Goal: Task Accomplishment & Management: Use online tool/utility

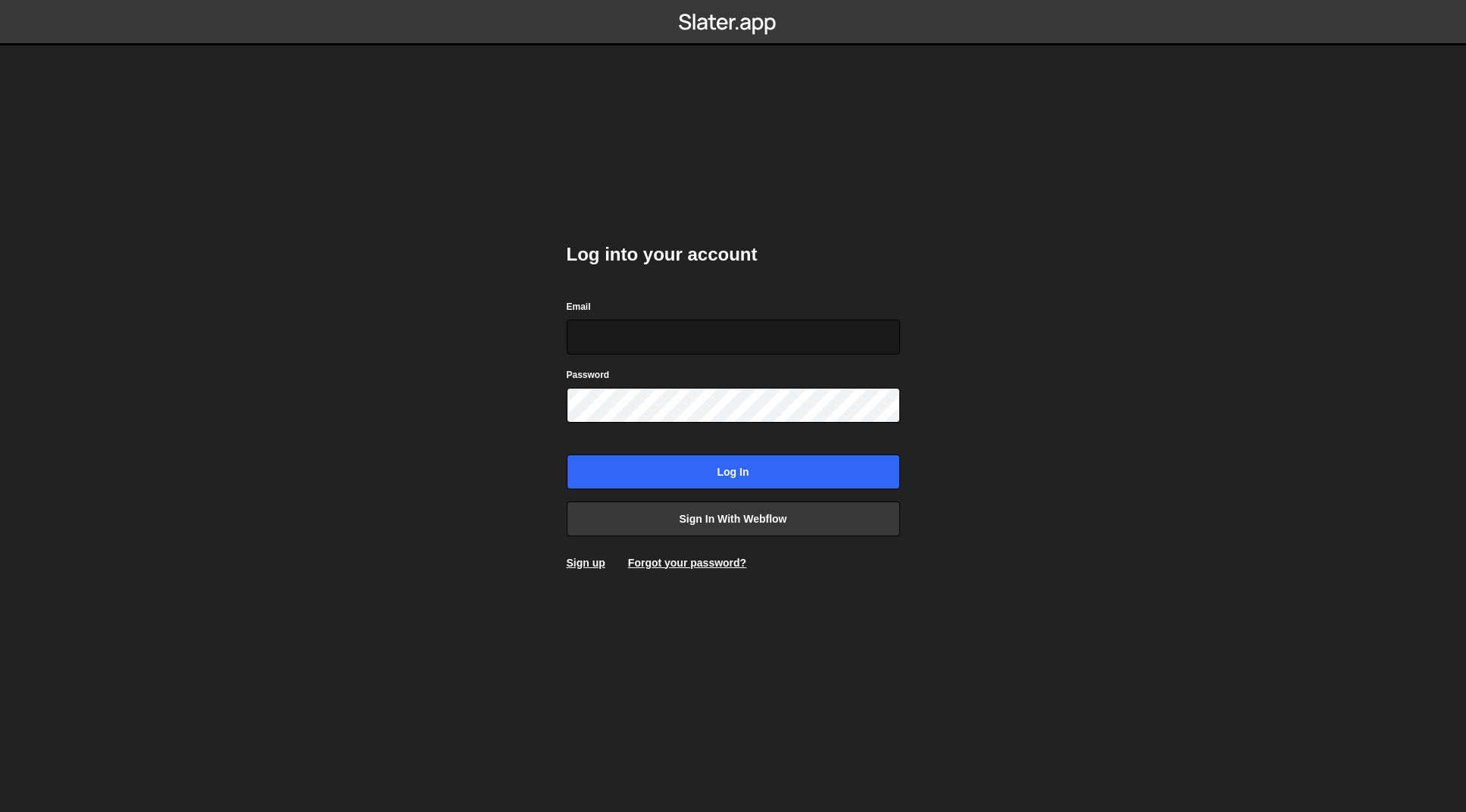
click at [682, 329] on input "Email" at bounding box center [733, 337] width 333 height 35
click at [733, 0] on com-1password-button at bounding box center [733, 0] width 0 height 0
type input "[EMAIL_ADDRESS][DOMAIN_NAME]"
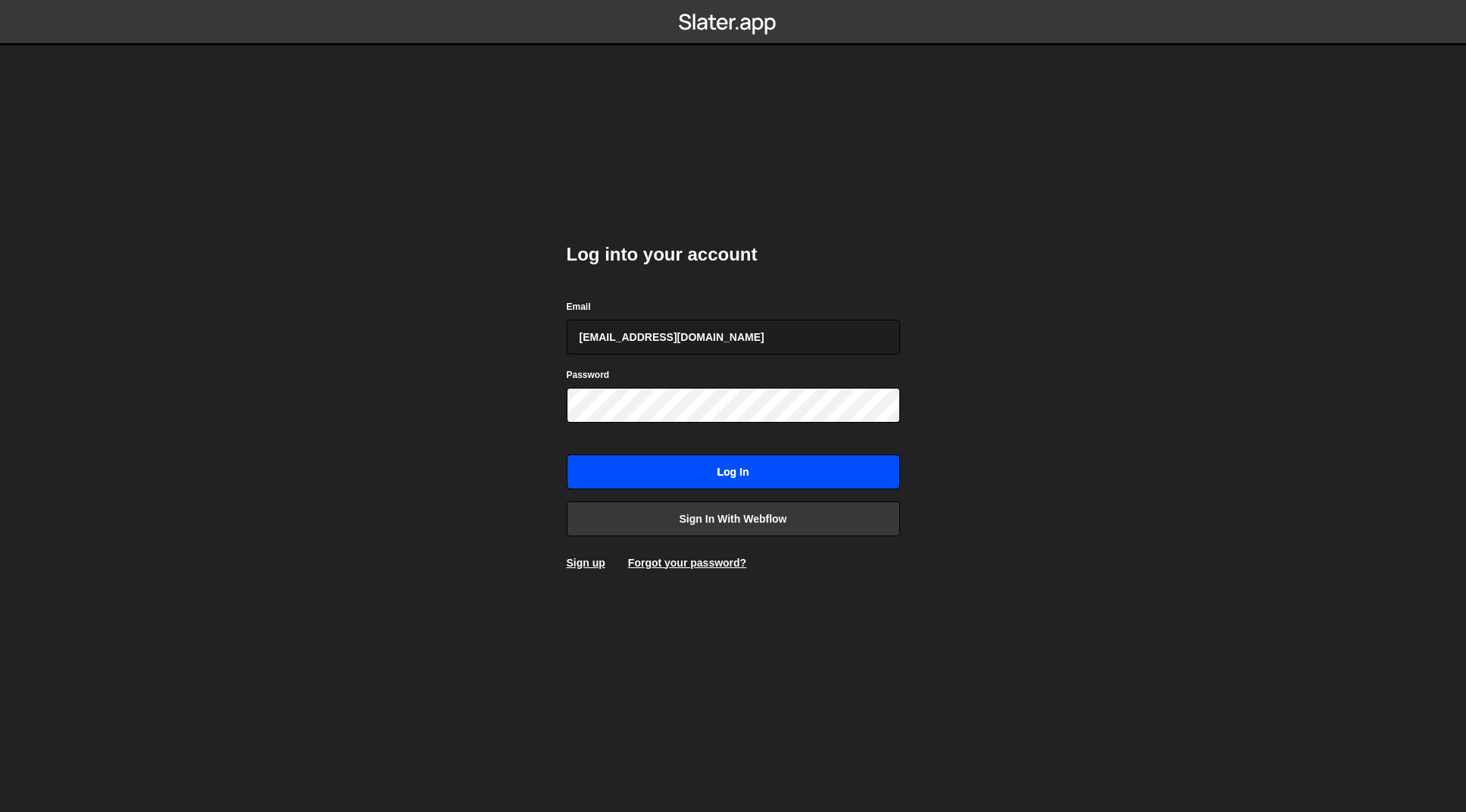
click at [710, 483] on input "Log in" at bounding box center [733, 472] width 333 height 35
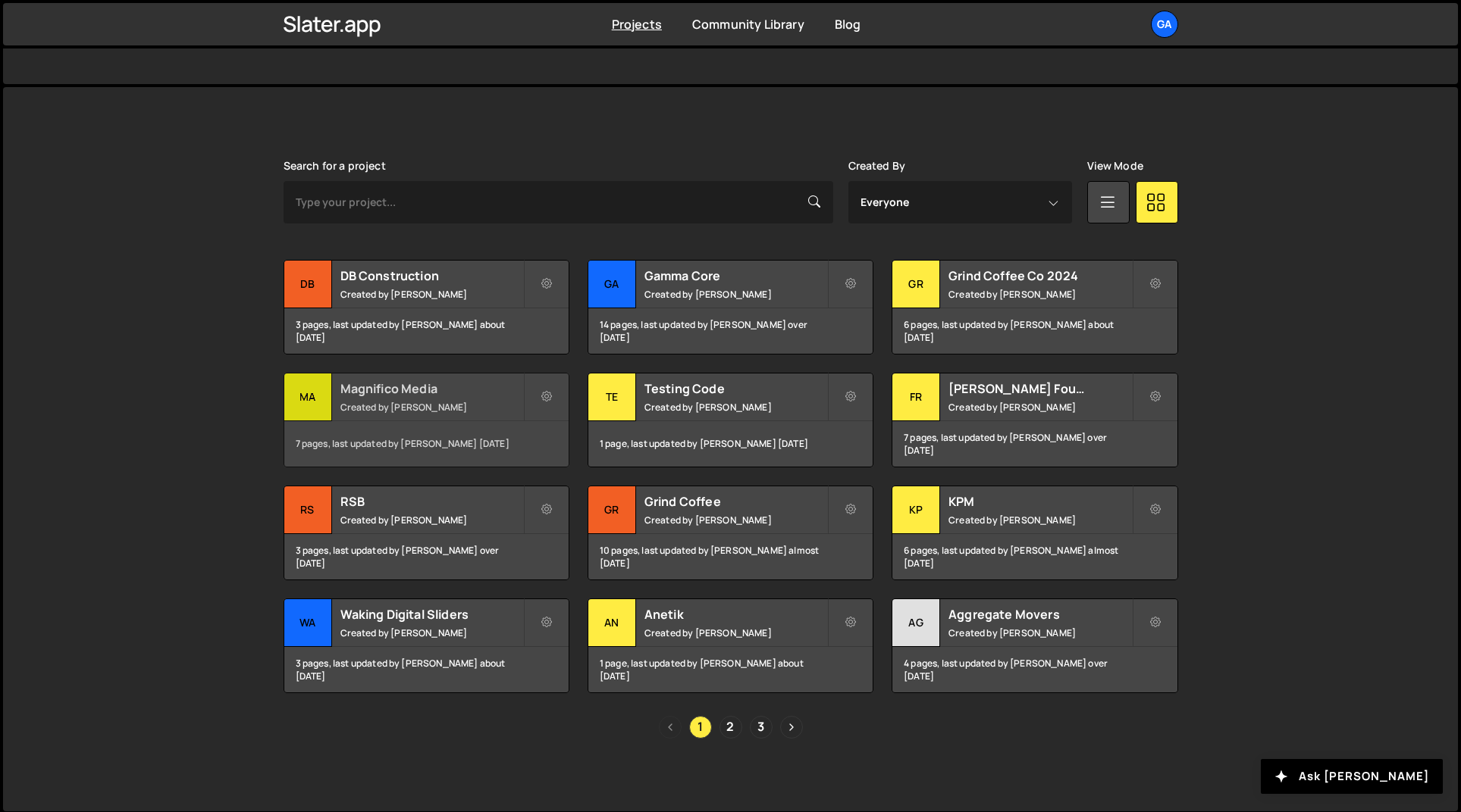
scroll to position [352, 0]
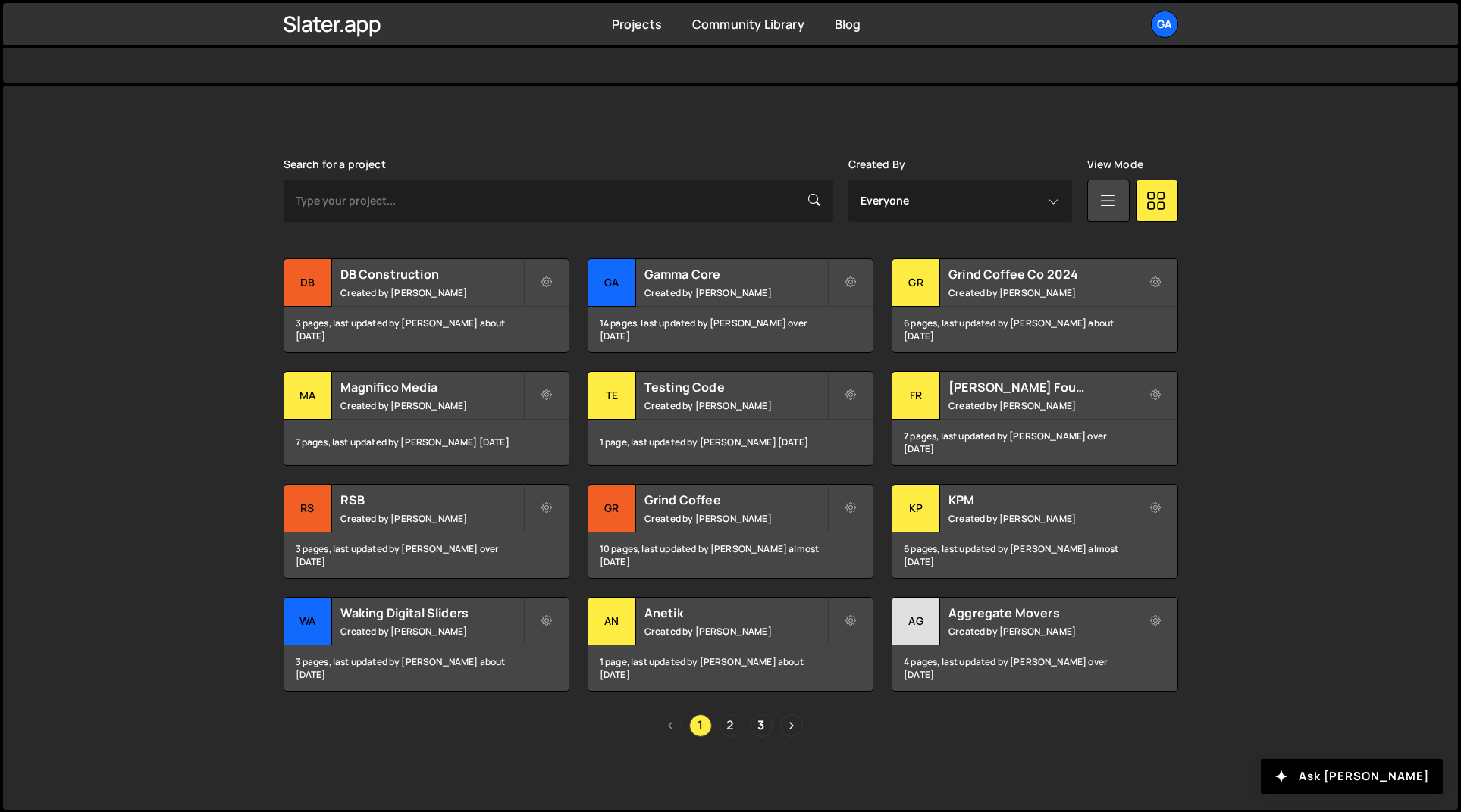
click at [730, 722] on link "2" at bounding box center [730, 725] width 23 height 23
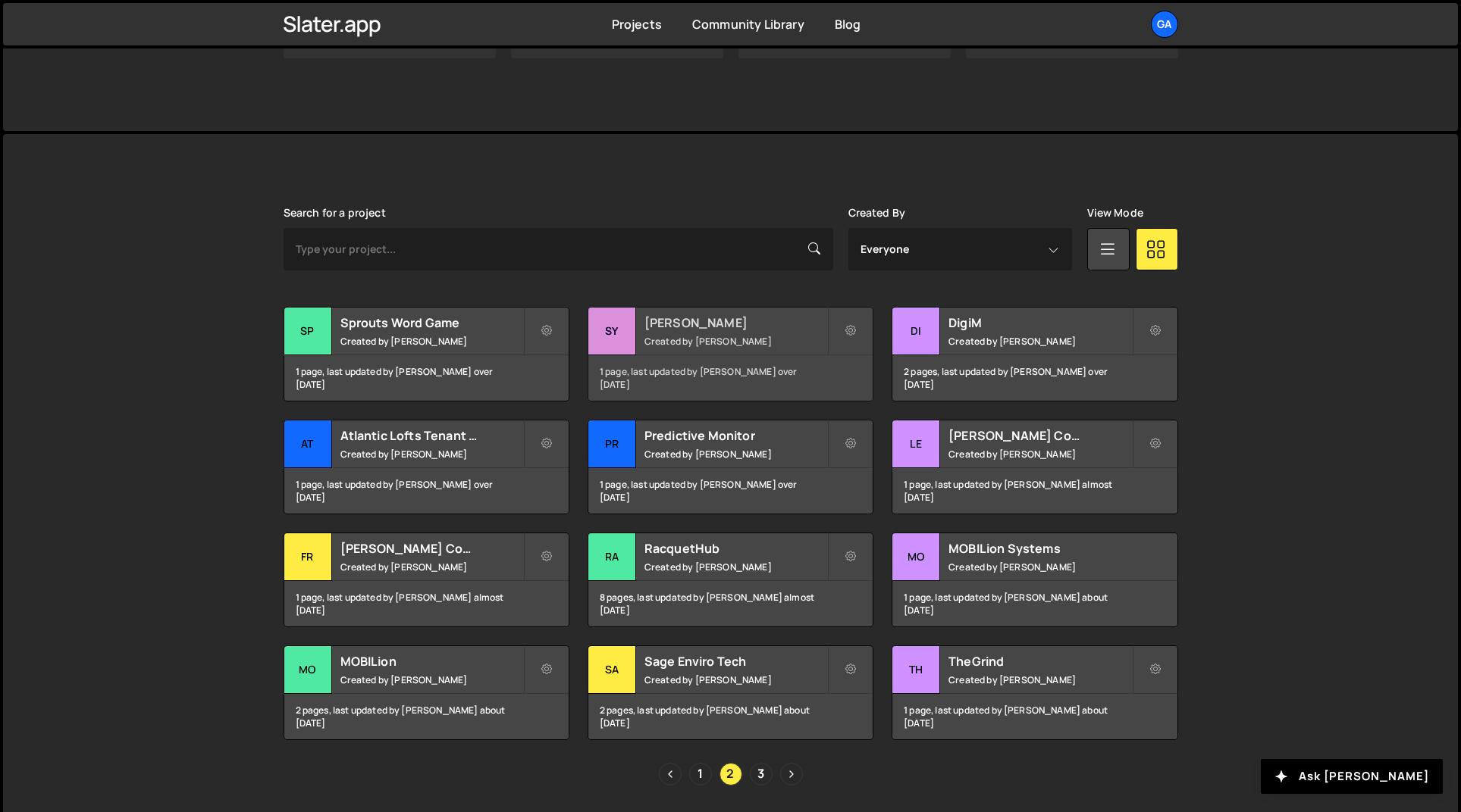
scroll to position [352, 0]
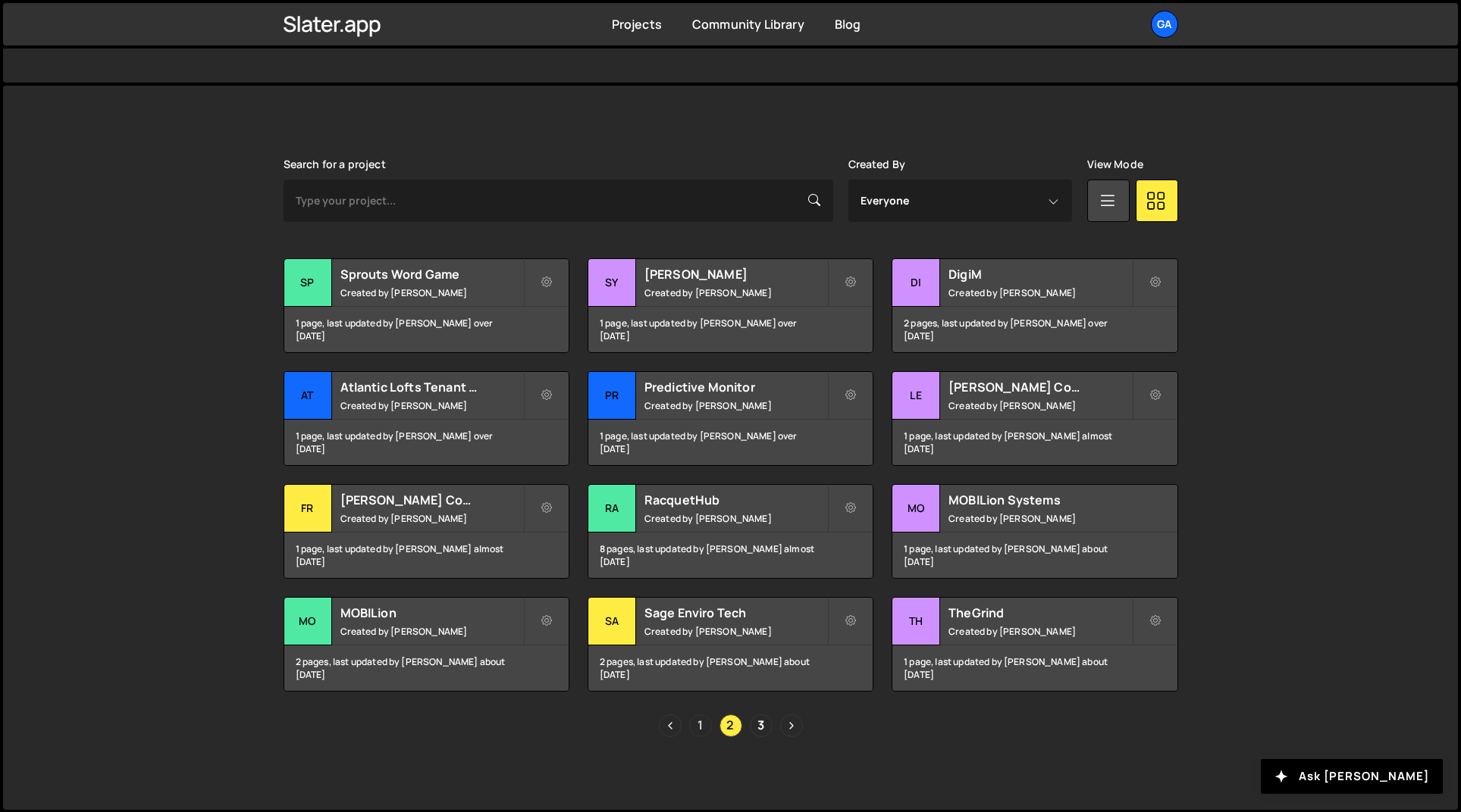
click at [704, 722] on link "1" at bounding box center [700, 725] width 23 height 23
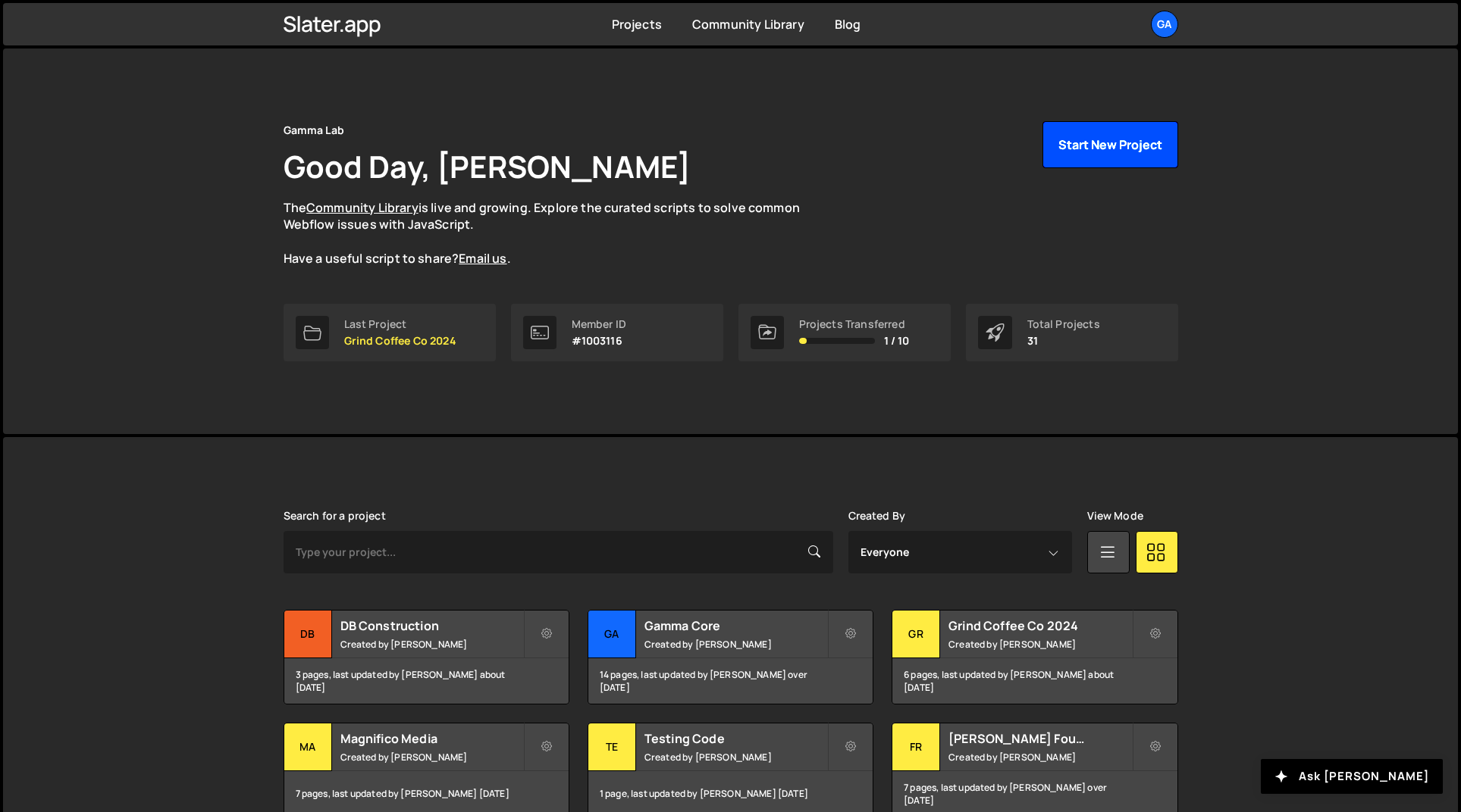
click at [1151, 136] on button "Start New Project" at bounding box center [1110, 144] width 135 height 47
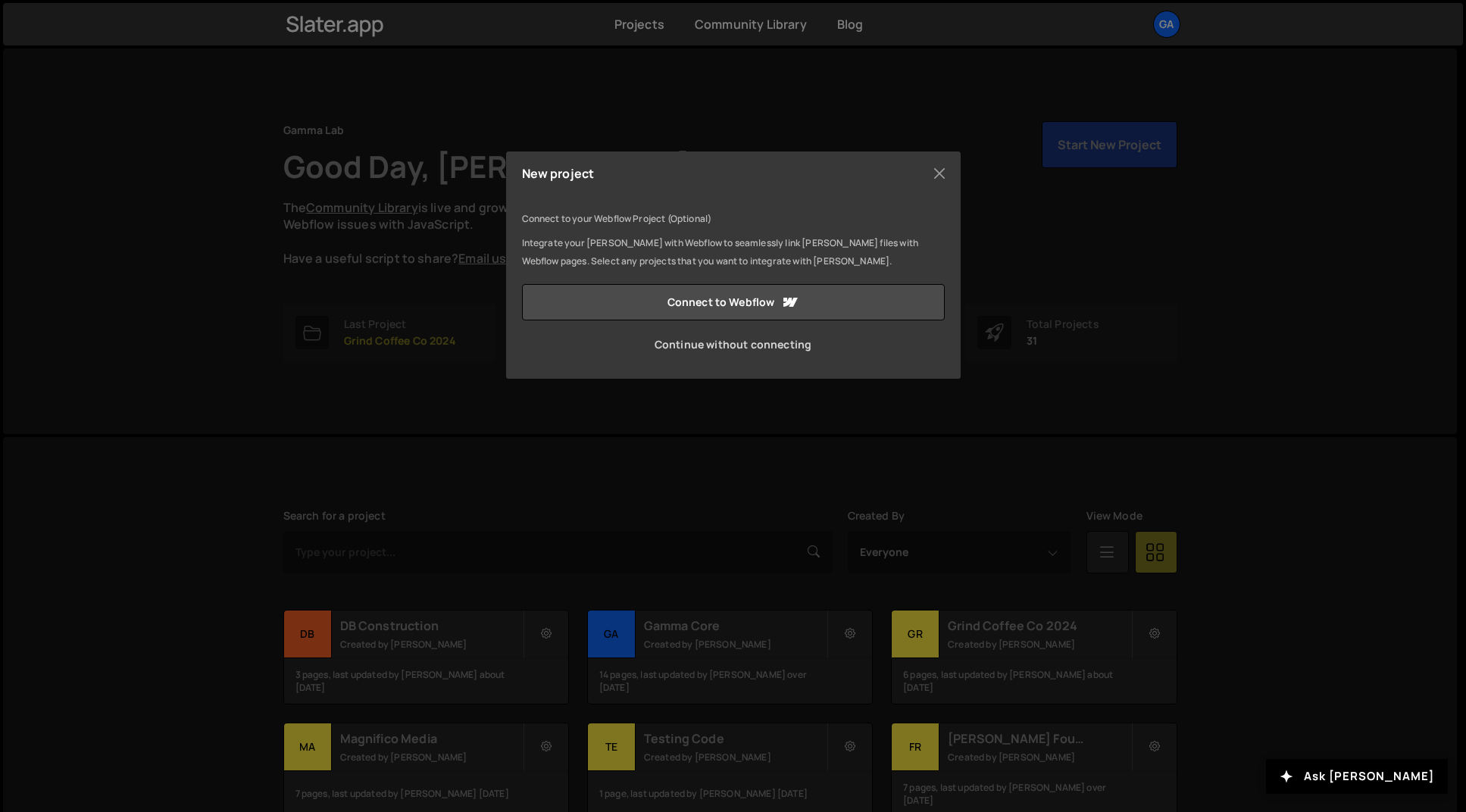
click at [791, 344] on link "Continue without connecting" at bounding box center [733, 345] width 423 height 37
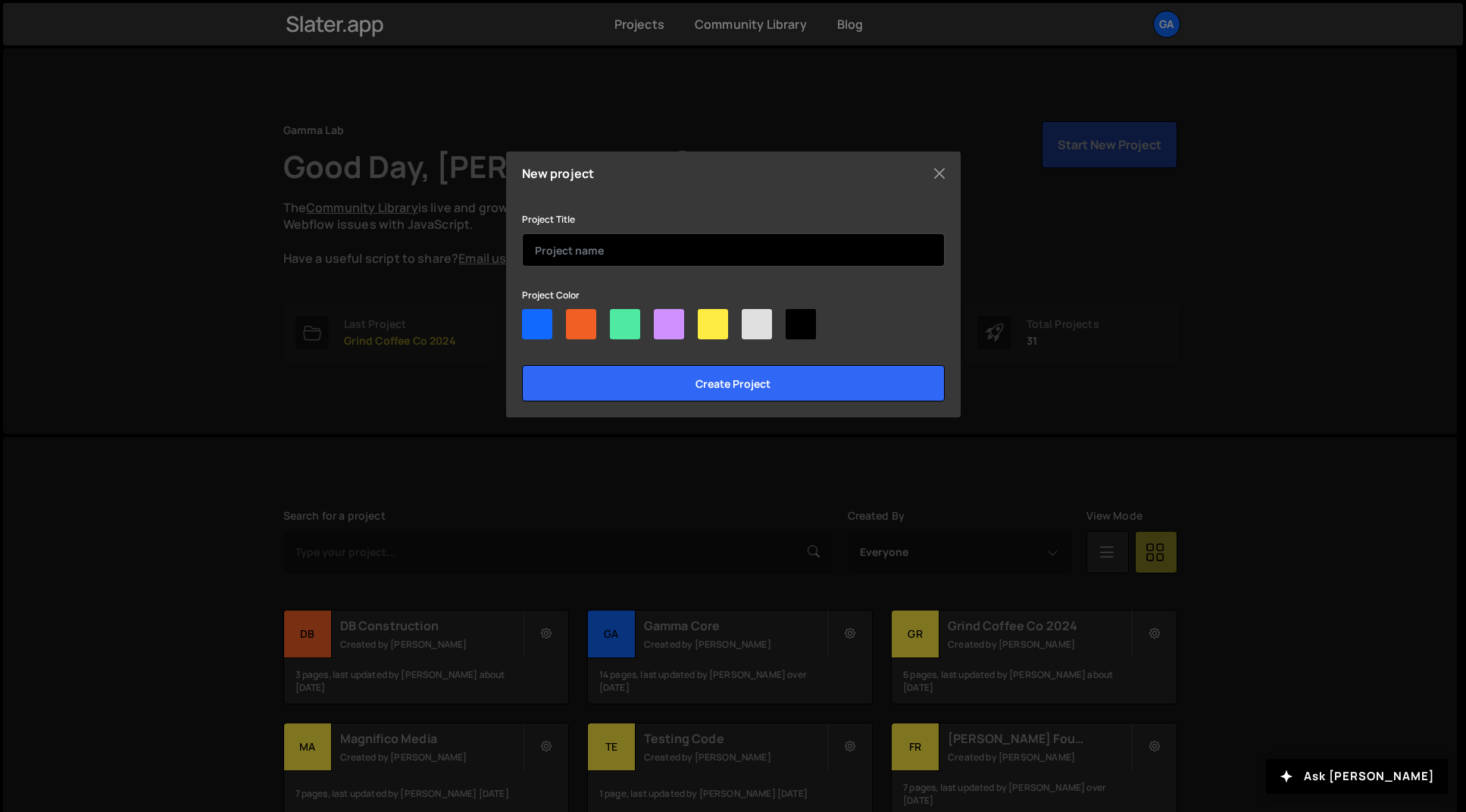
click at [740, 256] on input "text" at bounding box center [733, 250] width 423 height 34
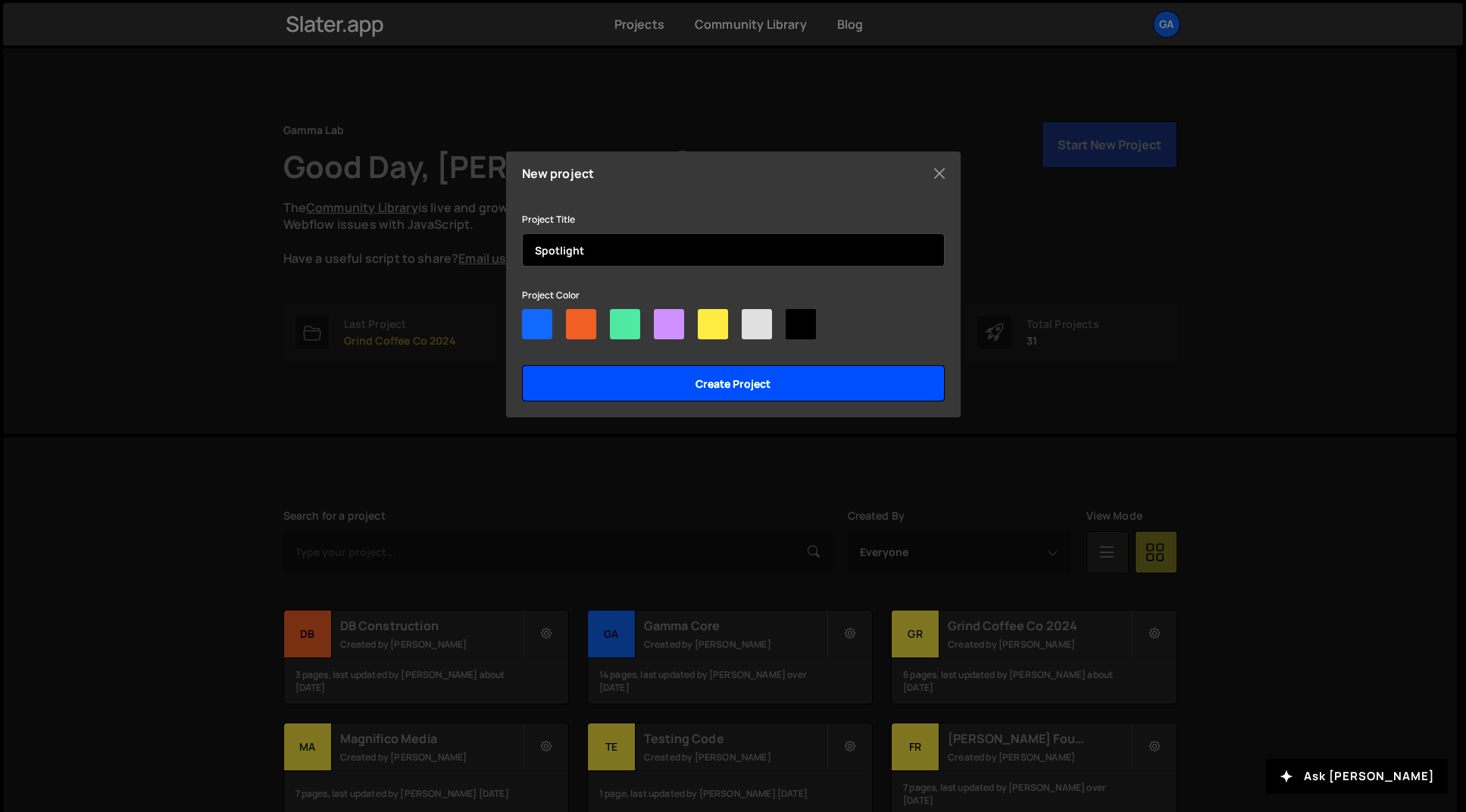
type input "Spotlight"
click at [656, 385] on input "Create project" at bounding box center [733, 384] width 423 height 37
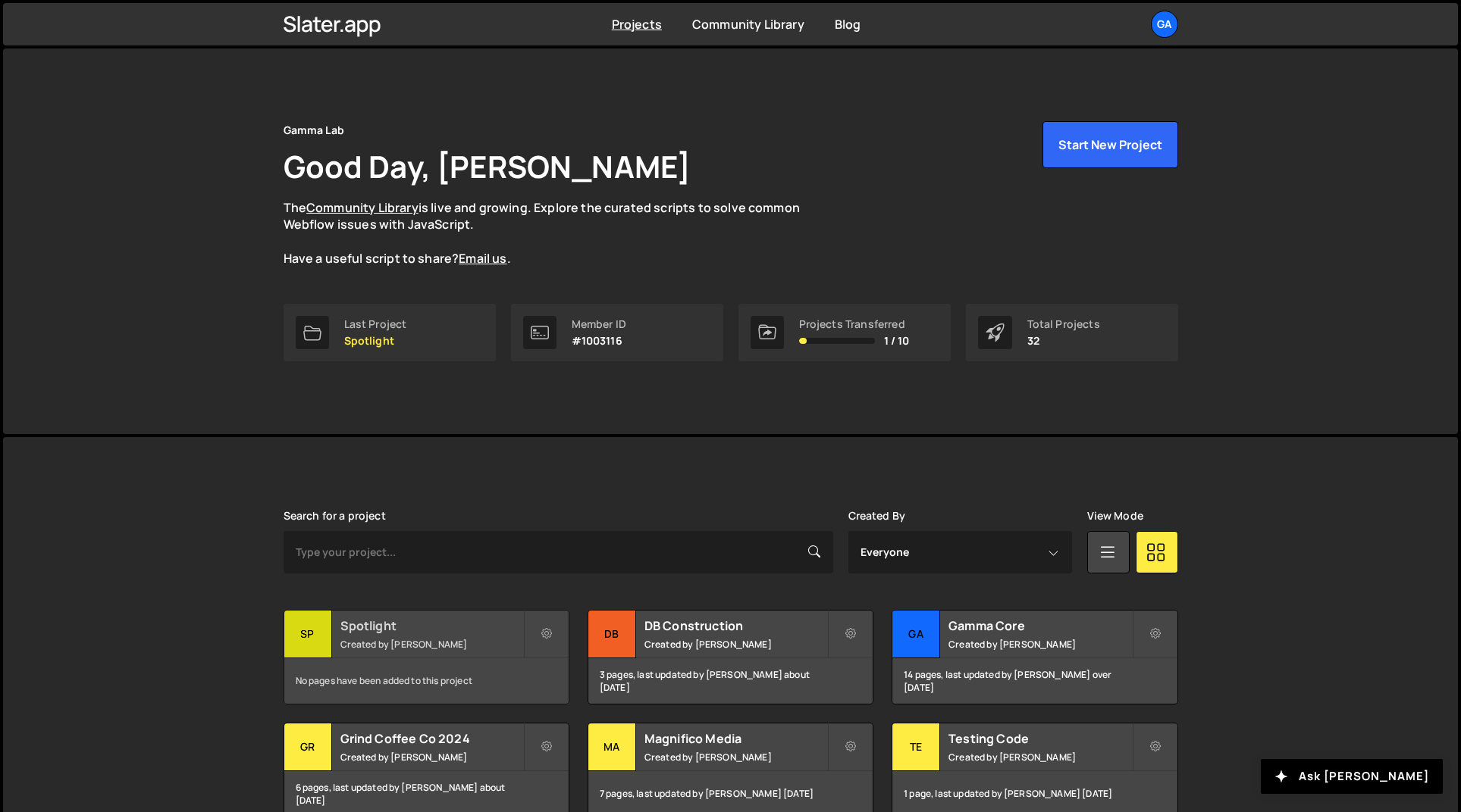
click at [447, 634] on div "Spotlight Created by Josiah Duenes" at bounding box center [426, 634] width 284 height 47
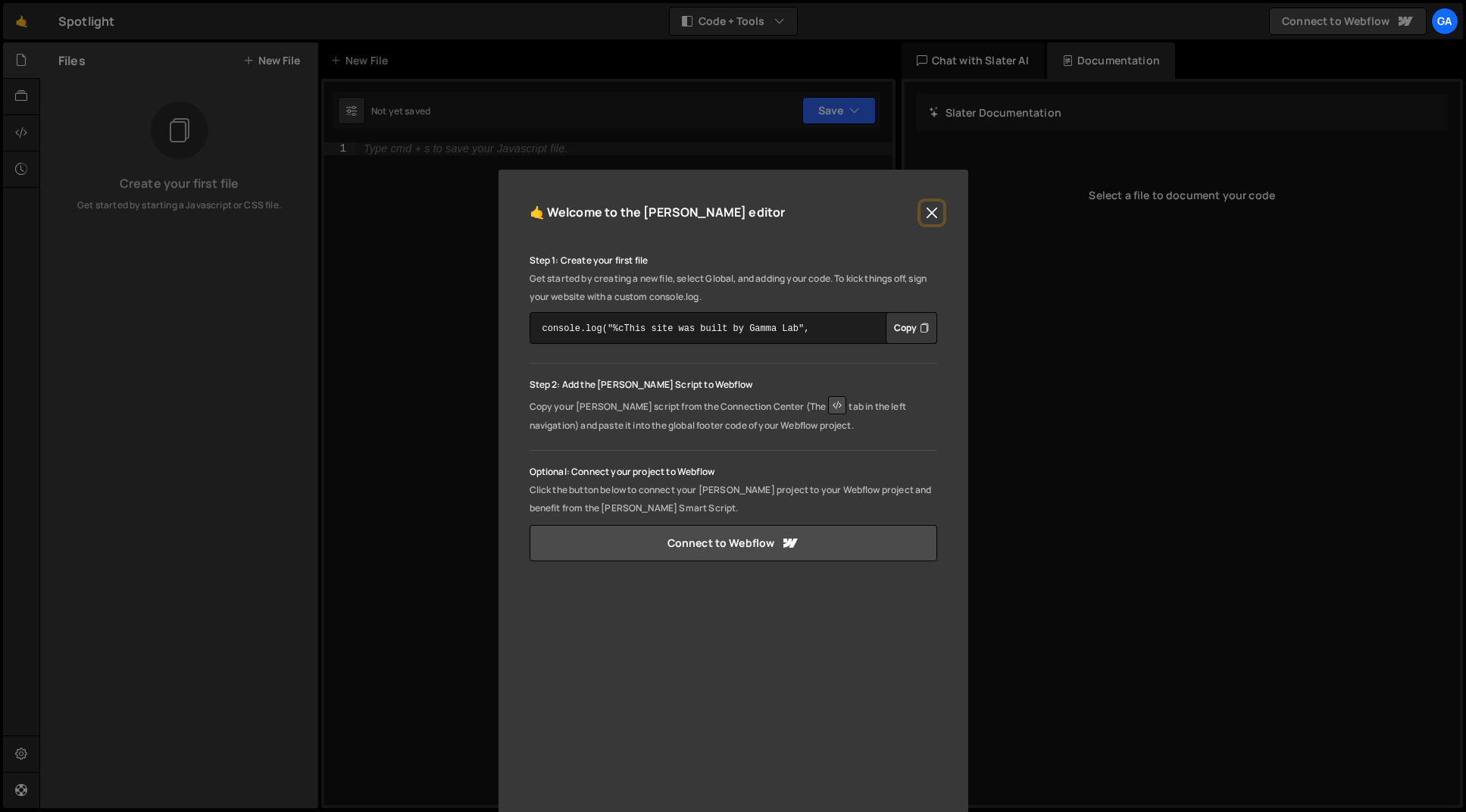
click at [927, 211] on button "Close" at bounding box center [932, 213] width 23 height 23
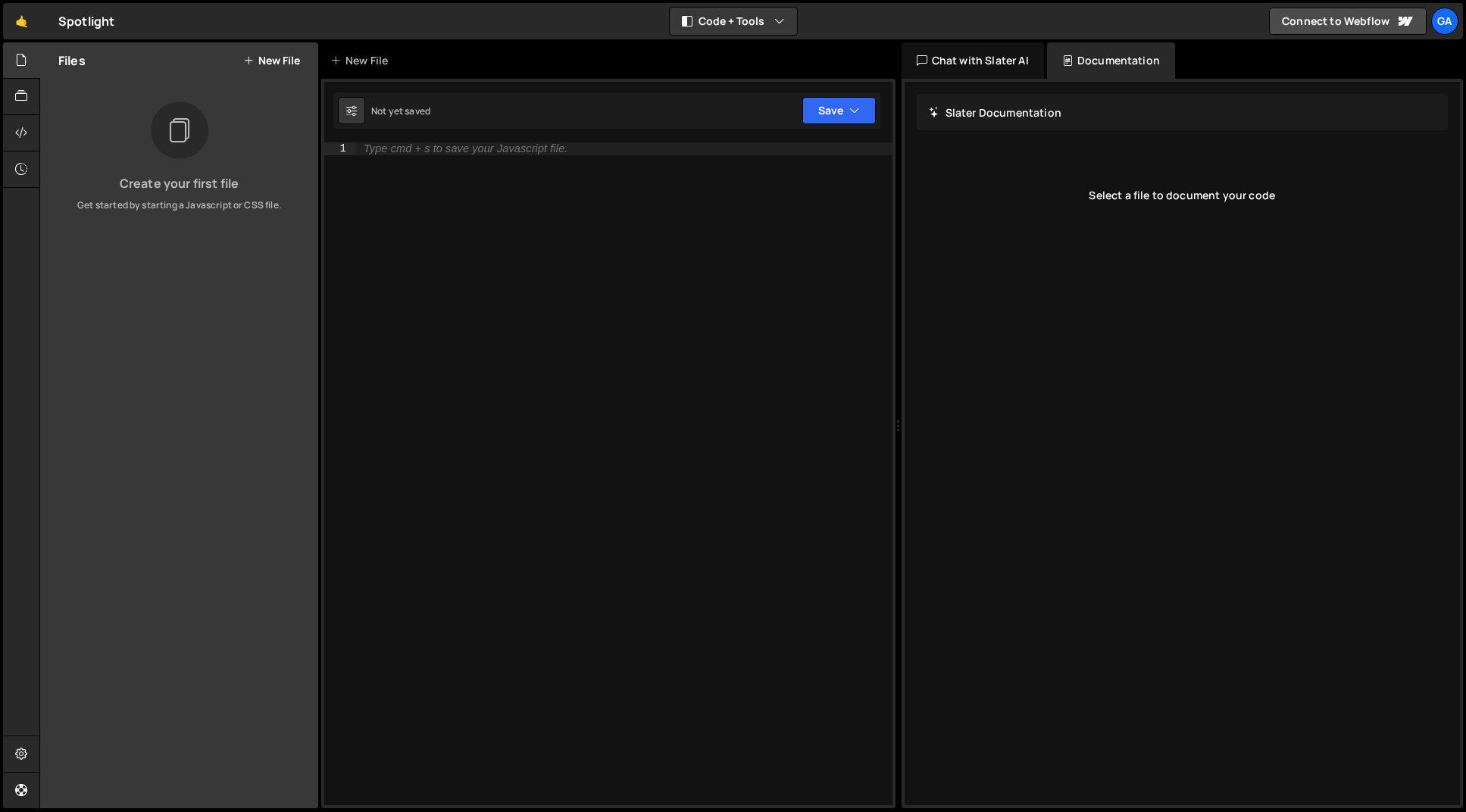
click at [285, 57] on button "New File" at bounding box center [271, 60] width 57 height 12
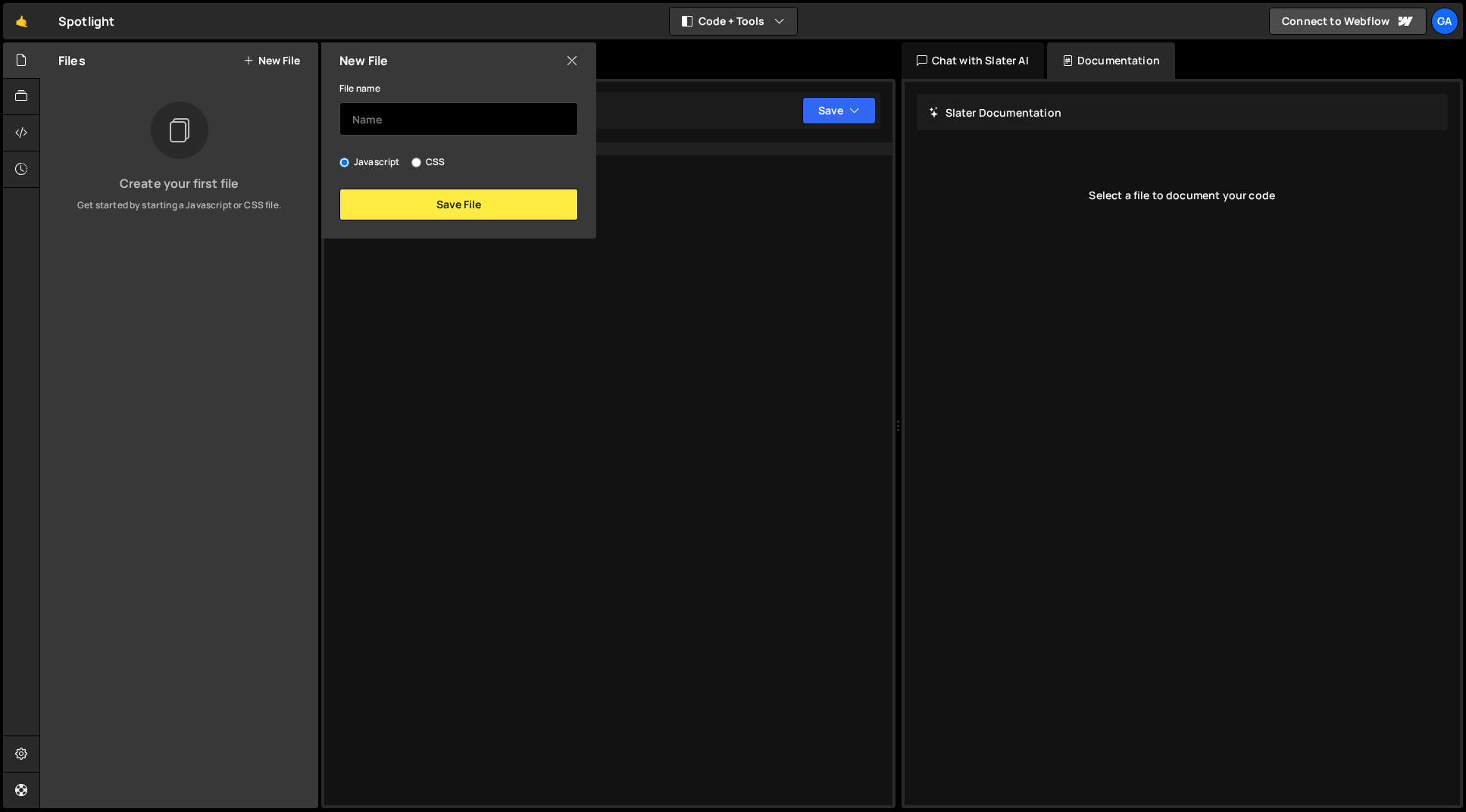
click at [418, 119] on input "text" at bounding box center [459, 119] width 238 height 34
type input "type-animation"
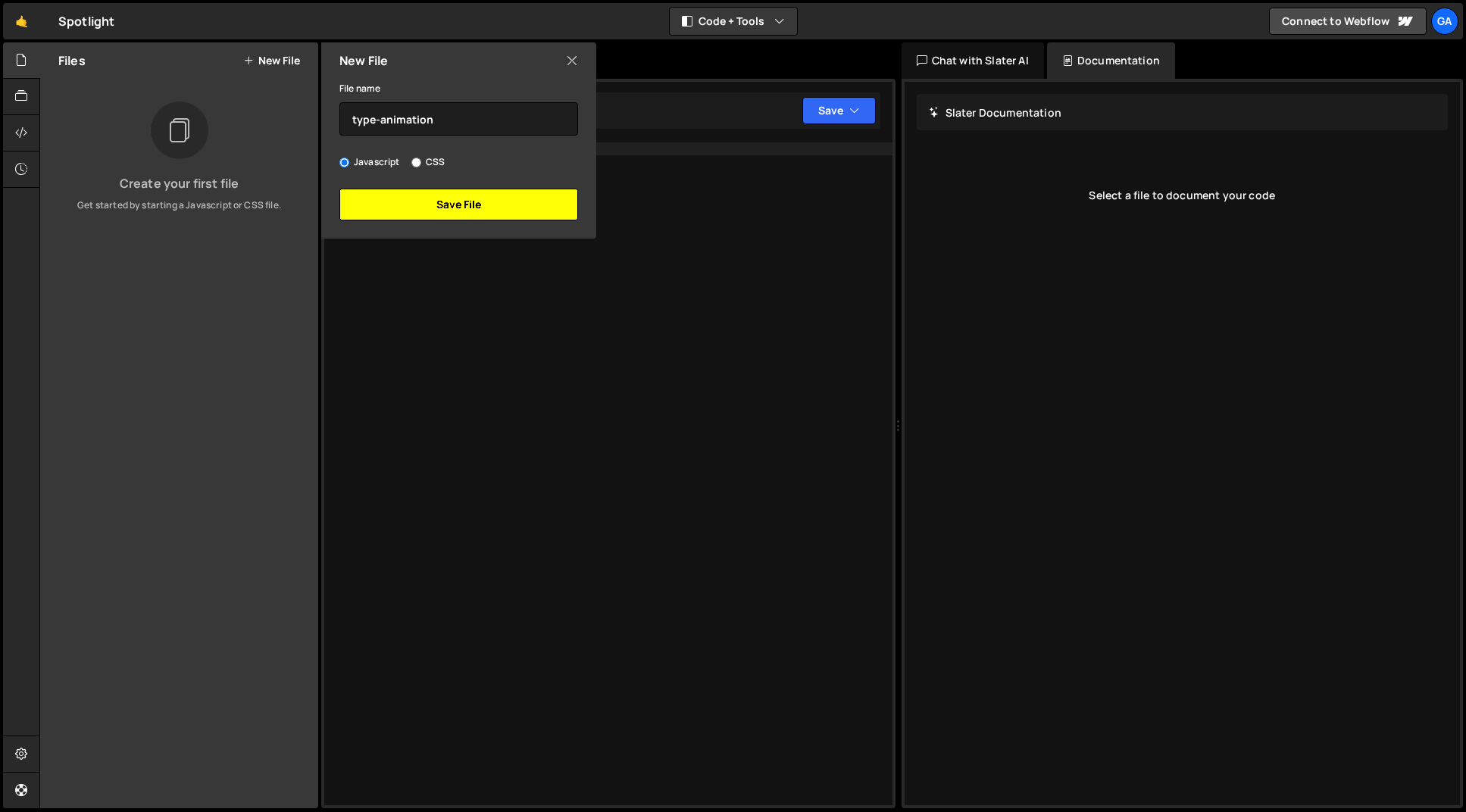
click at [454, 197] on button "Save File" at bounding box center [459, 205] width 238 height 32
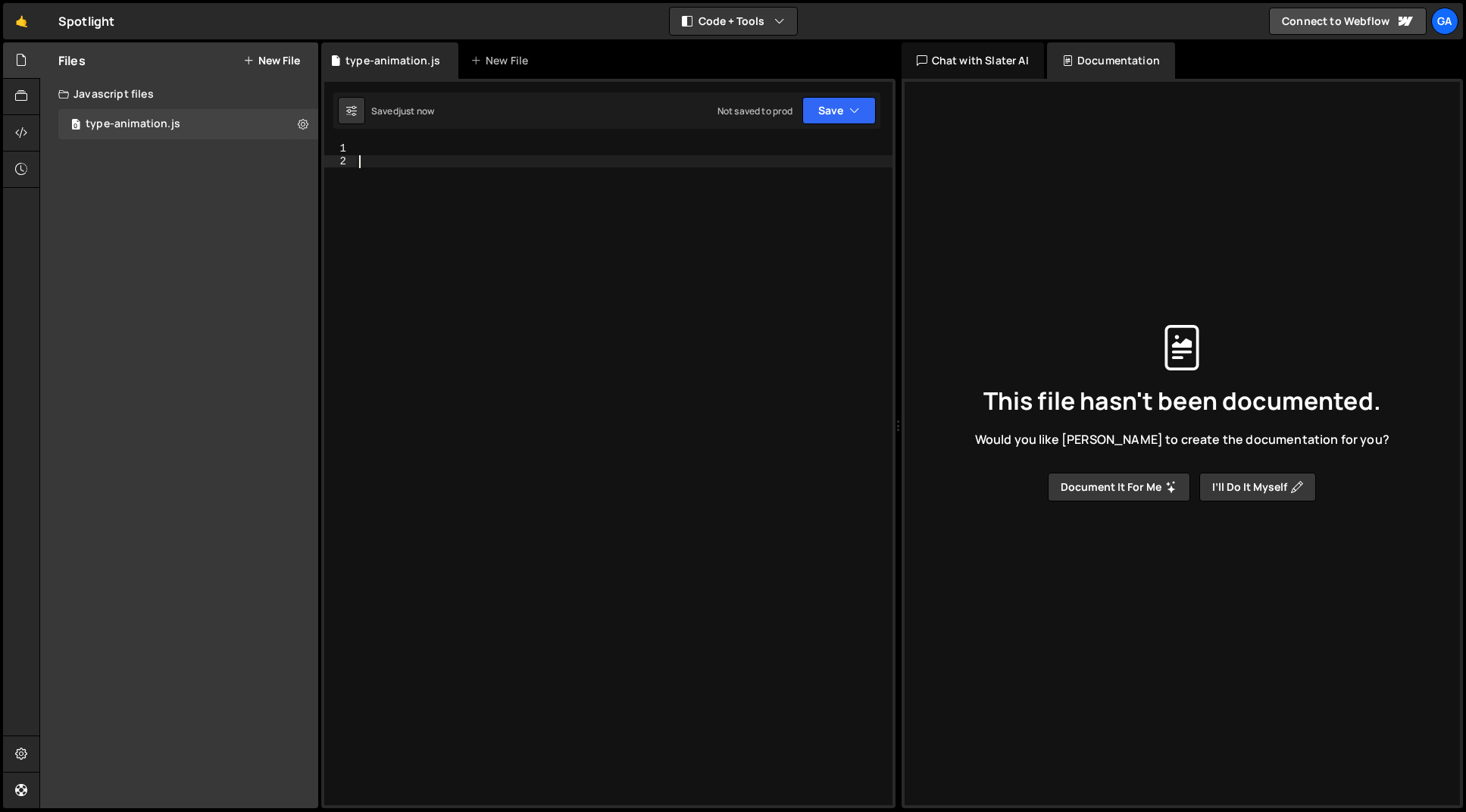
click at [495, 195] on div at bounding box center [624, 486] width 536 height 688
click at [469, 147] on div at bounding box center [624, 486] width 536 height 688
paste textarea "</script>"
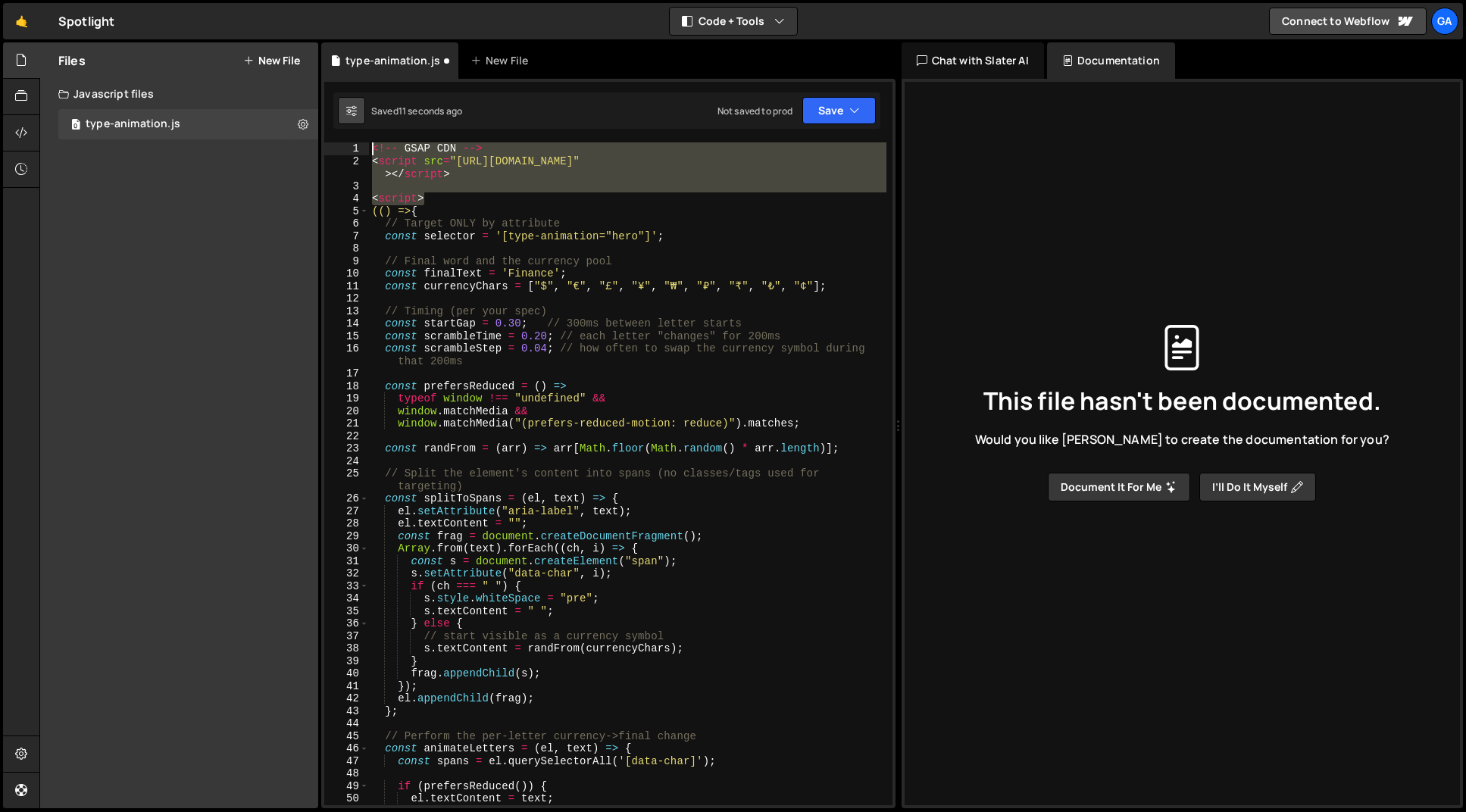
drag, startPoint x: 436, startPoint y: 194, endPoint x: 339, endPoint y: 118, distance: 123.2
click at [339, 118] on div "Debug Explain Copy type-animation.js New File Saved 11 seconds ago Not saved to…" at bounding box center [608, 426] width 575 height 767
type textarea "<!-- GSAP CDN --> <script src="[URL][DOMAIN_NAME]"></script>"
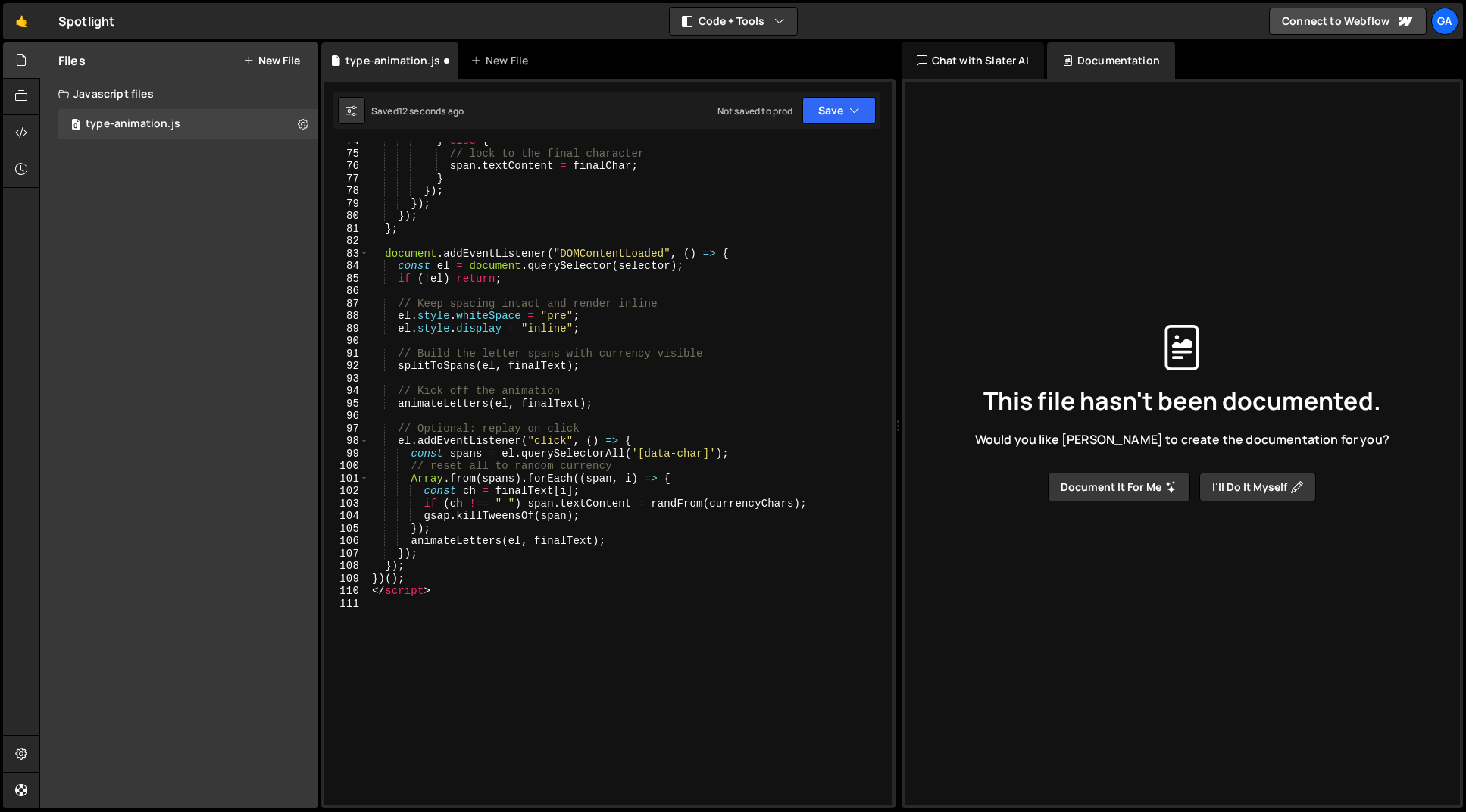
scroll to position [1087, 0]
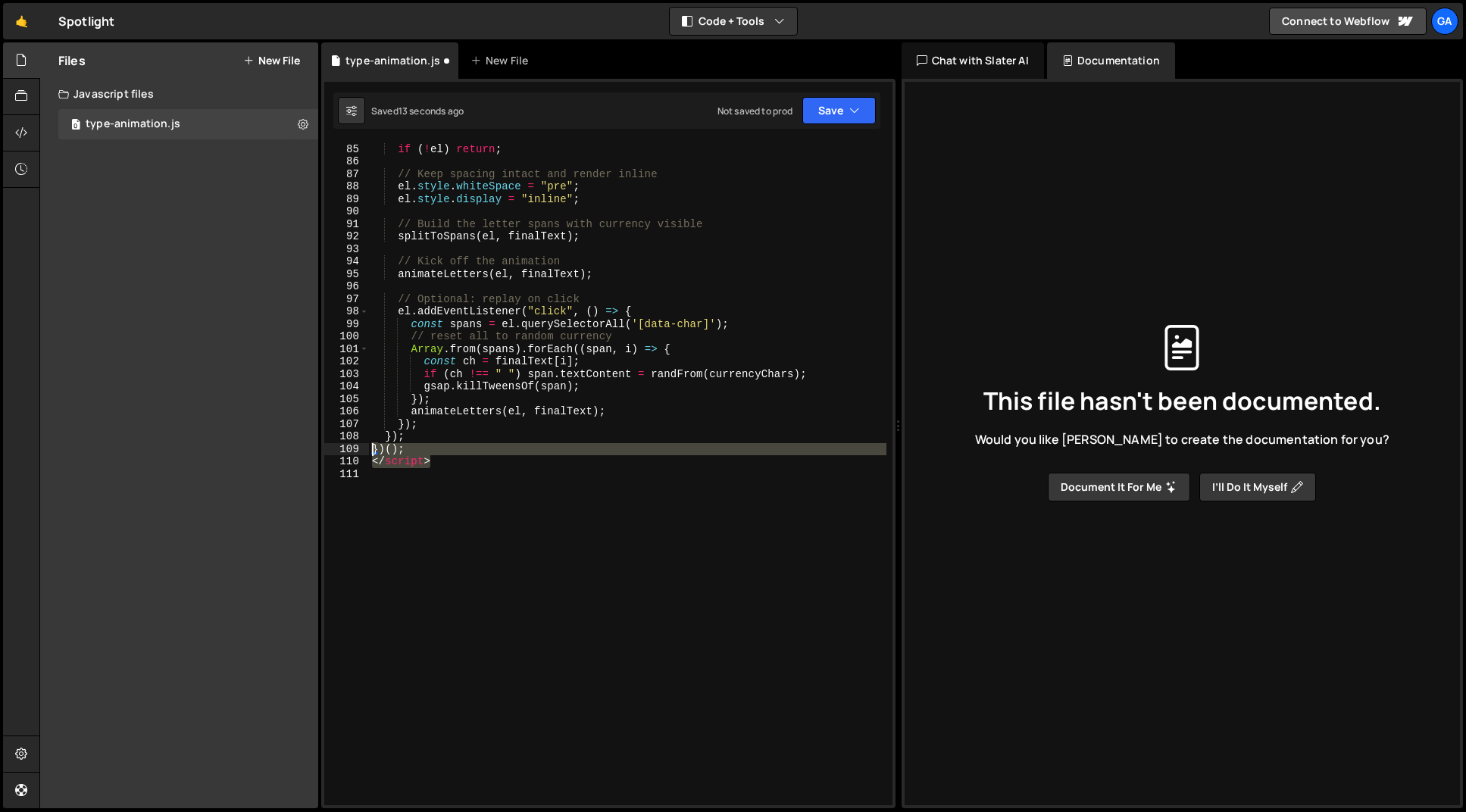
drag, startPoint x: 461, startPoint y: 462, endPoint x: 340, endPoint y: 454, distance: 121.3
click at [340, 454] on div "84 85 86 87 88 89 90 91 92 93 94 95 96 97 98 99 100 101 102 103 104 105 106 107…" at bounding box center [608, 474] width 568 height 663
click at [385, 464] on div "const el = document . querySelector ( selector ) ; if ( ! el ) return ; // Keep…" at bounding box center [628, 474] width 518 height 663
type textarea "</script>"
drag, startPoint x: 465, startPoint y: 464, endPoint x: 363, endPoint y: 464, distance: 102.0
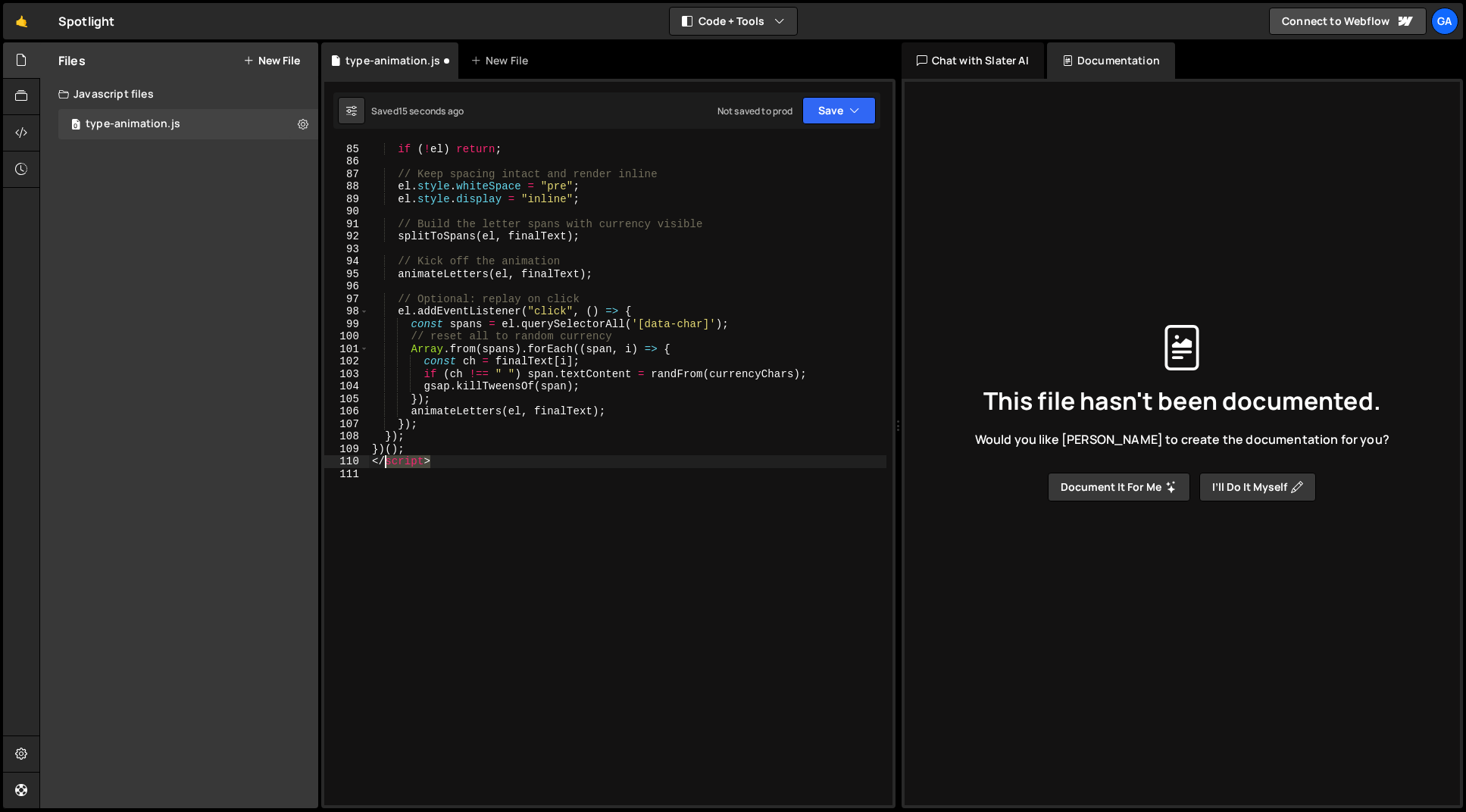
click at [362, 464] on div "</script> 84 85 86 87 88 89 90 91 92 93 94 95 96 97 98 99 100 101 102 103 104 1…" at bounding box center [608, 474] width 568 height 663
type textarea "})();"
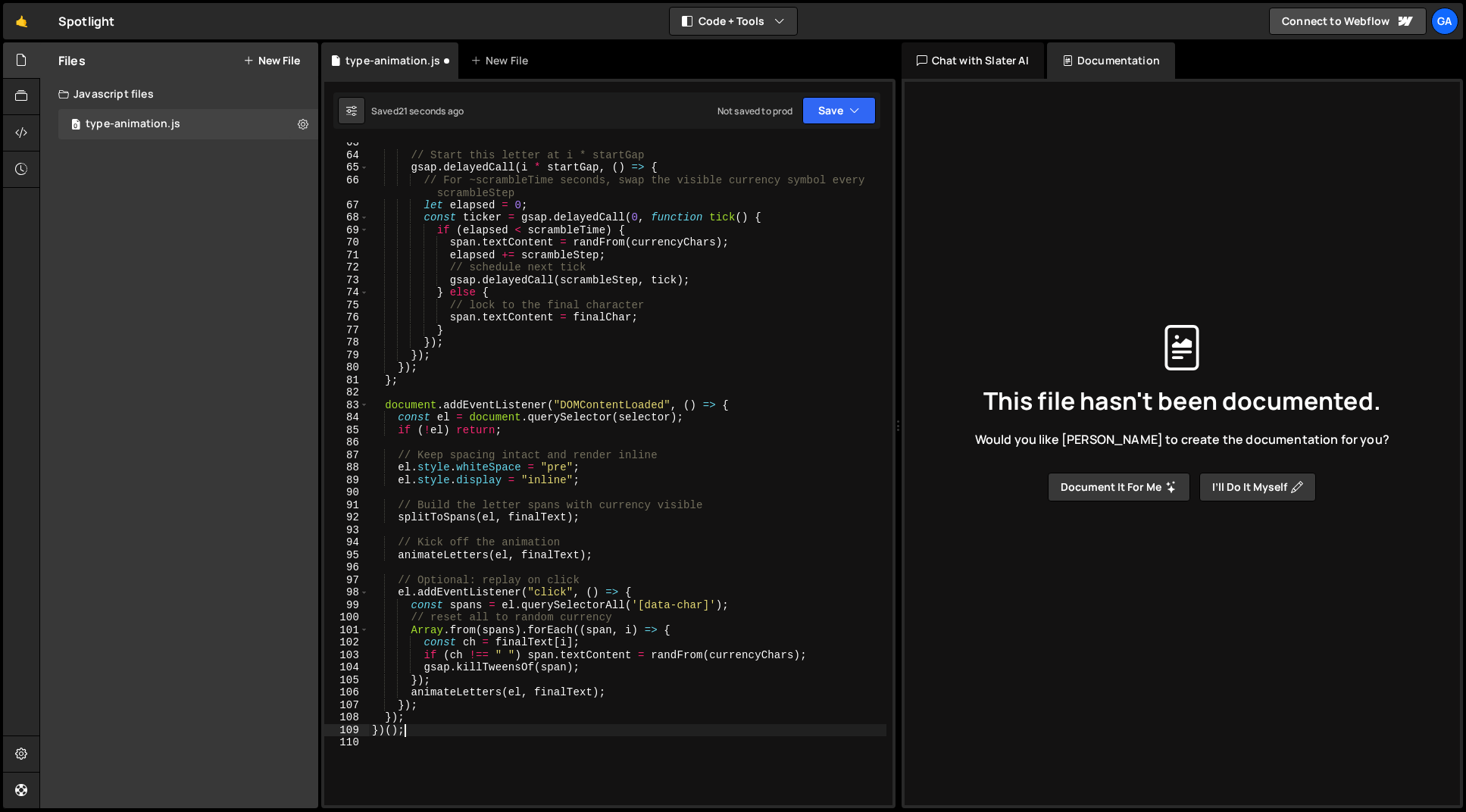
scroll to position [821, 0]
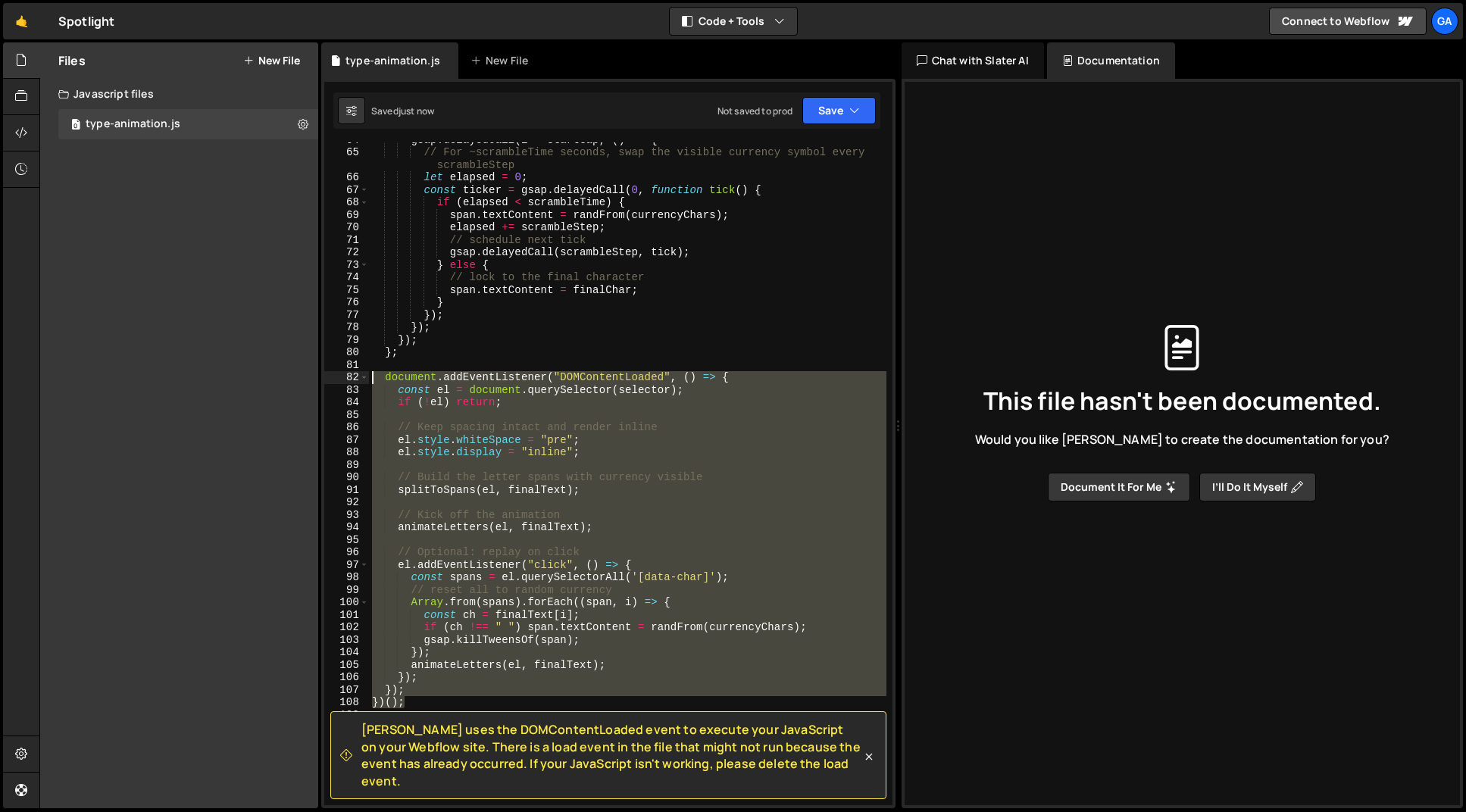
drag, startPoint x: 405, startPoint y: 707, endPoint x: 344, endPoint y: 371, distance: 341.5
click at [344, 371] on div "64 65 66 67 68 69 70 71 72 73 74 75 76 77 78 79 80 81 82 83 84 85 86 87 88 89 9…" at bounding box center [608, 474] width 568 height 663
type textarea "document.addEventListener("DOMContentLoaded", () => { const el = document.query…"
click at [1097, 775] on div "This file hasn't been documented. Would you like [PERSON_NAME] to create the do…" at bounding box center [1183, 414] width 532 height 760
click at [14, 760] on div at bounding box center [21, 754] width 37 height 37
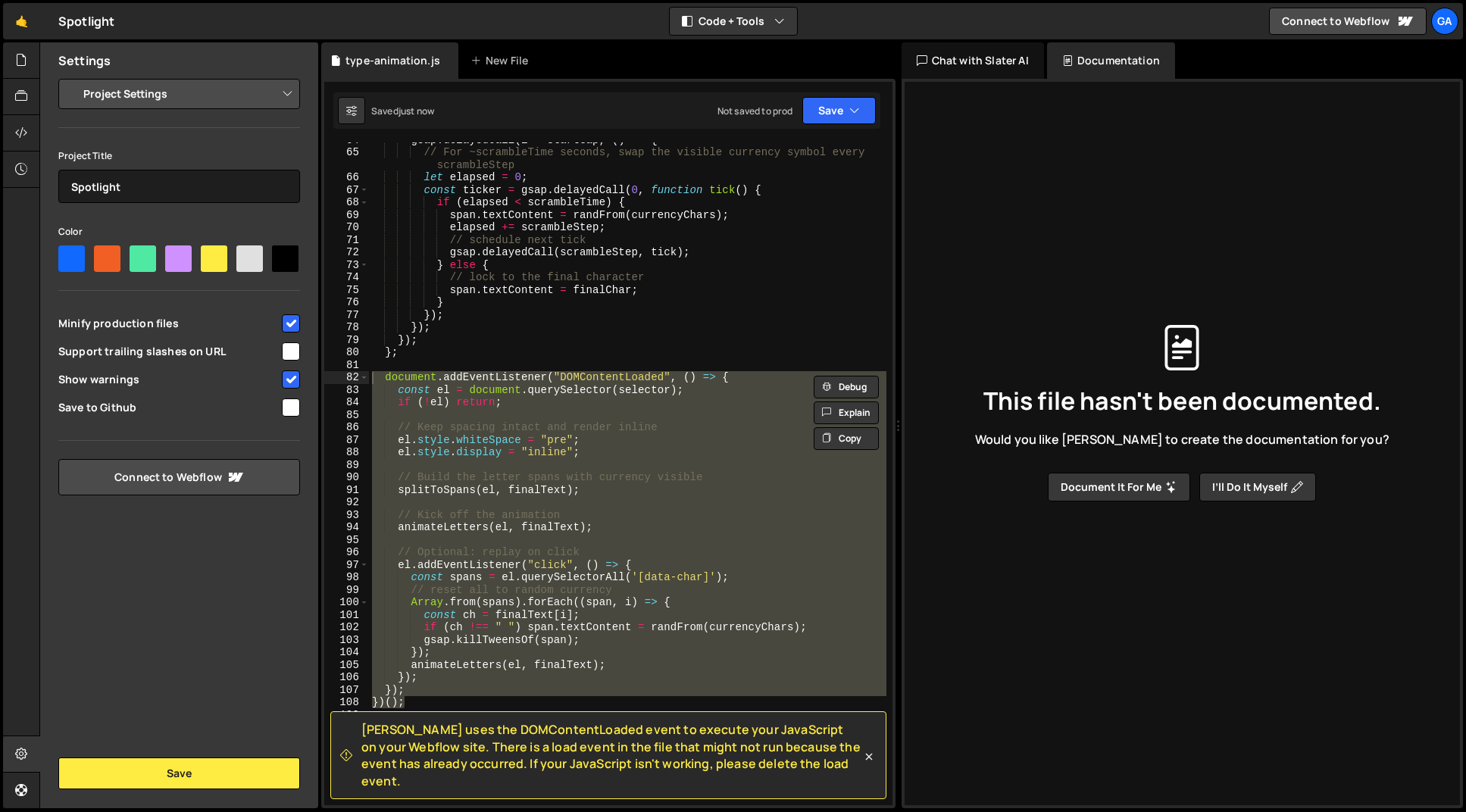
click at [184, 76] on div "Settings" at bounding box center [179, 60] width 278 height 37
click at [177, 92] on select "Project Settings Code Editor Settings Chat Settings" at bounding box center [182, 94] width 222 height 34
select select "chat"
click at [71, 78] on select "Project Settings Code Editor Settings Chat Settings" at bounding box center [182, 94] width 222 height 34
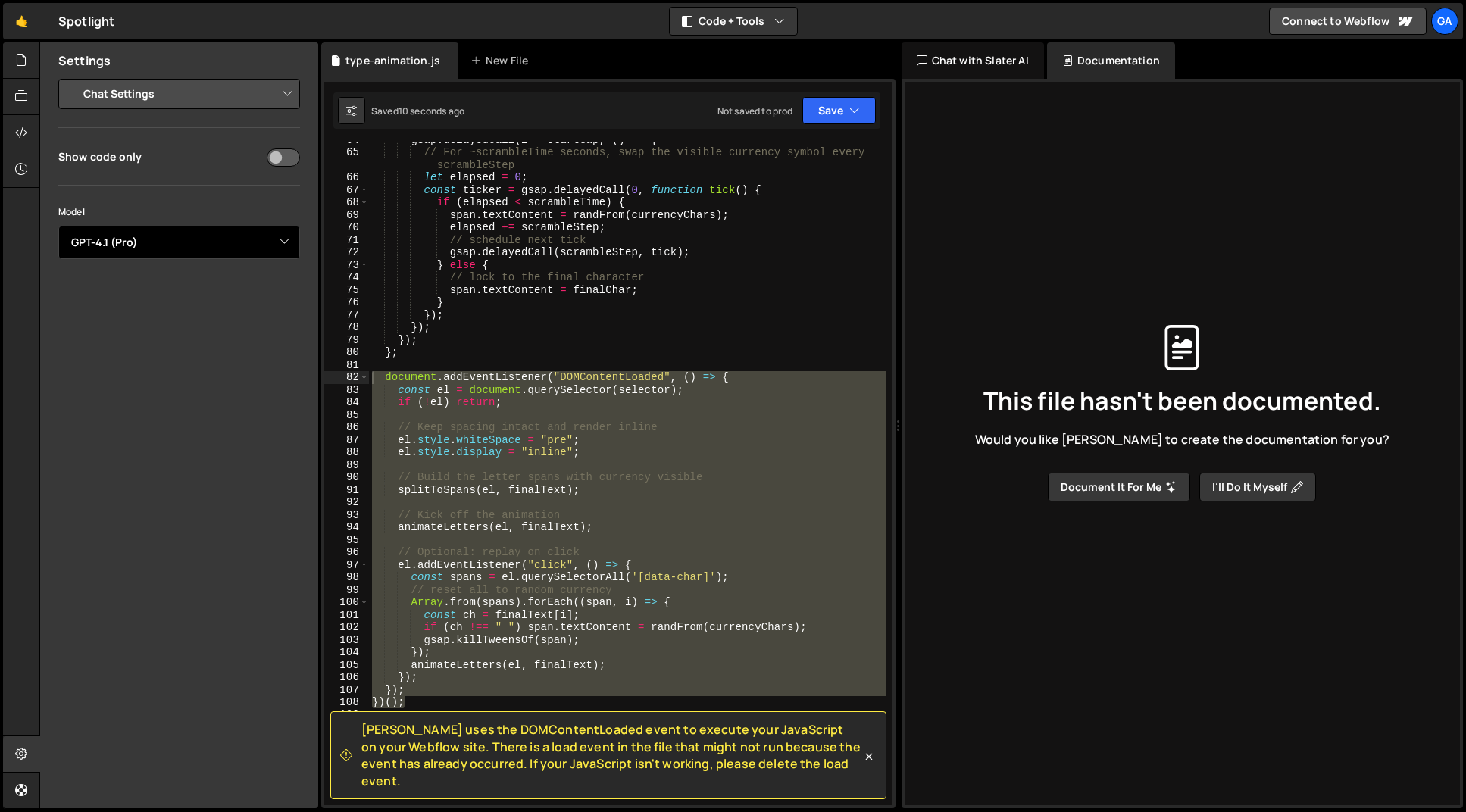
click at [162, 247] on select "Select Model GPT-3.5 GPT-4o mini GPT-4o (Pro) GPT-4.1 (Pro)" at bounding box center [179, 242] width 242 height 34
click at [979, 48] on div "Chat with Slater AI" at bounding box center [973, 60] width 142 height 37
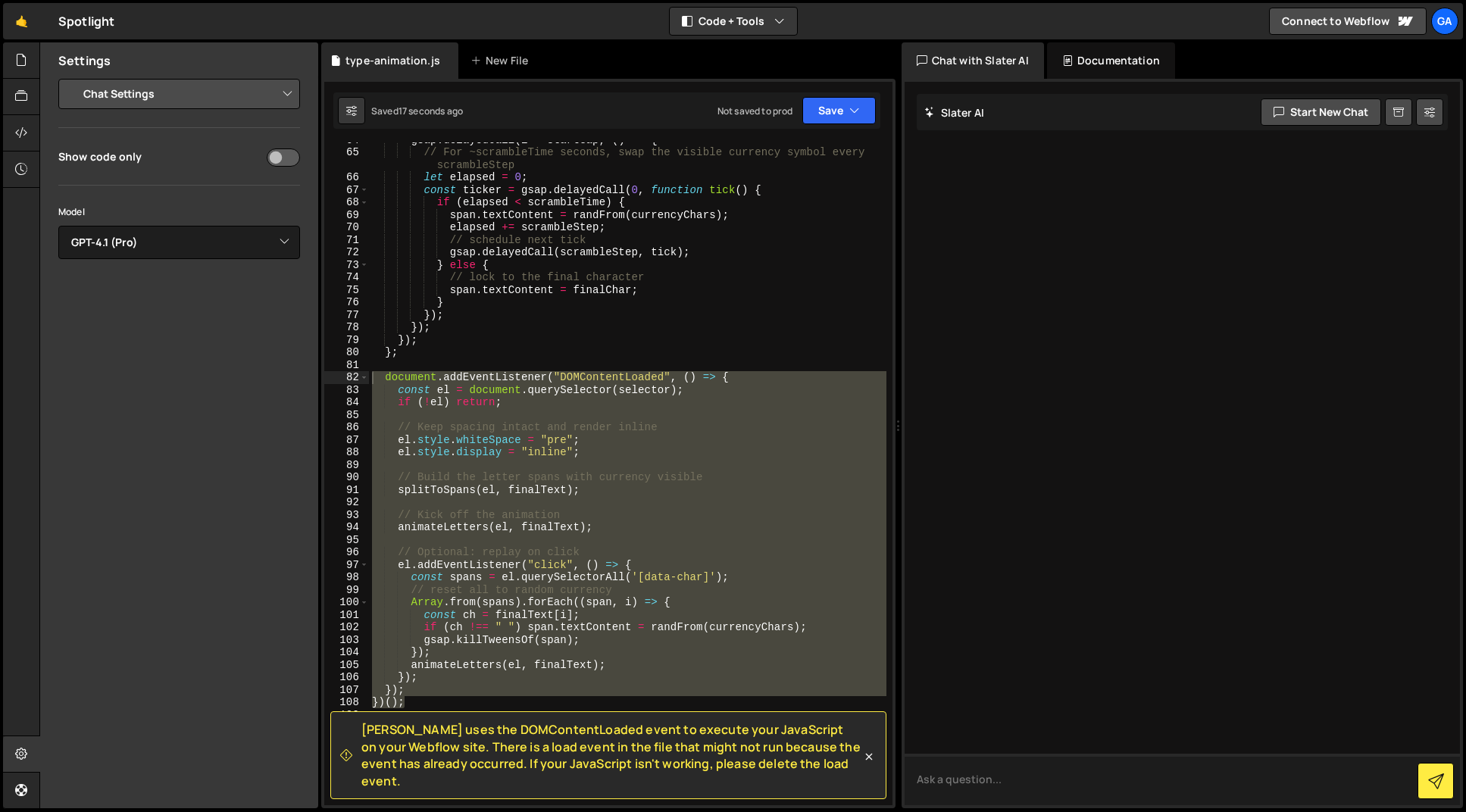
click at [965, 774] on textarea at bounding box center [1183, 779] width 556 height 51
paste textarea "document.addEventListener("DOMContentLoaded", () => { const el = document.query…"
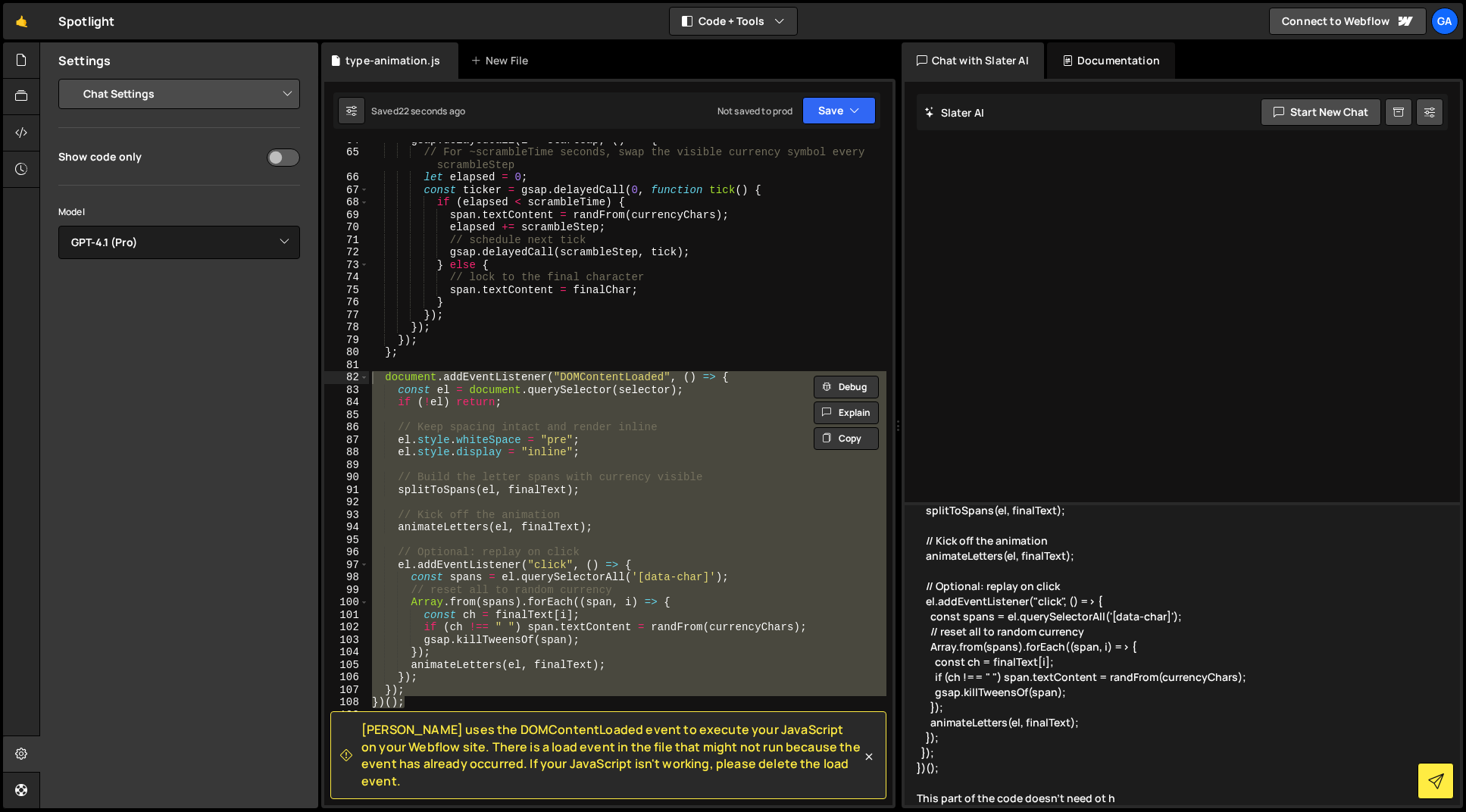
scroll to position [153, 0]
type textarea "document.addEventListener("DOMContentLoaded", () => { const el = document.query…"
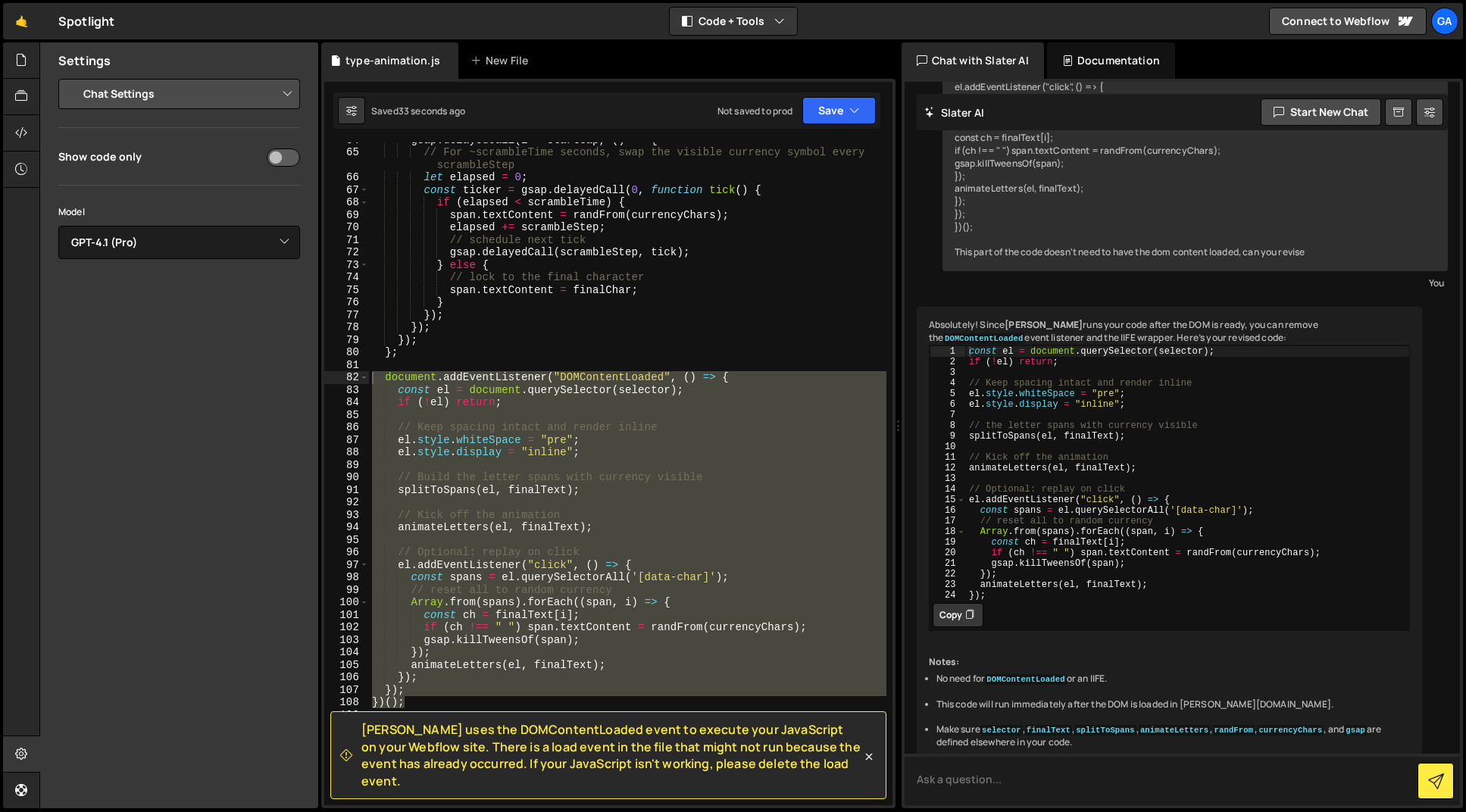
scroll to position [277, 0]
click at [955, 627] on button "Copy" at bounding box center [958, 615] width 51 height 25
click at [427, 691] on div "gsap . delayedCall ( i * startGap , ( ) => { // For ~scrambleTime seconds, swap…" at bounding box center [628, 474] width 518 height 663
drag, startPoint x: 407, startPoint y: 705, endPoint x: 363, endPoint y: 376, distance: 331.9
click at [363, 376] on div "}); 64 65 66 67 68 69 70 71 72 73 74 75 76 77 78 79 80 81 82 83 84 85 86 87 88 …" at bounding box center [608, 474] width 568 height 663
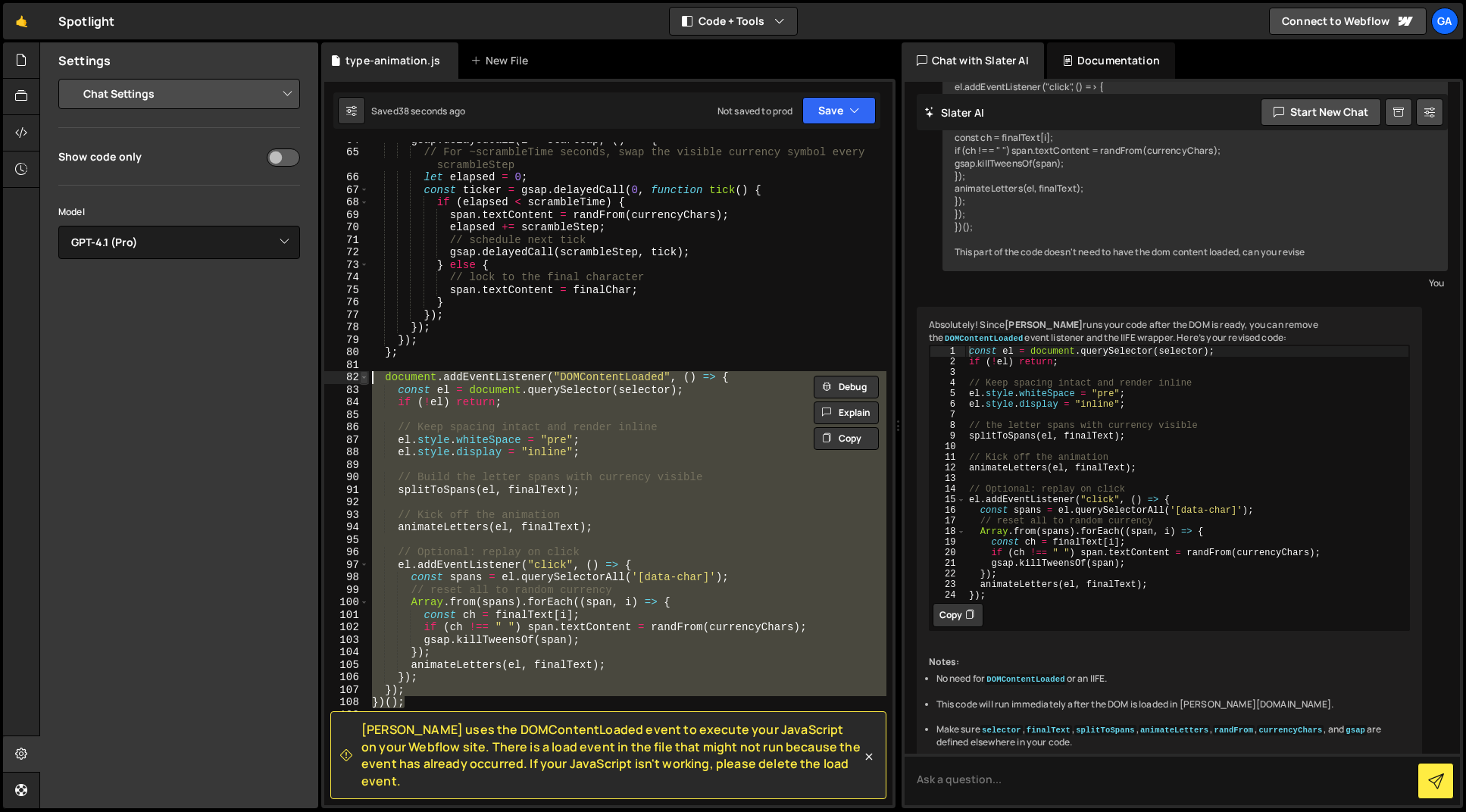
paste textarea "}"
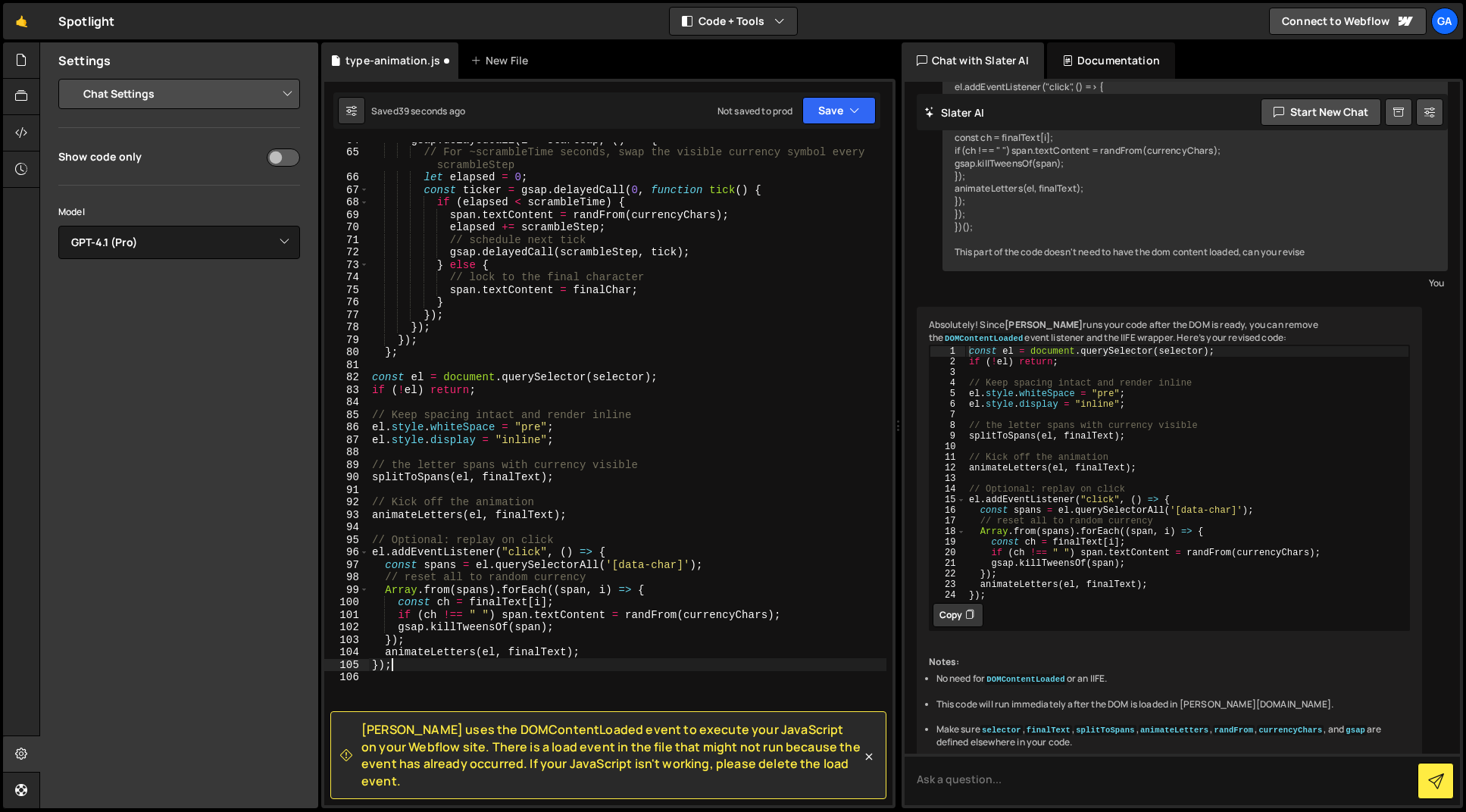
type textarea "});"
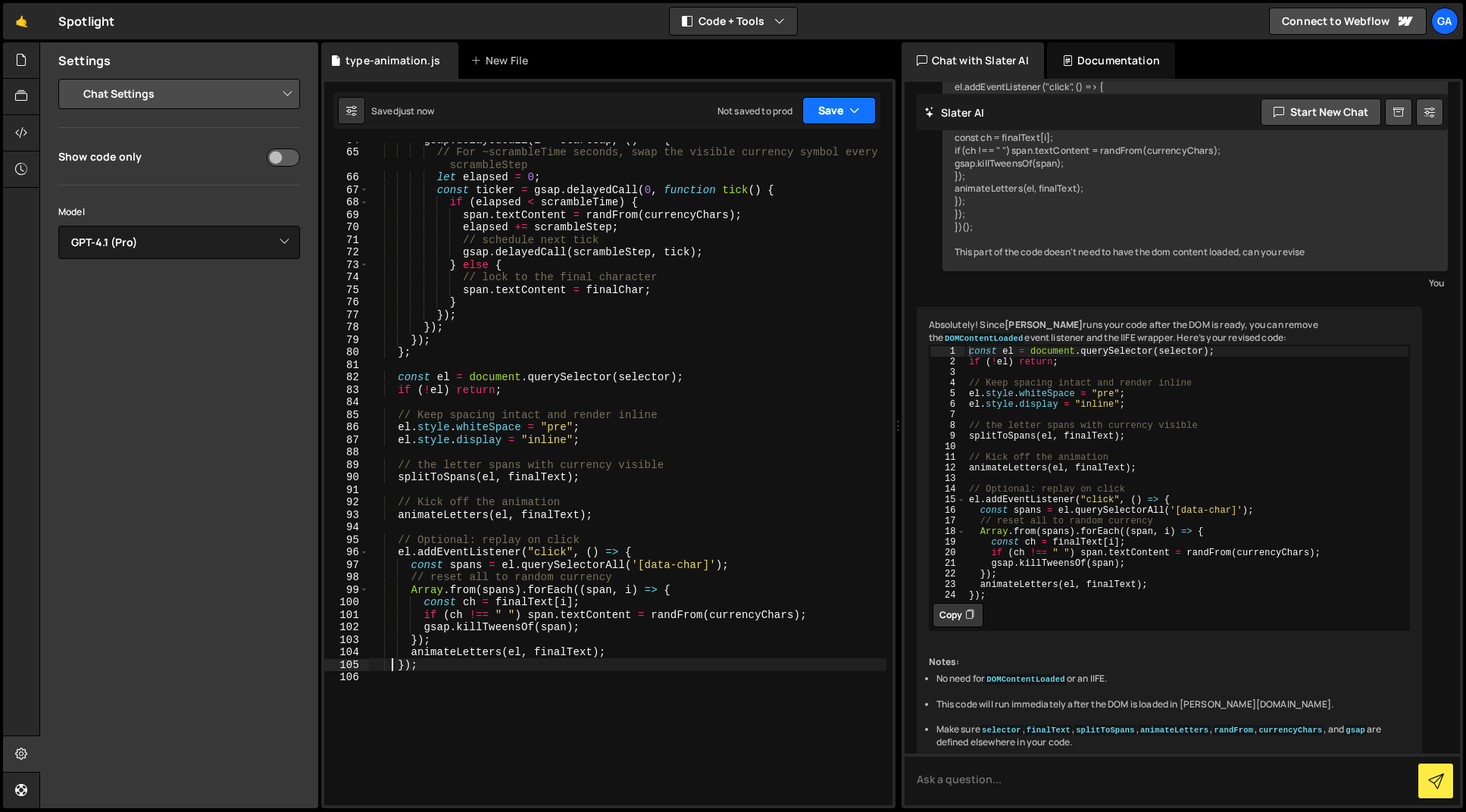
click at [833, 100] on button "Save" at bounding box center [839, 111] width 73 height 27
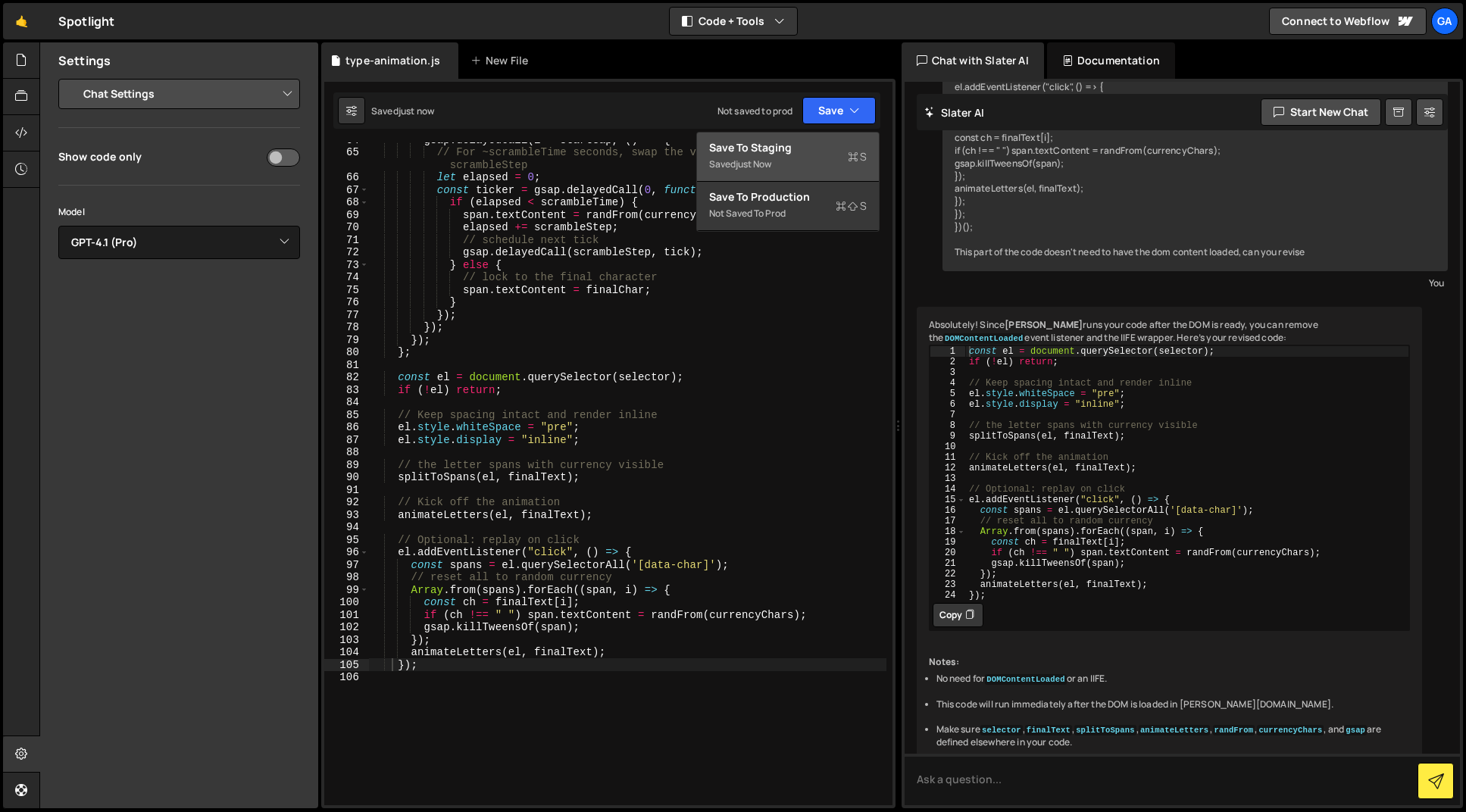
click at [805, 152] on div "Save to Staging S" at bounding box center [787, 147] width 158 height 16
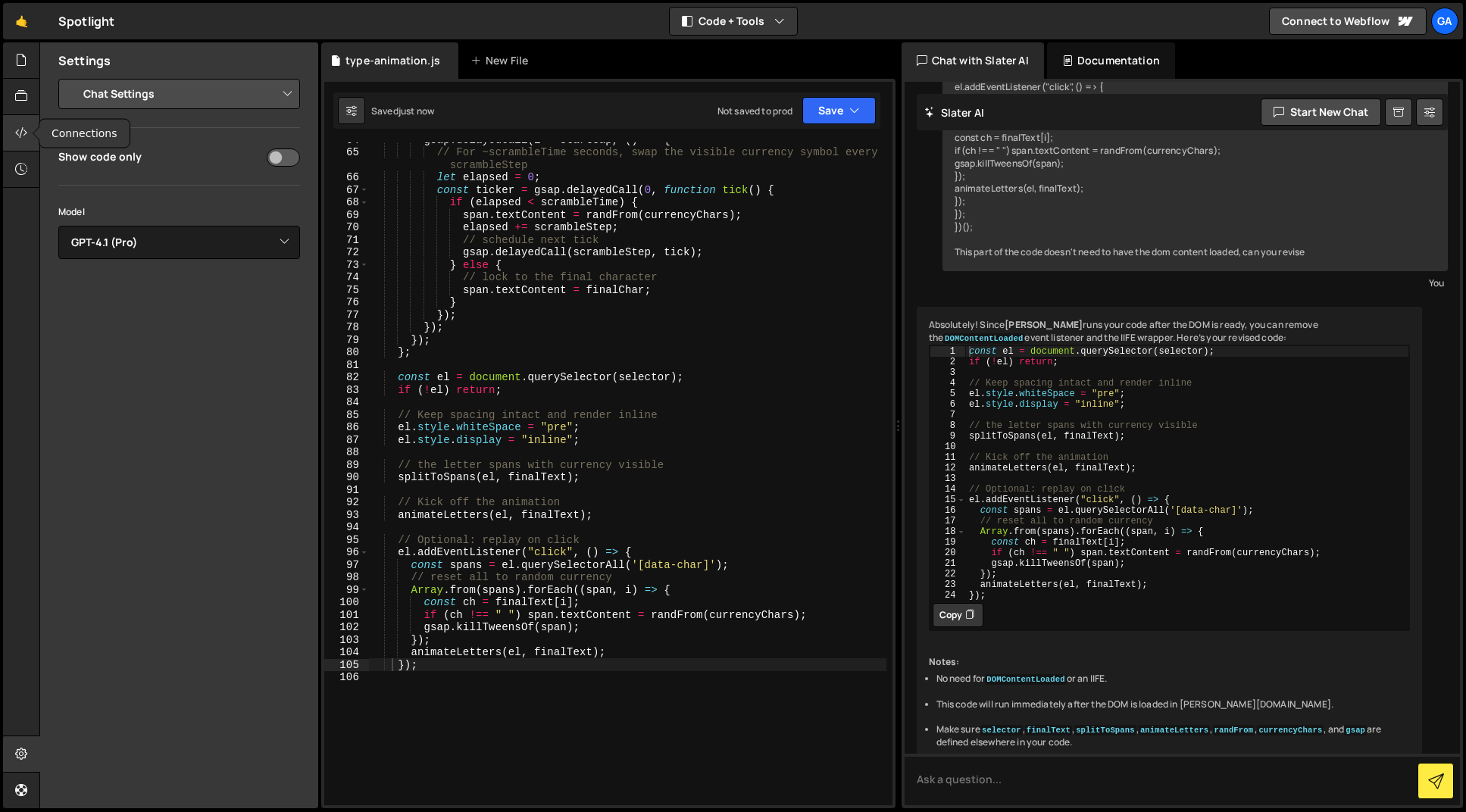
click at [19, 130] on icon at bounding box center [21, 132] width 12 height 16
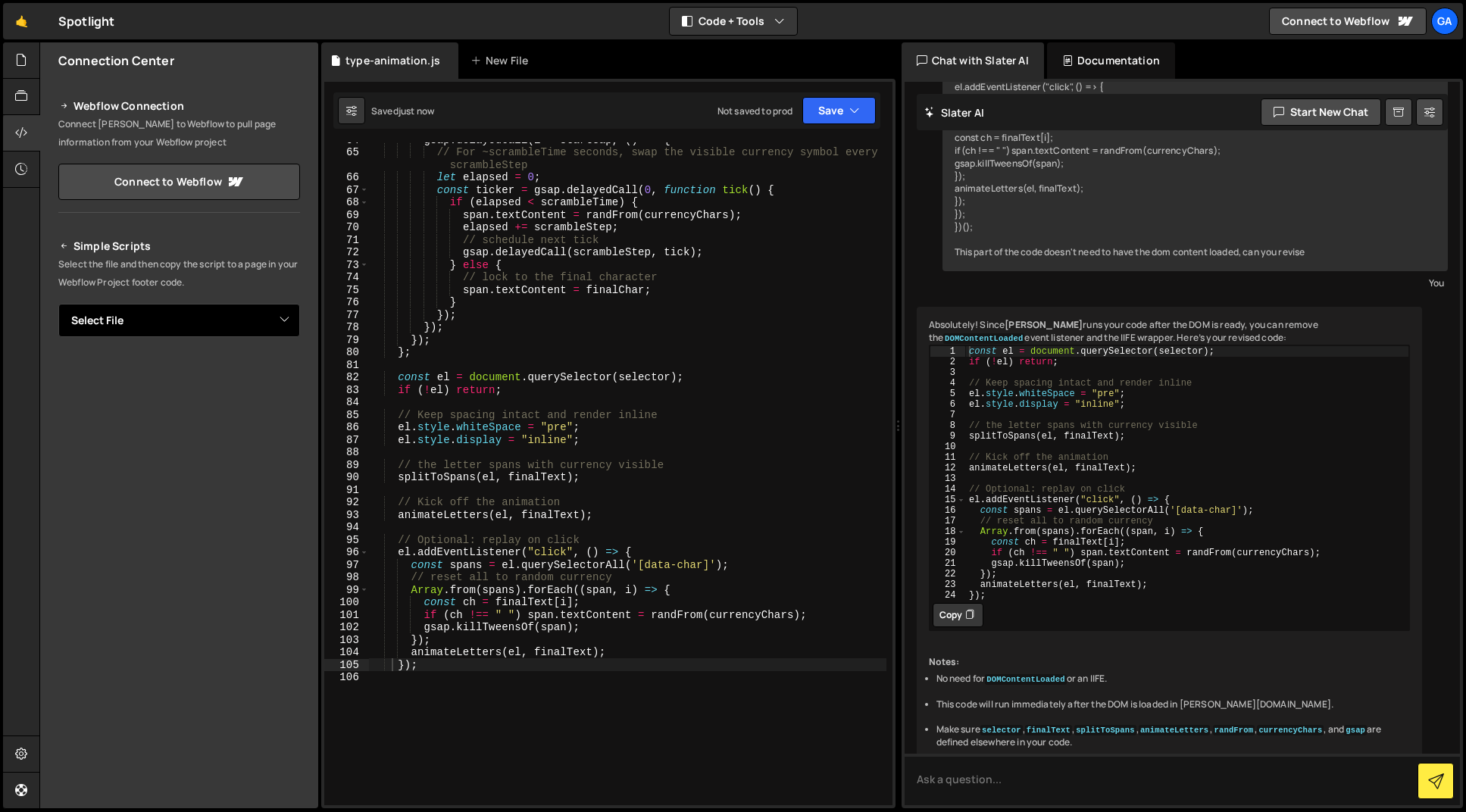
click at [163, 323] on select "Select File type-animation.js" at bounding box center [179, 321] width 242 height 34
select select "48461"
click at [58, 304] on select "Select File type-animation.js" at bounding box center [179, 321] width 242 height 34
click at [263, 374] on icon "Button group with nested dropdown" at bounding box center [267, 372] width 9 height 16
click at [565, 561] on div "gsap . delayedCall ( i * startGap , ( ) => { // For ~scrambleTime seconds, swap…" at bounding box center [628, 477] width 518 height 688
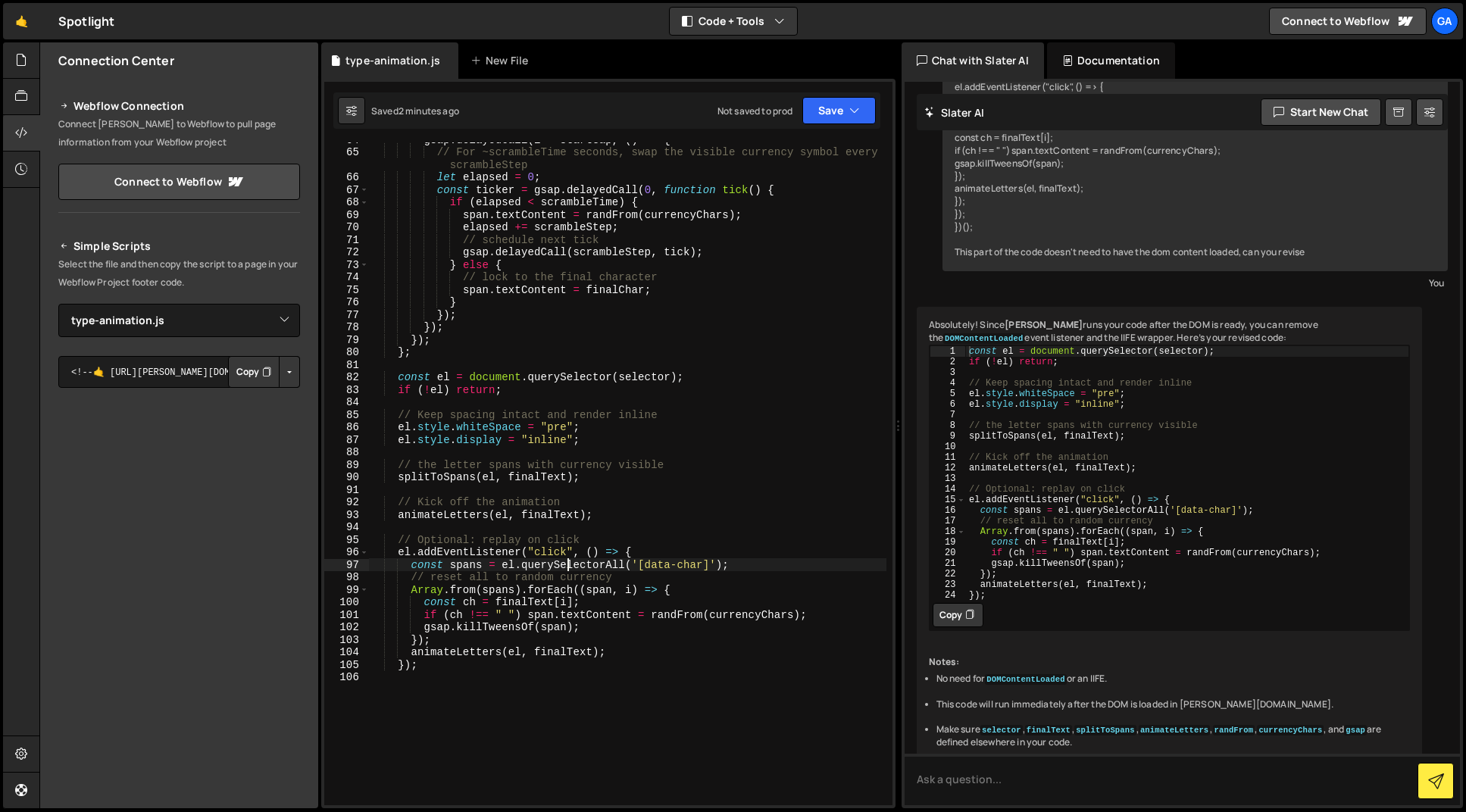
type textarea "});"
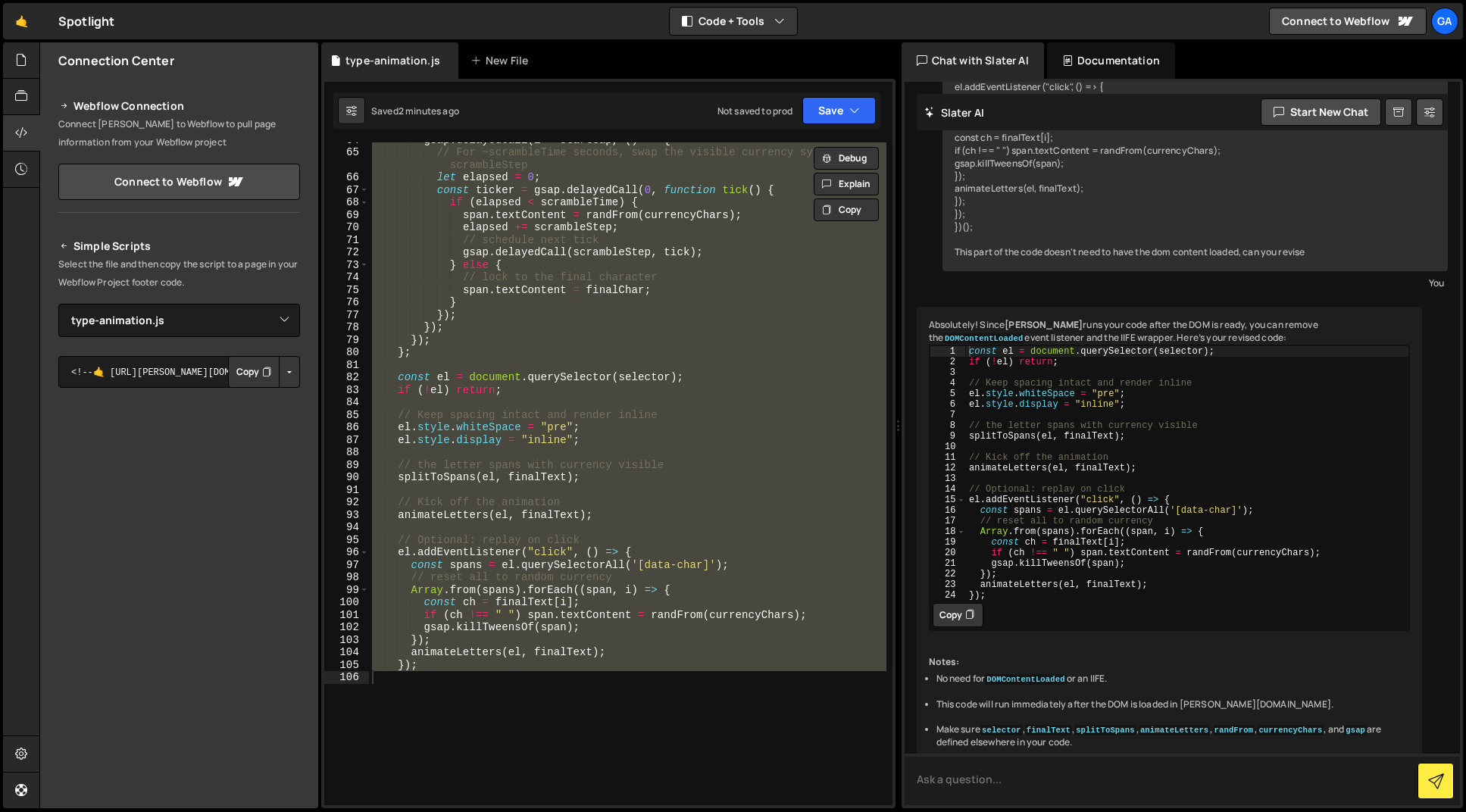
click at [1062, 785] on textarea at bounding box center [1183, 779] width 556 height 51
paste textarea "(() => { // Loremi DOLO si ametconse adipi elitsedd = '[eius-temporinc="utla"]'…"
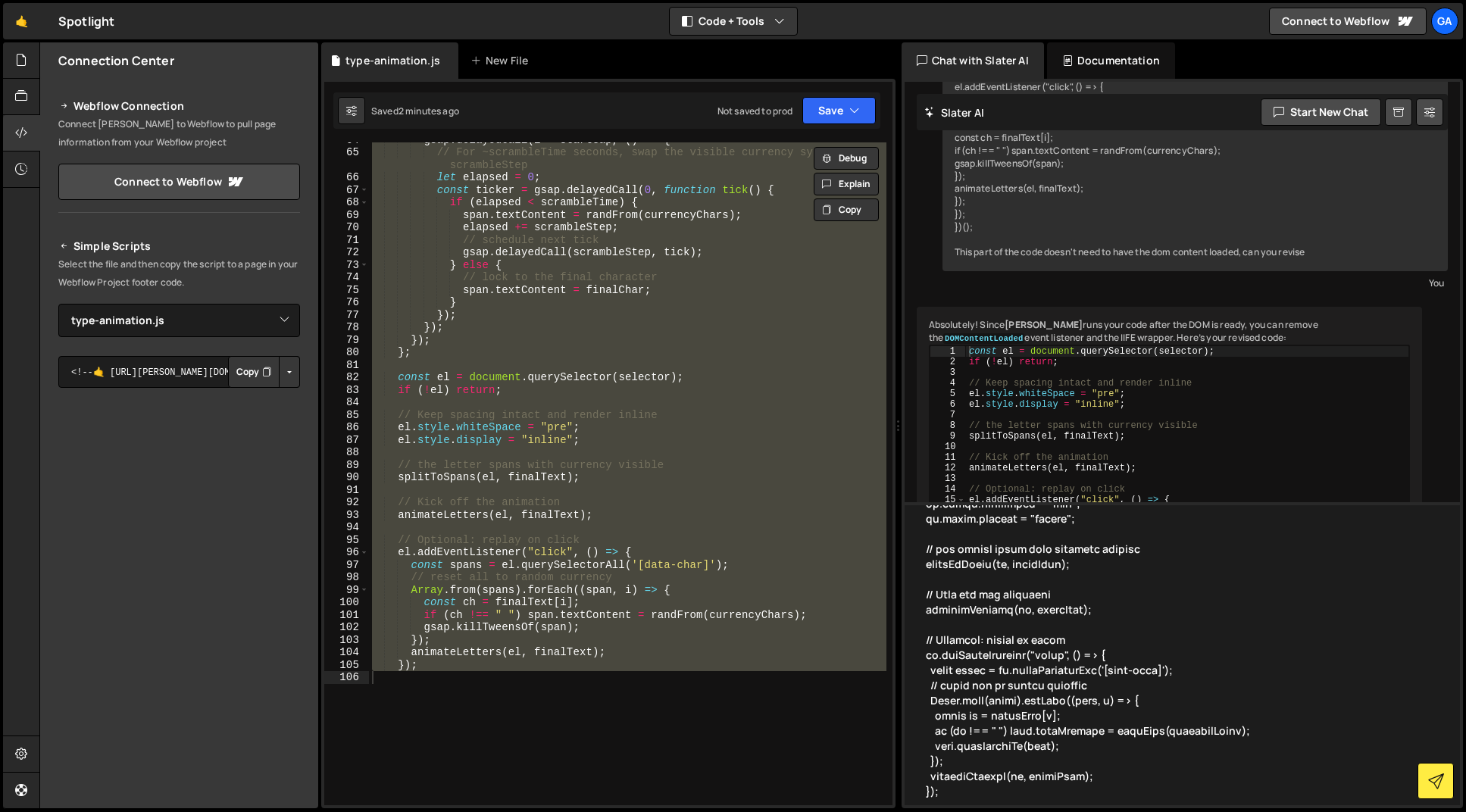
scroll to position [1351, 0]
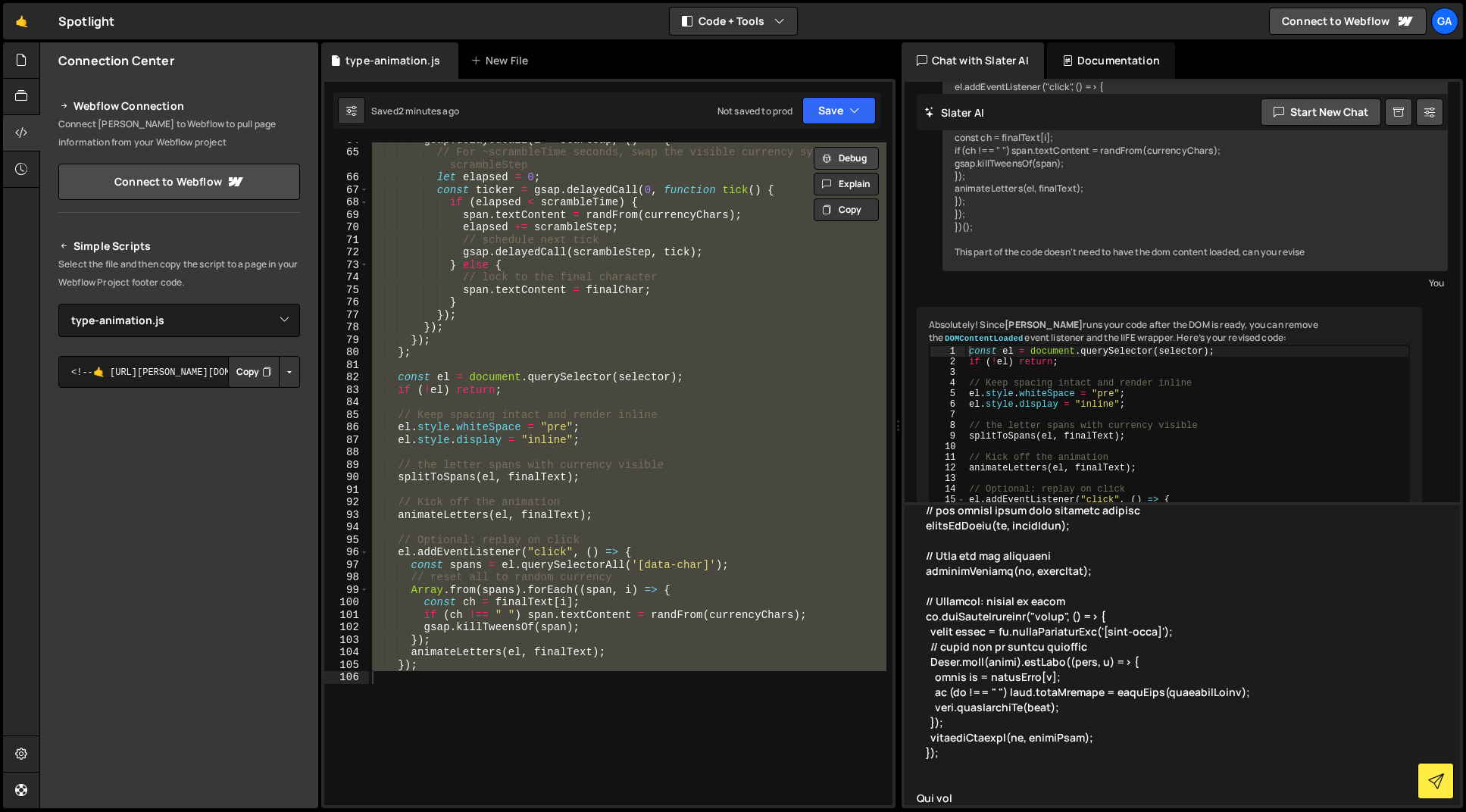
type textarea "(() => { // Loremi DOLO si ametconse adipi elitsedd = '[eius-temporinc="utla"]'…"
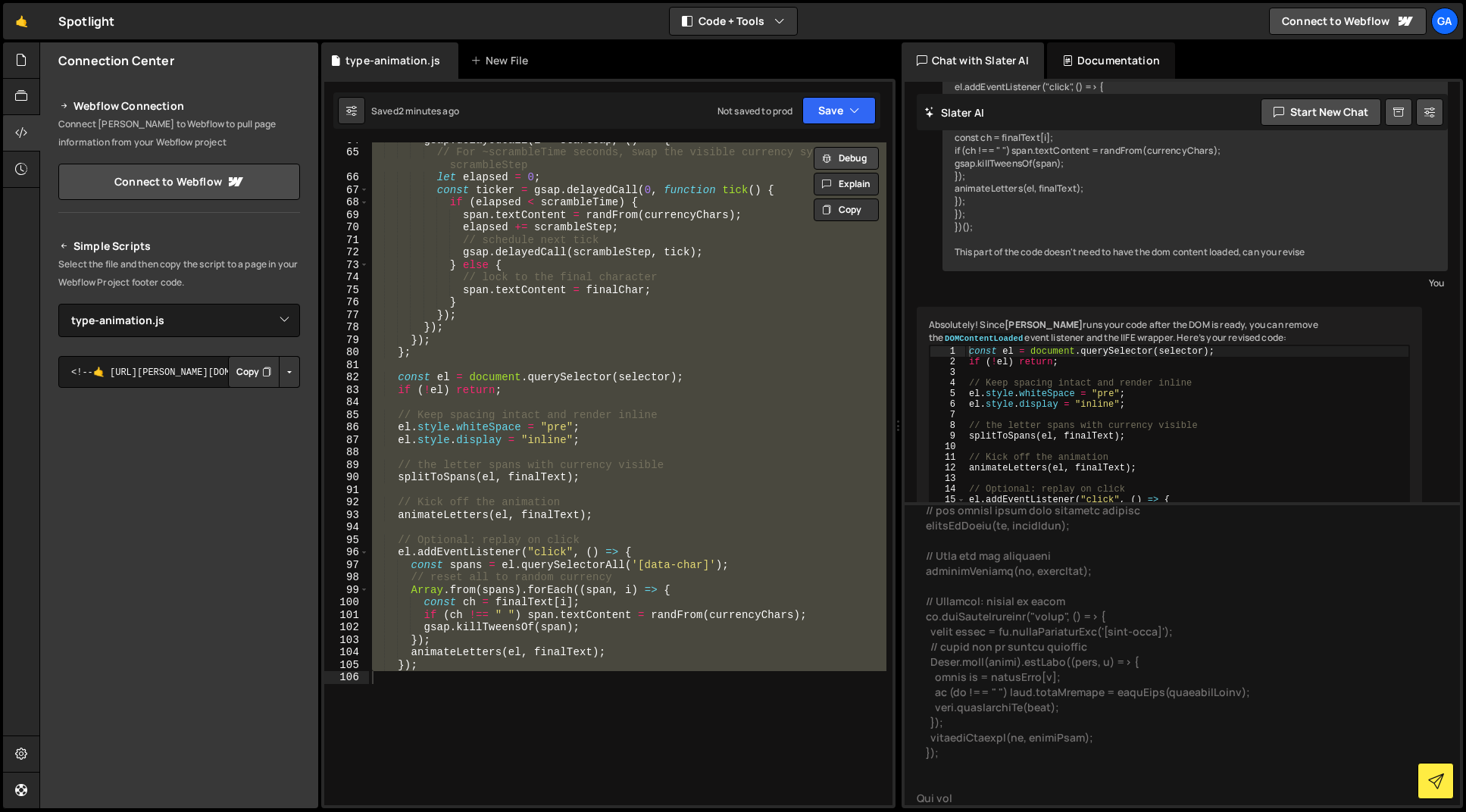
click at [858, 153] on button "Debug" at bounding box center [846, 158] width 65 height 23
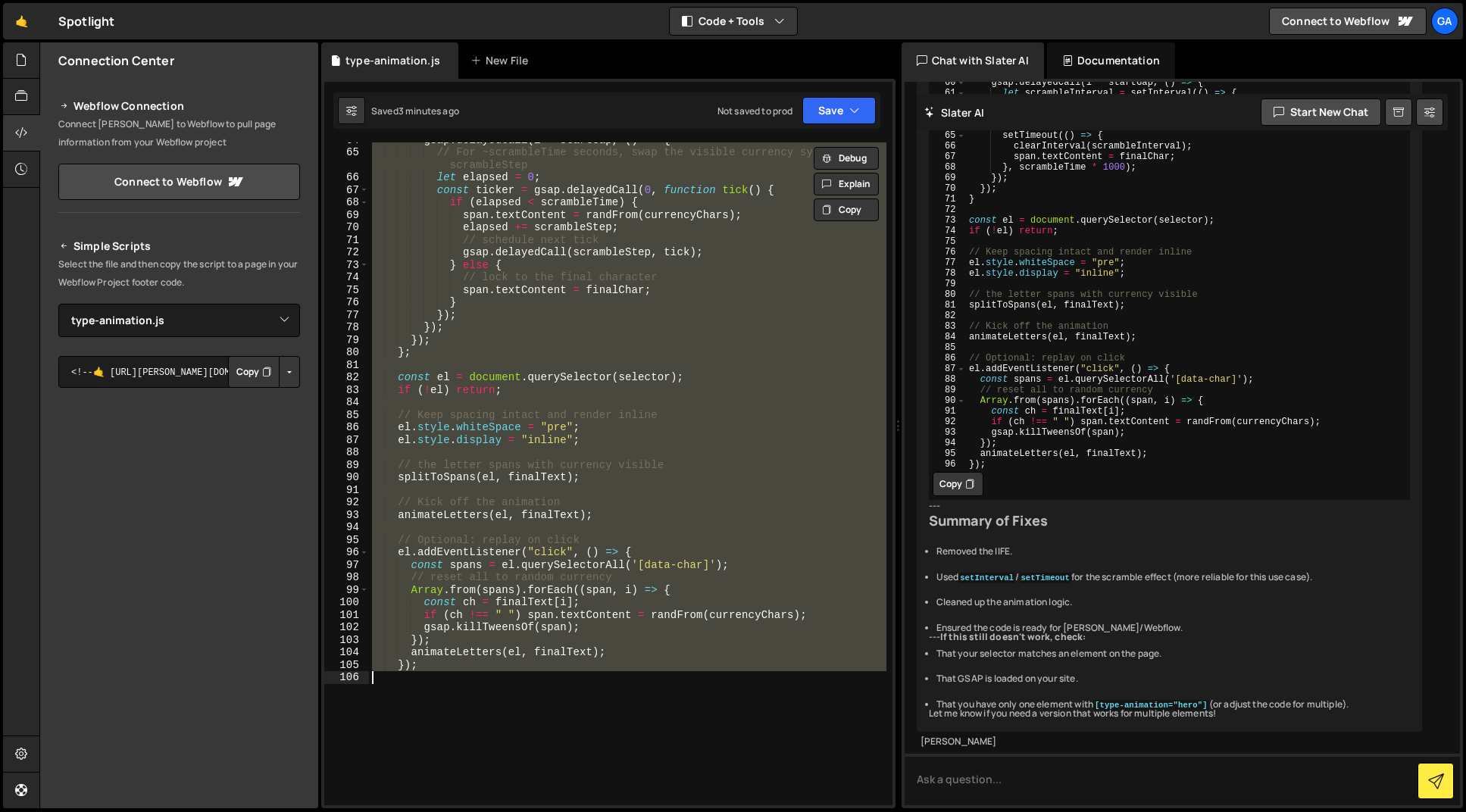
scroll to position [3763, 0]
paste textarea "})();"
type textarea "})();"
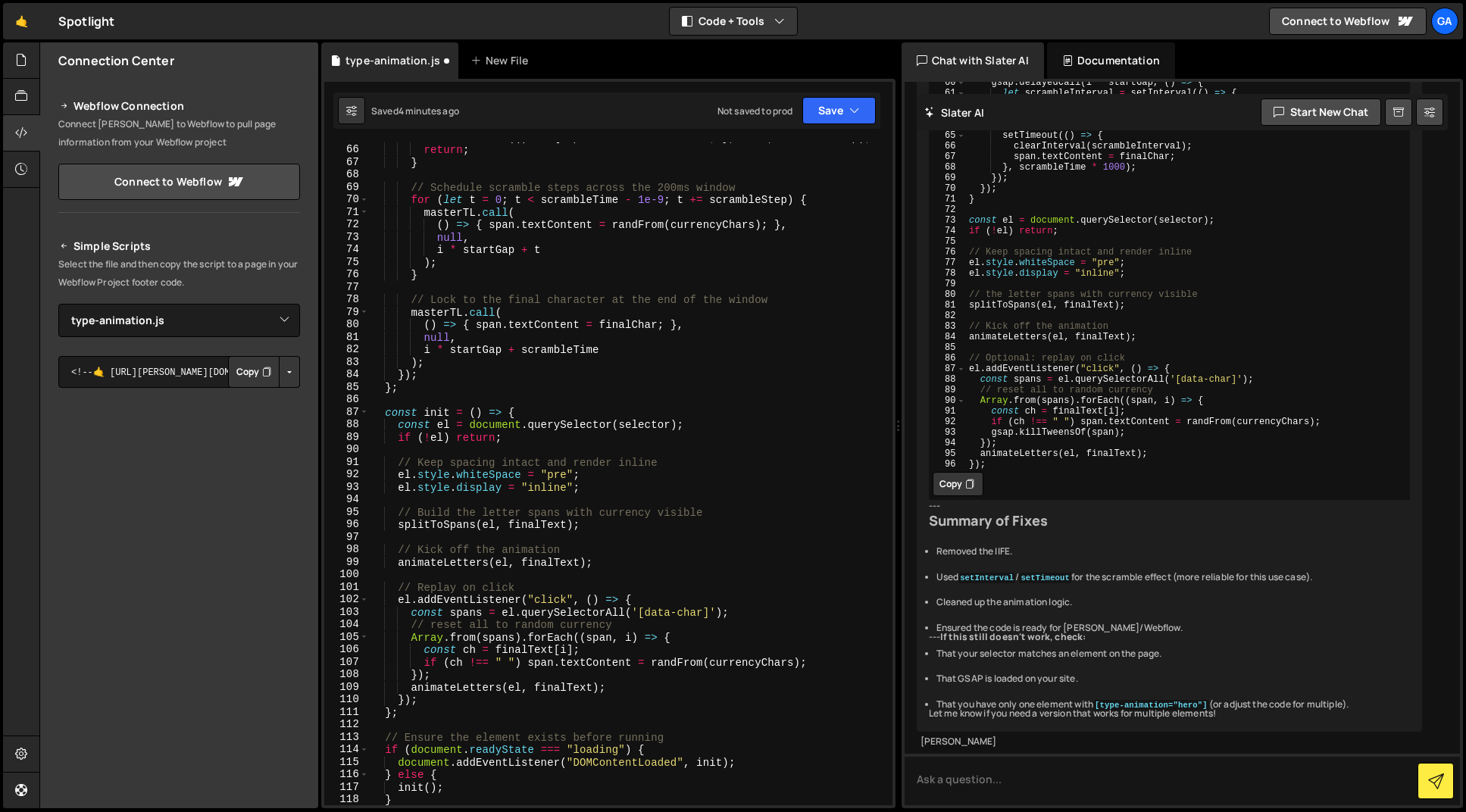
scroll to position [824, 0]
click at [845, 112] on button "Save" at bounding box center [839, 111] width 73 height 27
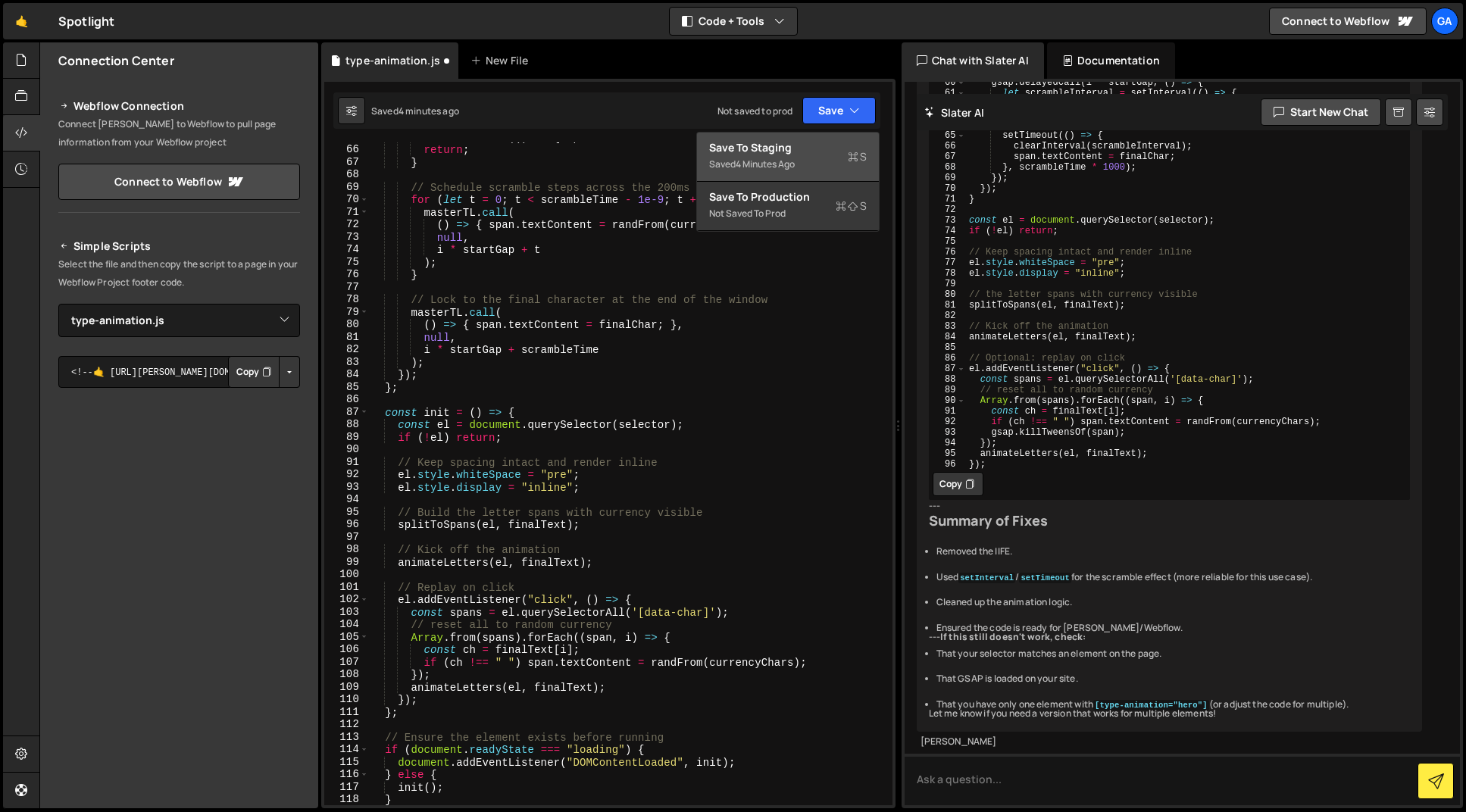
click at [829, 146] on div "Save to Staging S" at bounding box center [787, 147] width 158 height 16
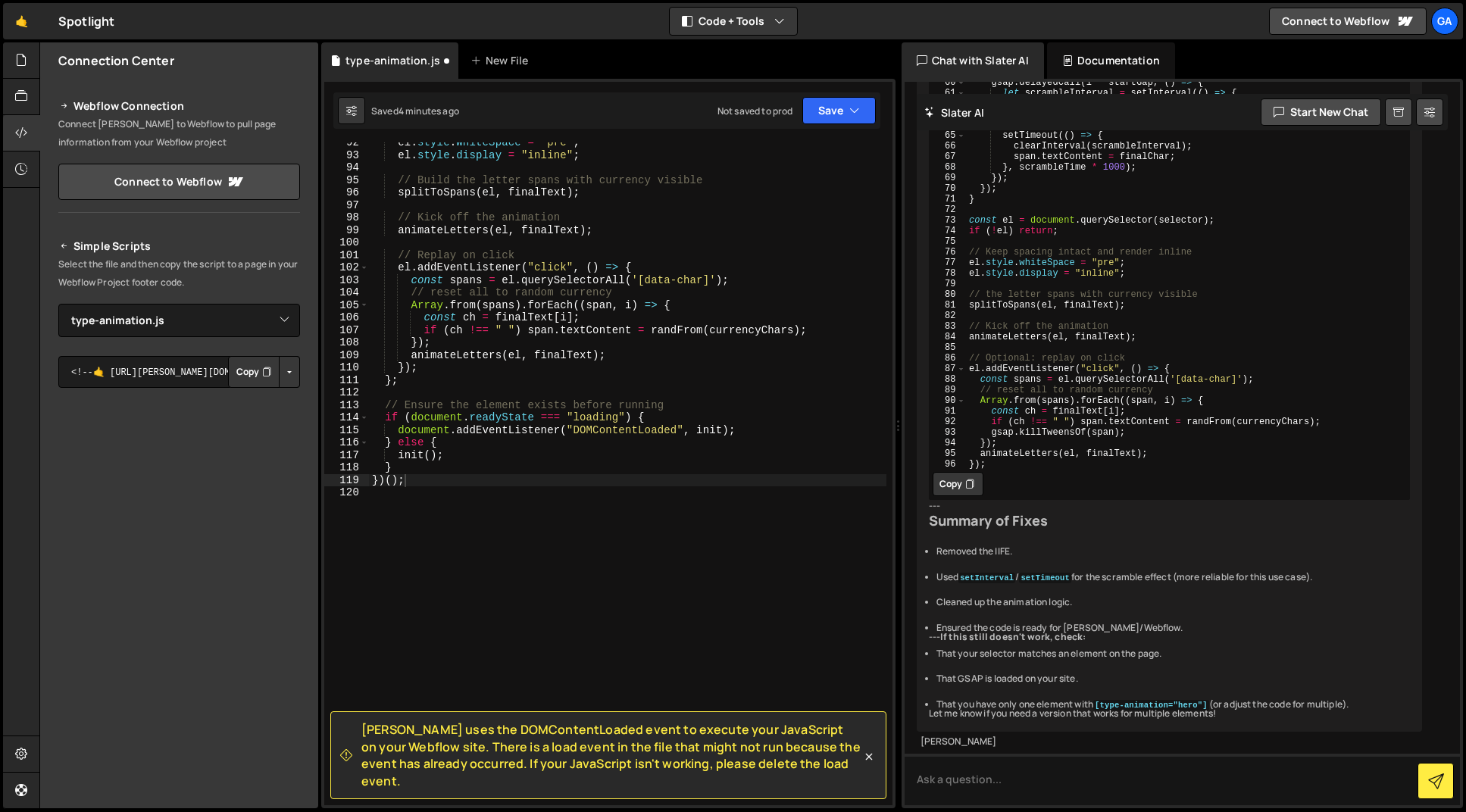
scroll to position [1156, 0]
click at [623, 512] on div "el . style . whiteSpace = "pre" ; el . style . display = "inline" ; // Build th…" at bounding box center [628, 480] width 518 height 688
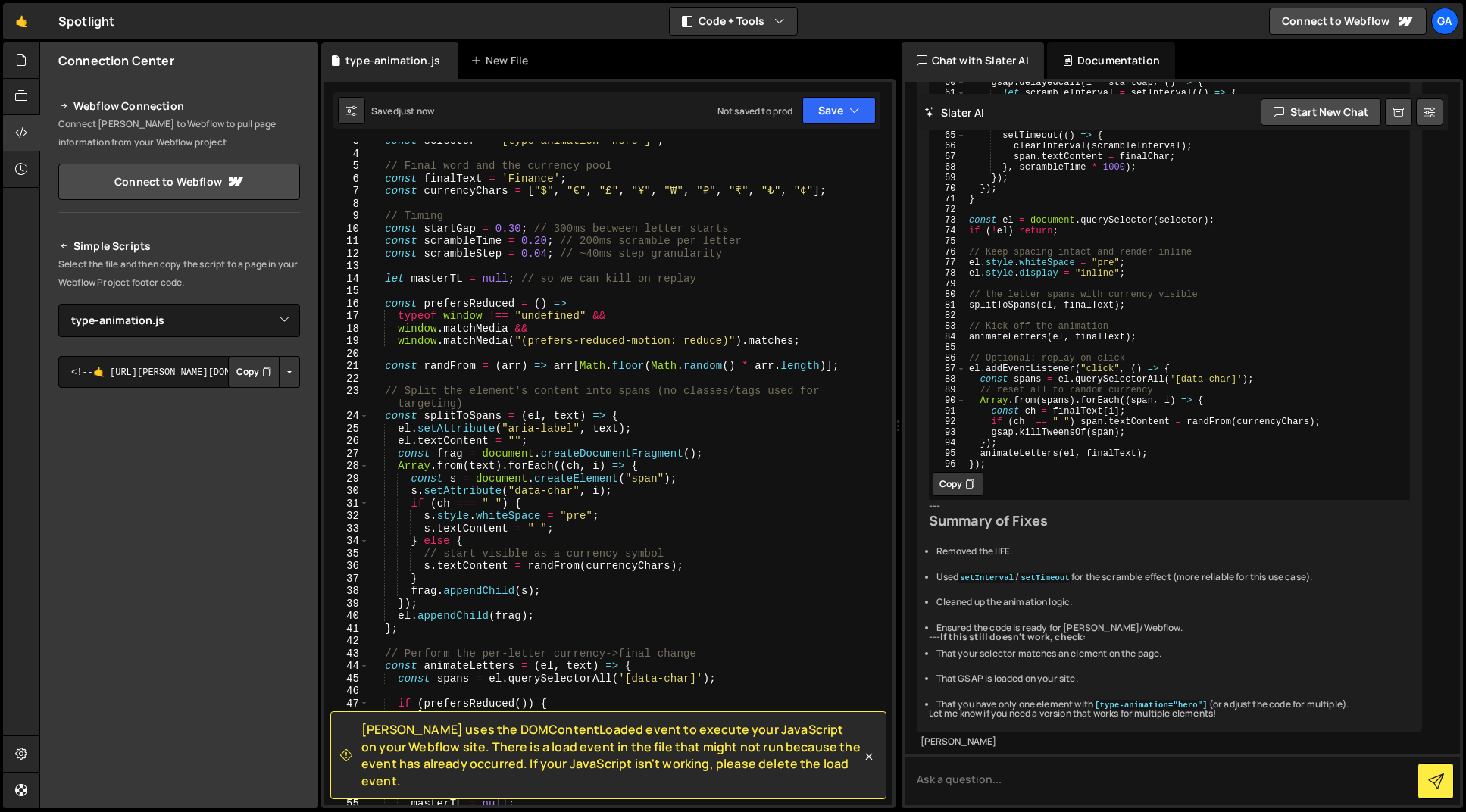
scroll to position [0, 0]
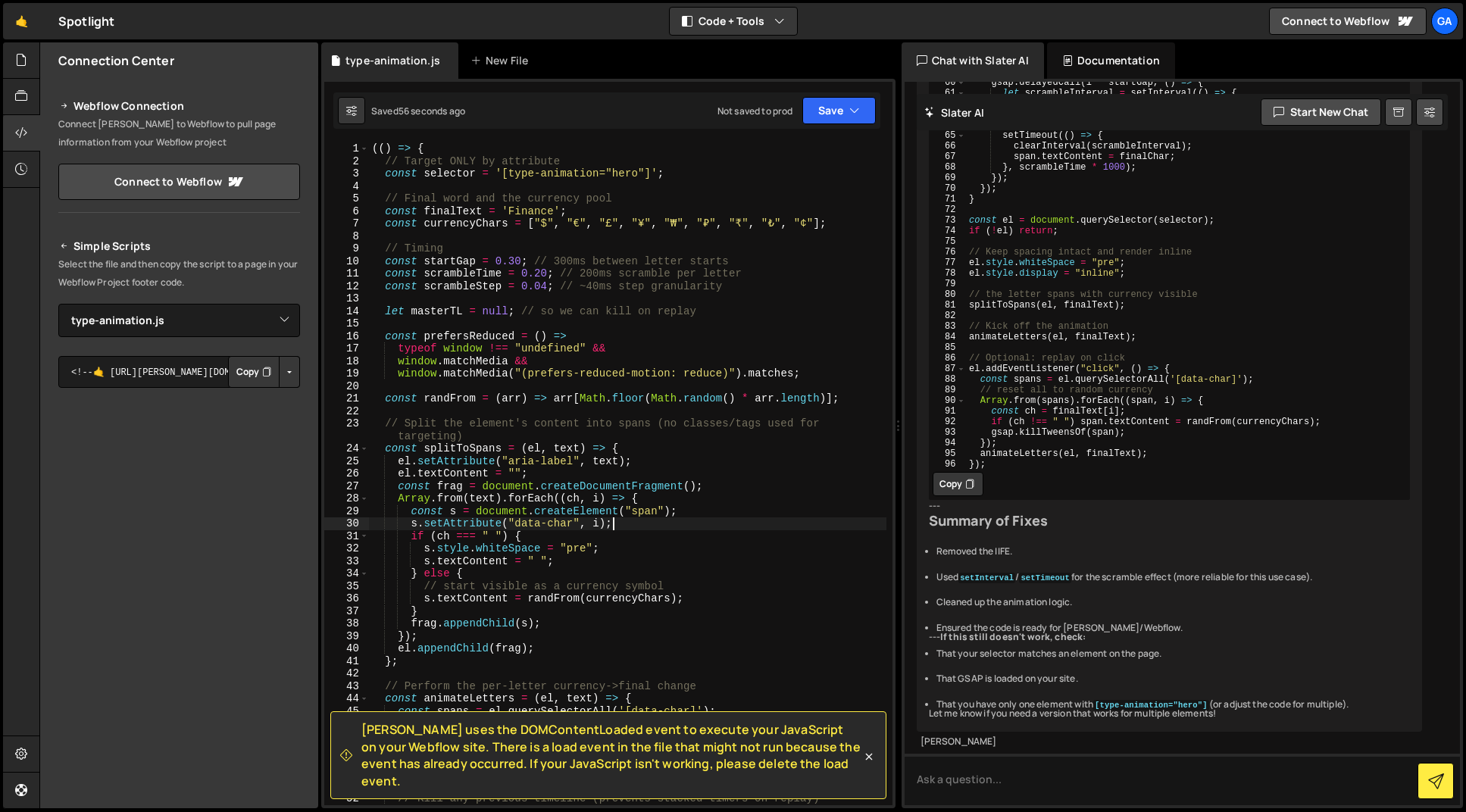
click at [638, 518] on div "(( ) => { // Target ONLY by attribute const selector = '[type-animation="hero"]…" at bounding box center [628, 486] width 518 height 688
type textarea "s.setAttribute("data-char", i);"
click at [664, 325] on div "(( ) => { // Target ONLY by attribute const selector = '[type-animation="hero"]…" at bounding box center [628, 486] width 518 height 688
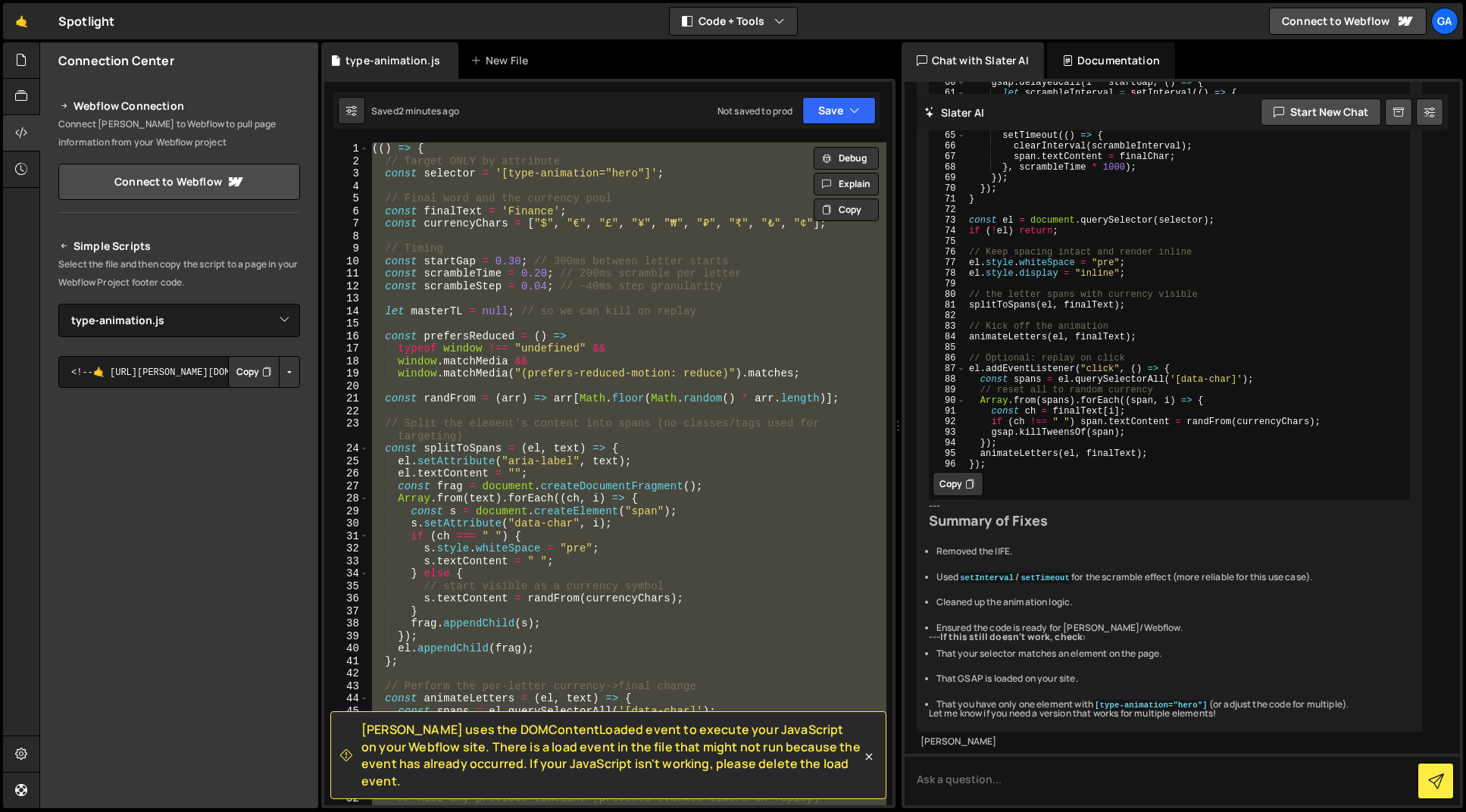
paste textarea
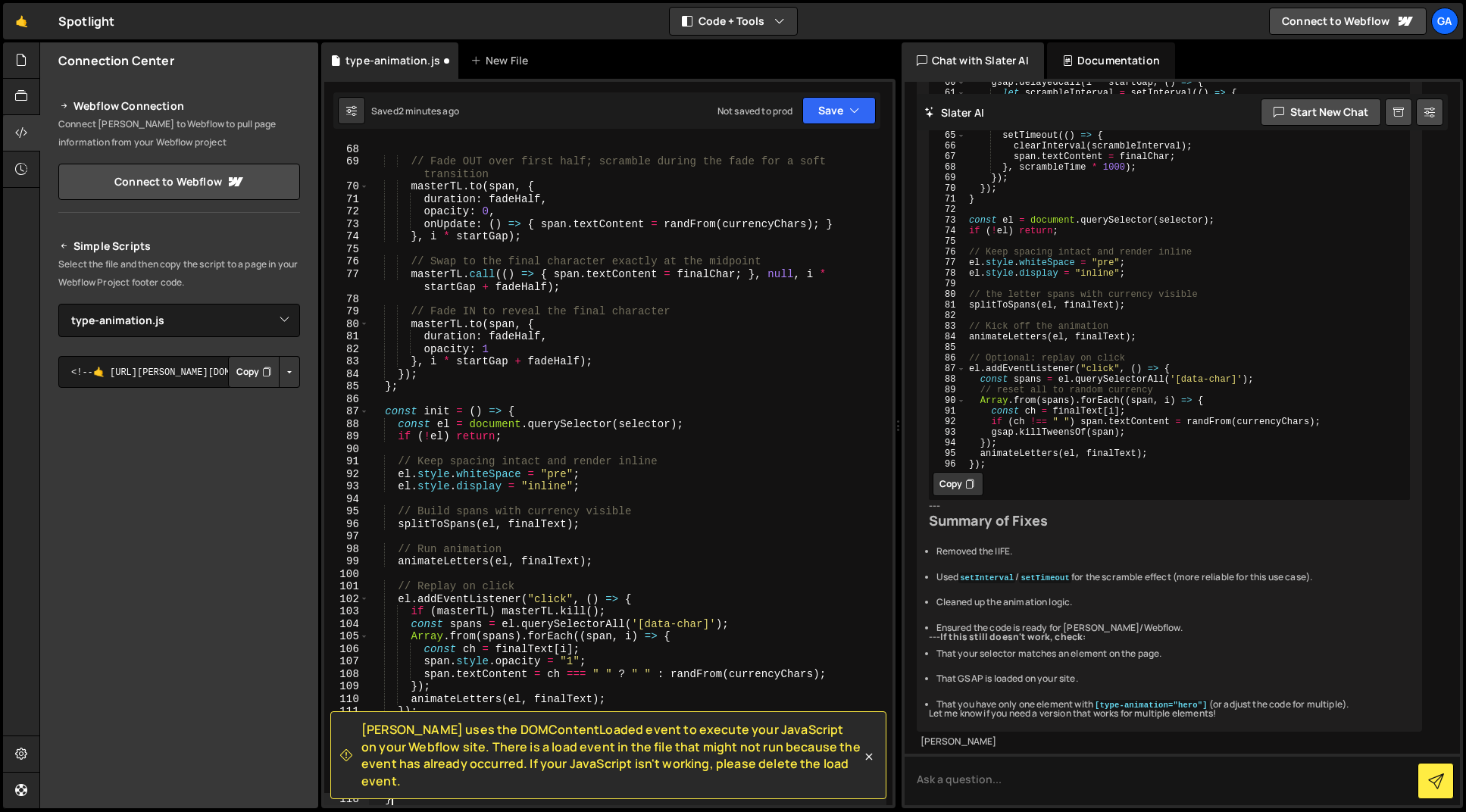
scroll to position [838, 0]
click at [825, 115] on button "Save" at bounding box center [839, 111] width 73 height 27
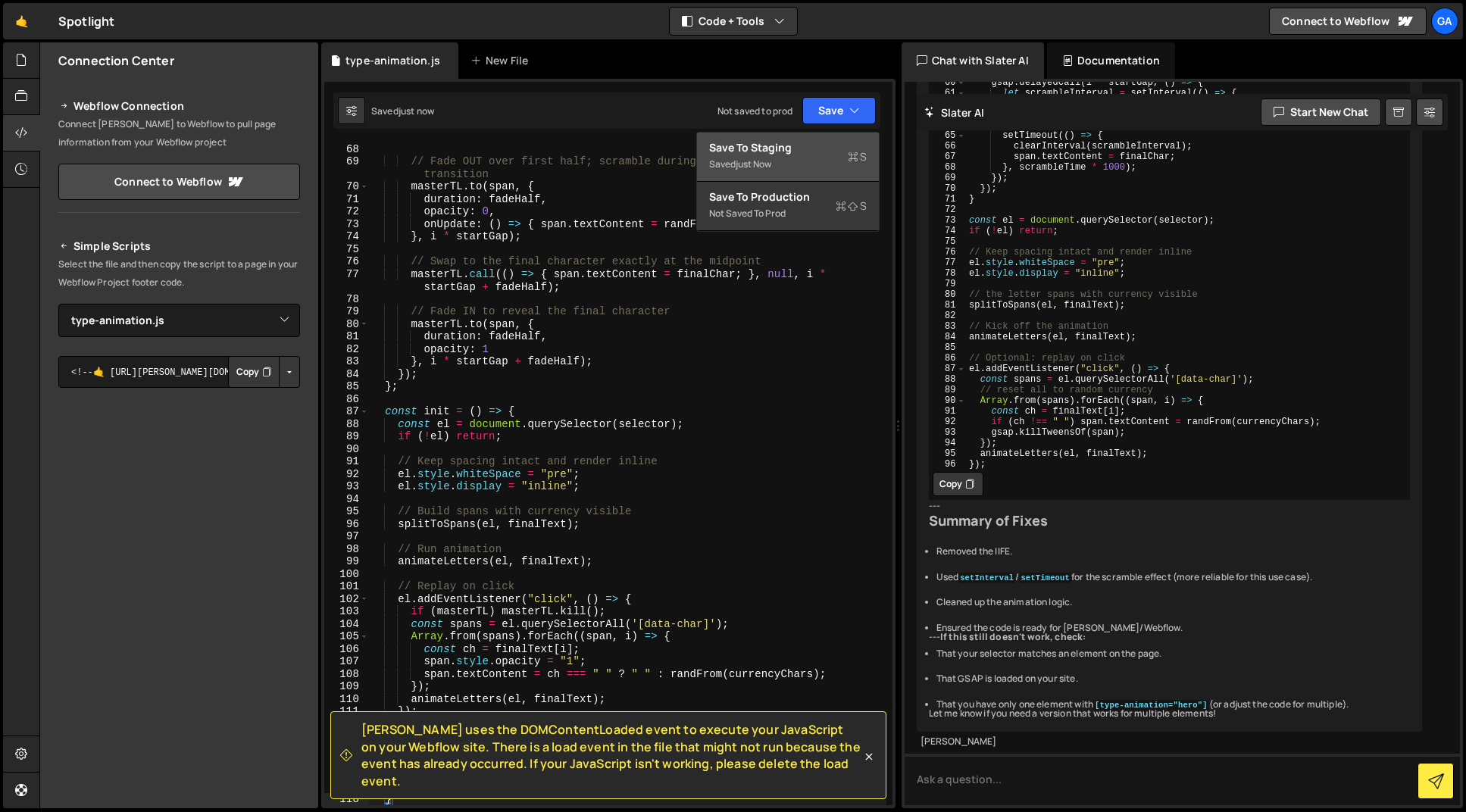
click at [786, 155] on div "Saved just now" at bounding box center [787, 164] width 158 height 18
type textarea "} else {"
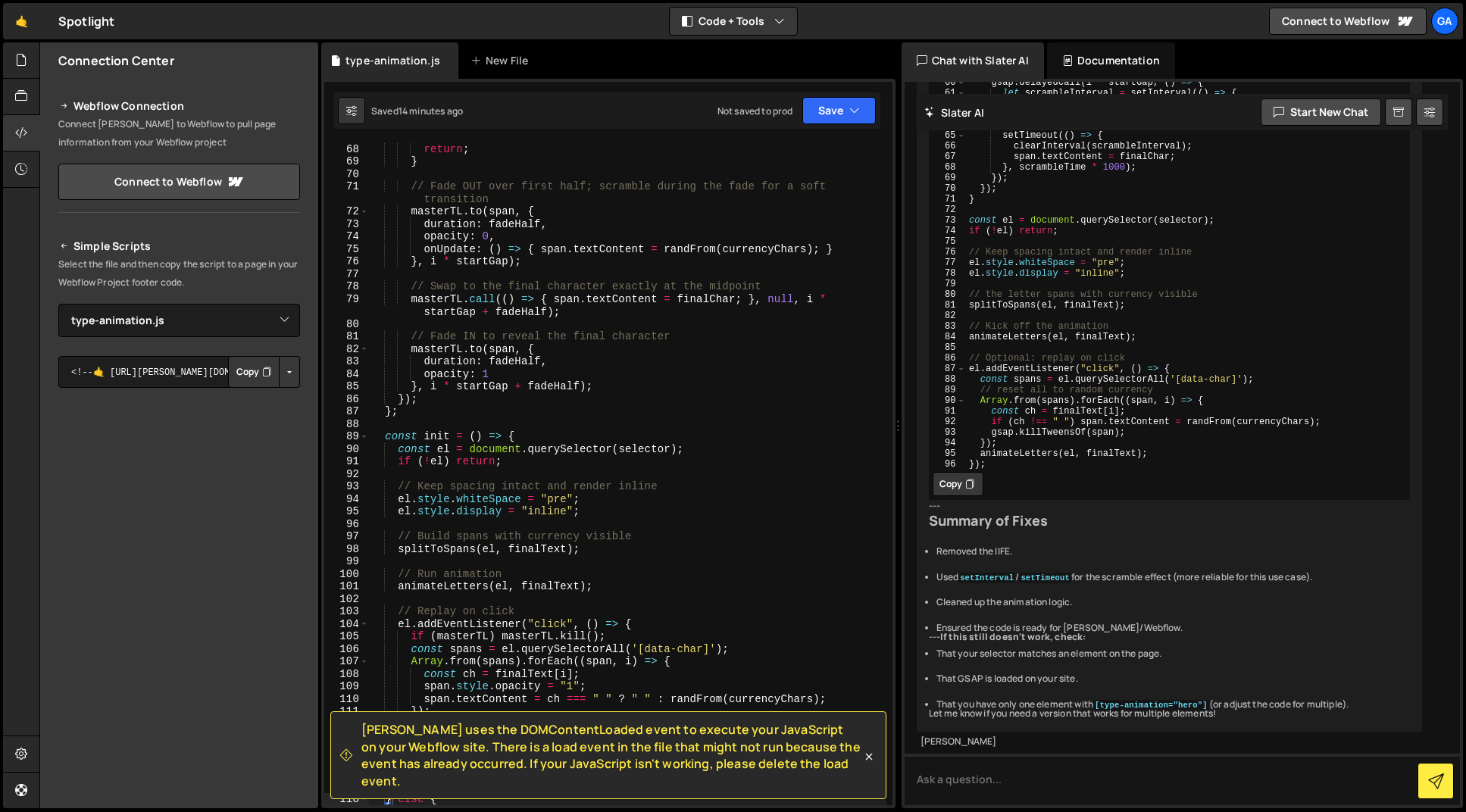
click at [521, 469] on div "} , null , i * startGap ) ; return ; } // Fade OUT over first half; scramble du…" at bounding box center [628, 474] width 518 height 688
click at [359, 118] on button at bounding box center [352, 111] width 27 height 27
select select "editor"
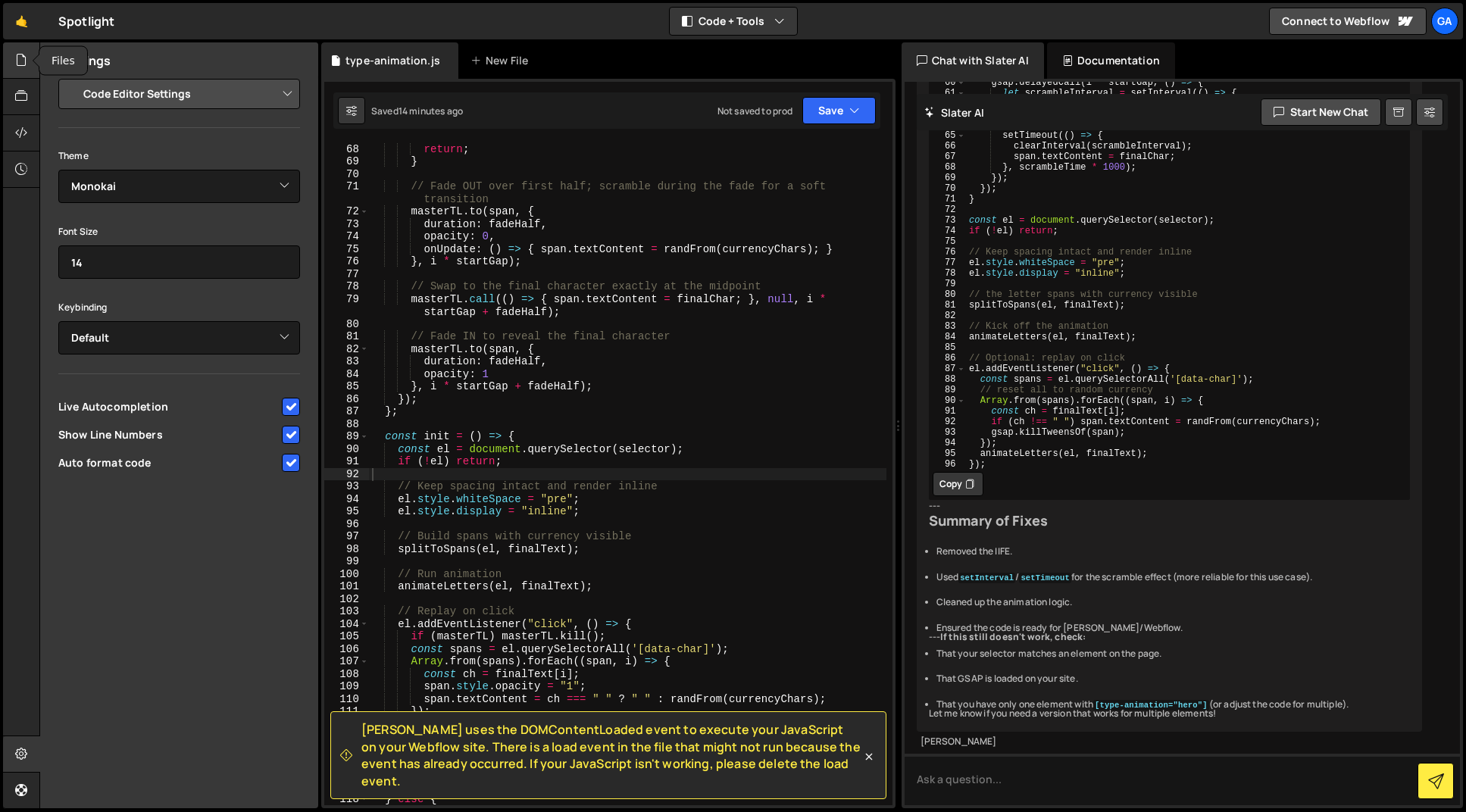
click at [22, 62] on icon at bounding box center [21, 59] width 12 height 16
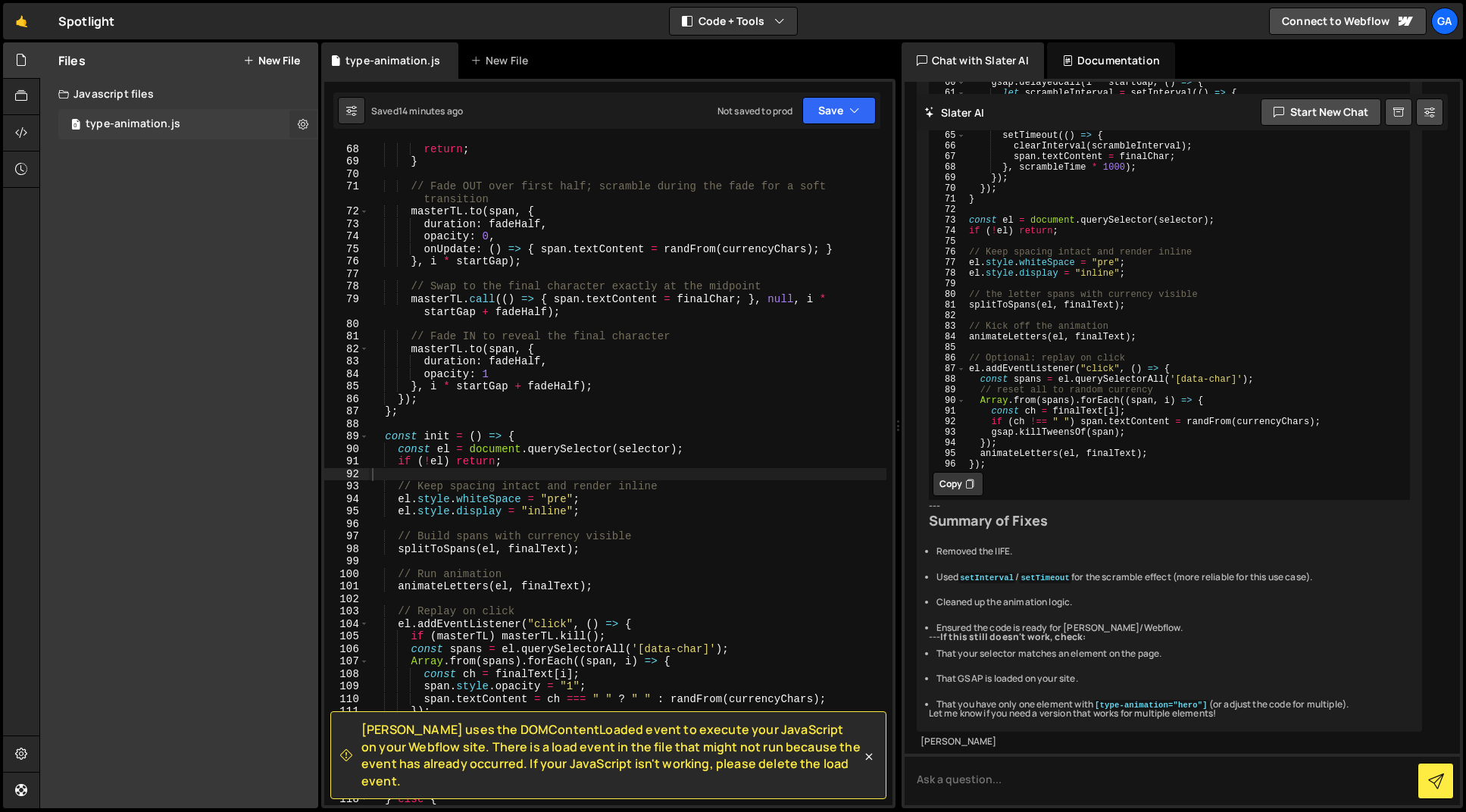
click at [303, 123] on icon at bounding box center [303, 124] width 11 height 15
click at [579, 117] on div "Saved 14 minutes ago Not saved to prod Upgrade to Edit Save Save to Staging S S…" at bounding box center [606, 111] width 547 height 37
click at [865, 761] on icon at bounding box center [869, 756] width 16 height 16
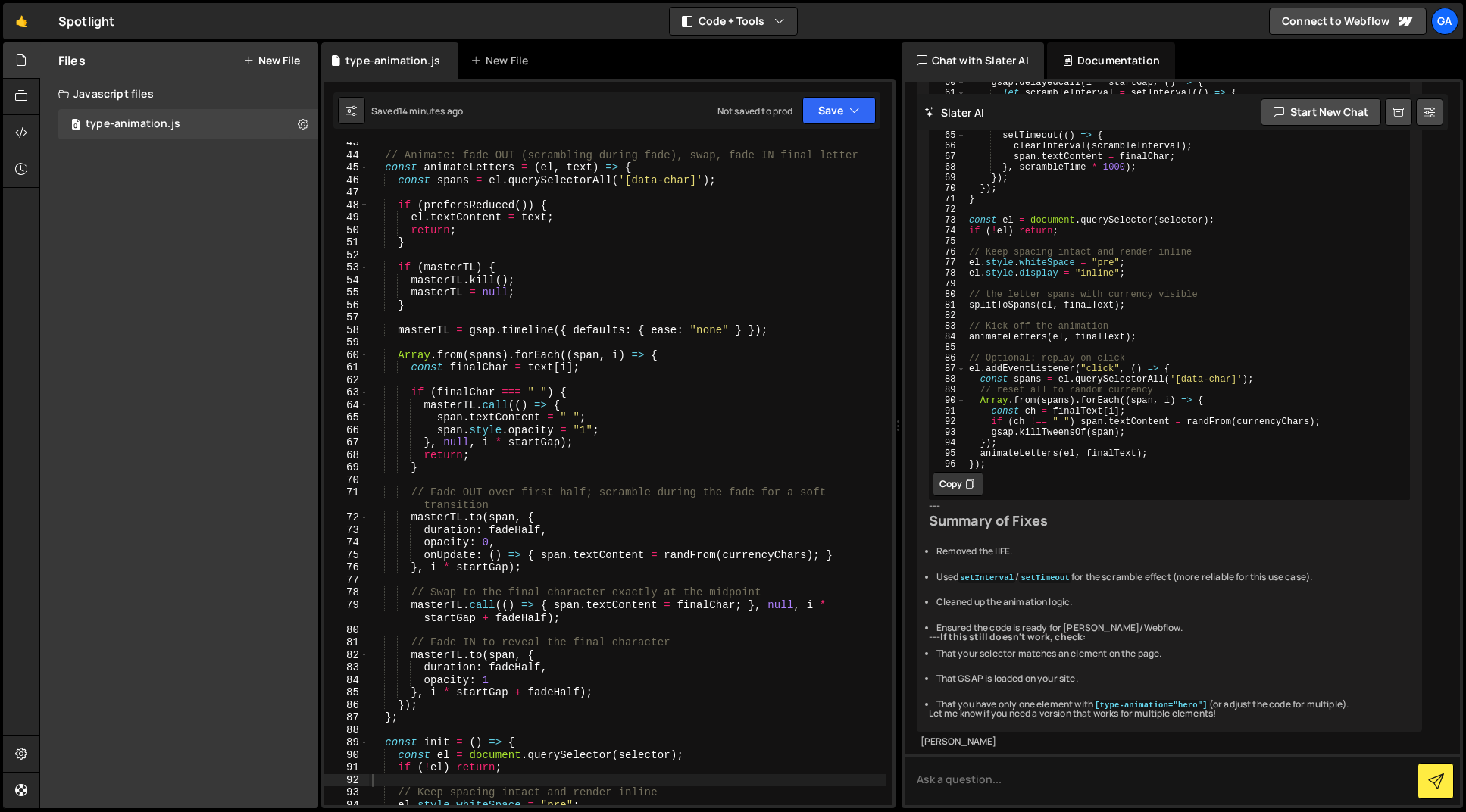
scroll to position [0, 0]
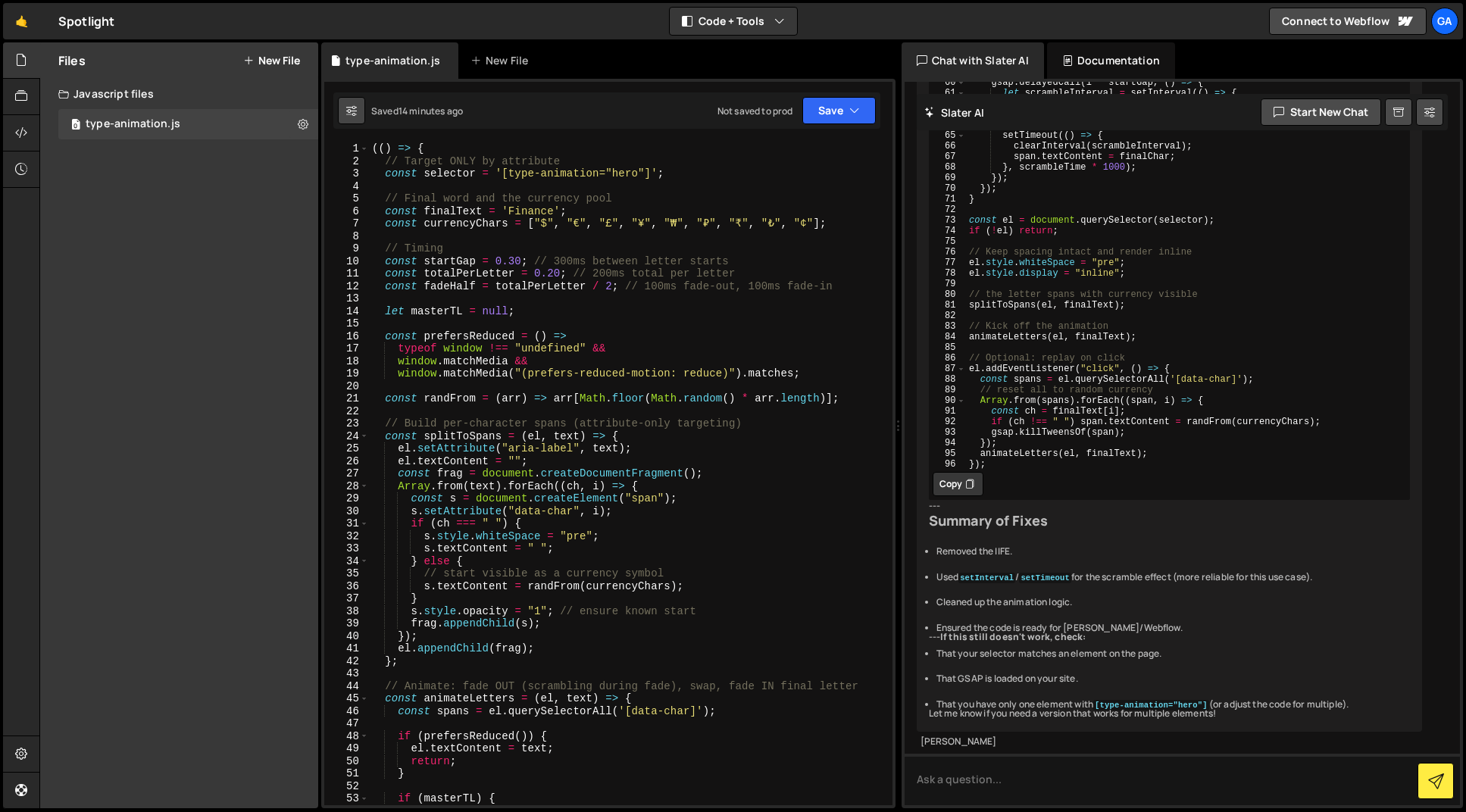
click at [359, 111] on button at bounding box center [352, 111] width 27 height 27
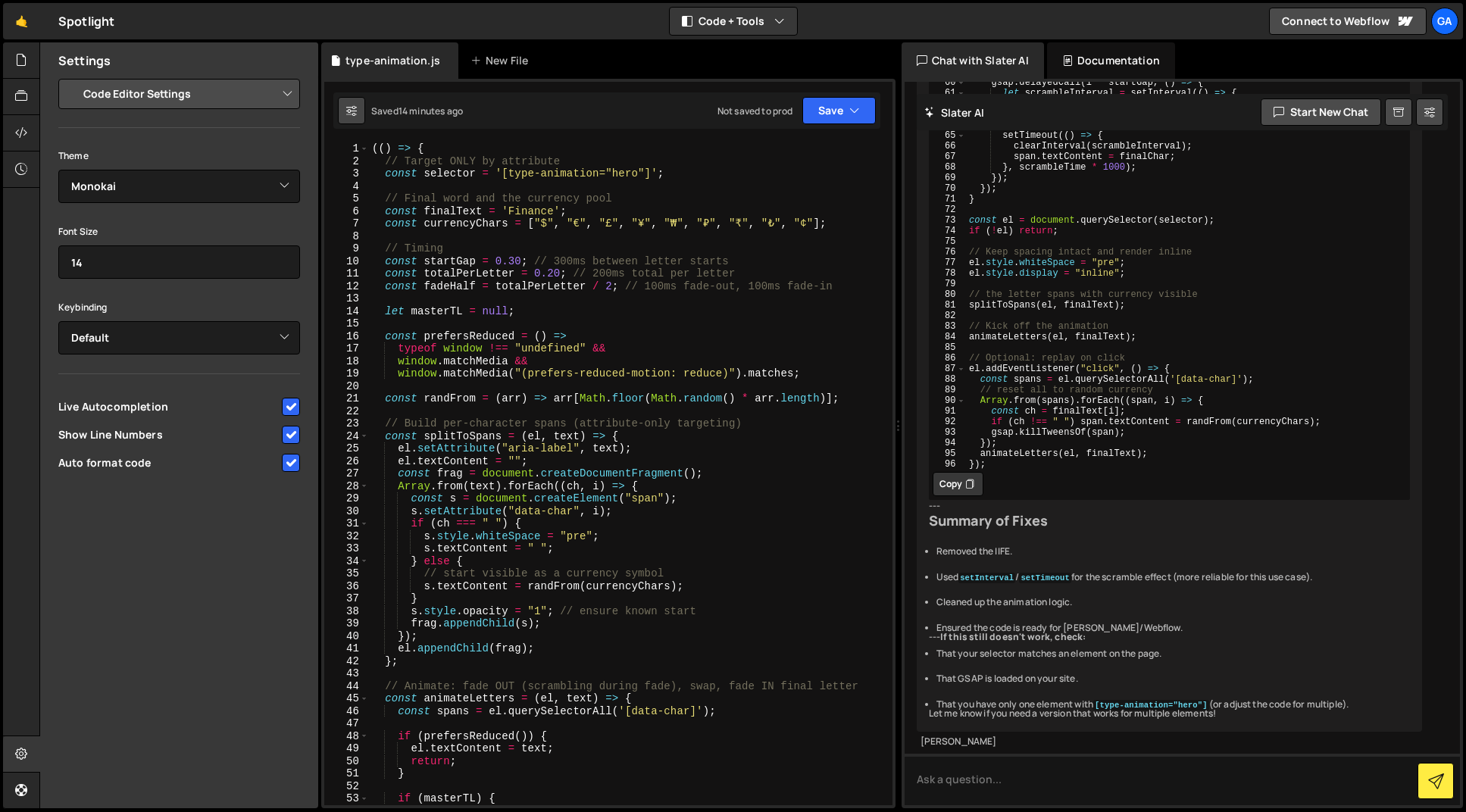
click at [359, 111] on button at bounding box center [352, 111] width 27 height 27
click at [846, 110] on button "Save" at bounding box center [839, 111] width 73 height 27
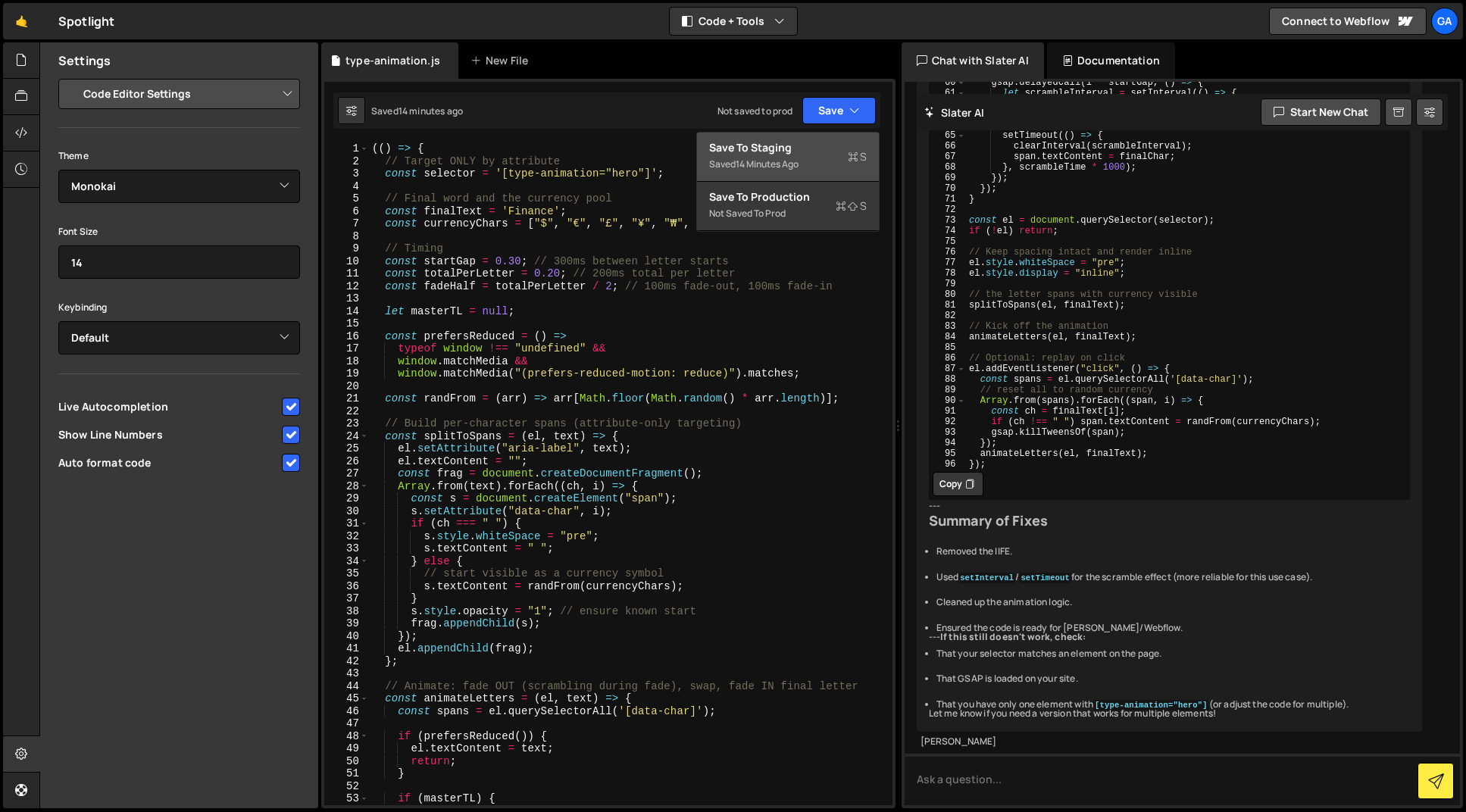
click at [827, 150] on div "Save to Staging S" at bounding box center [787, 147] width 158 height 16
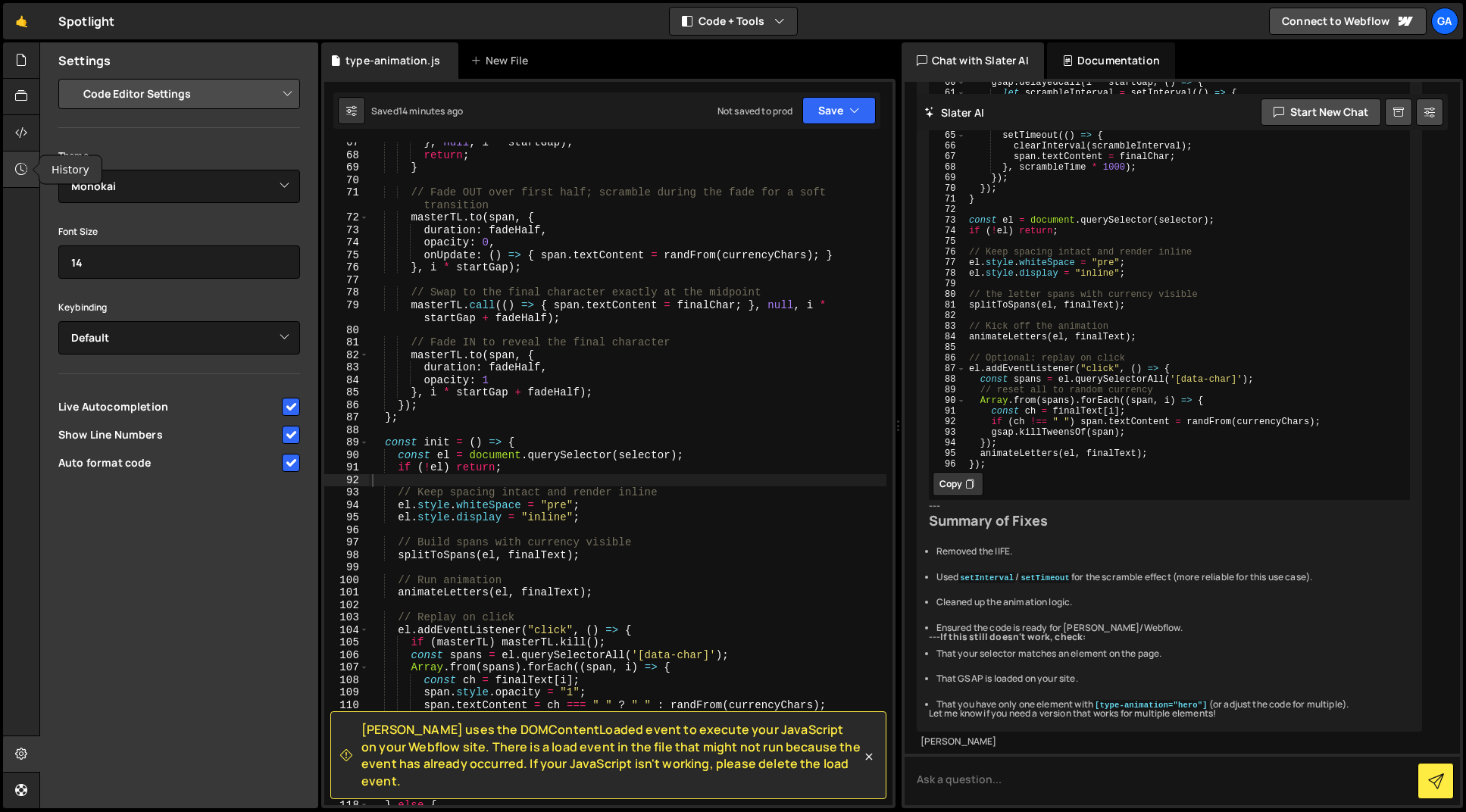
click at [16, 170] on icon at bounding box center [21, 169] width 12 height 16
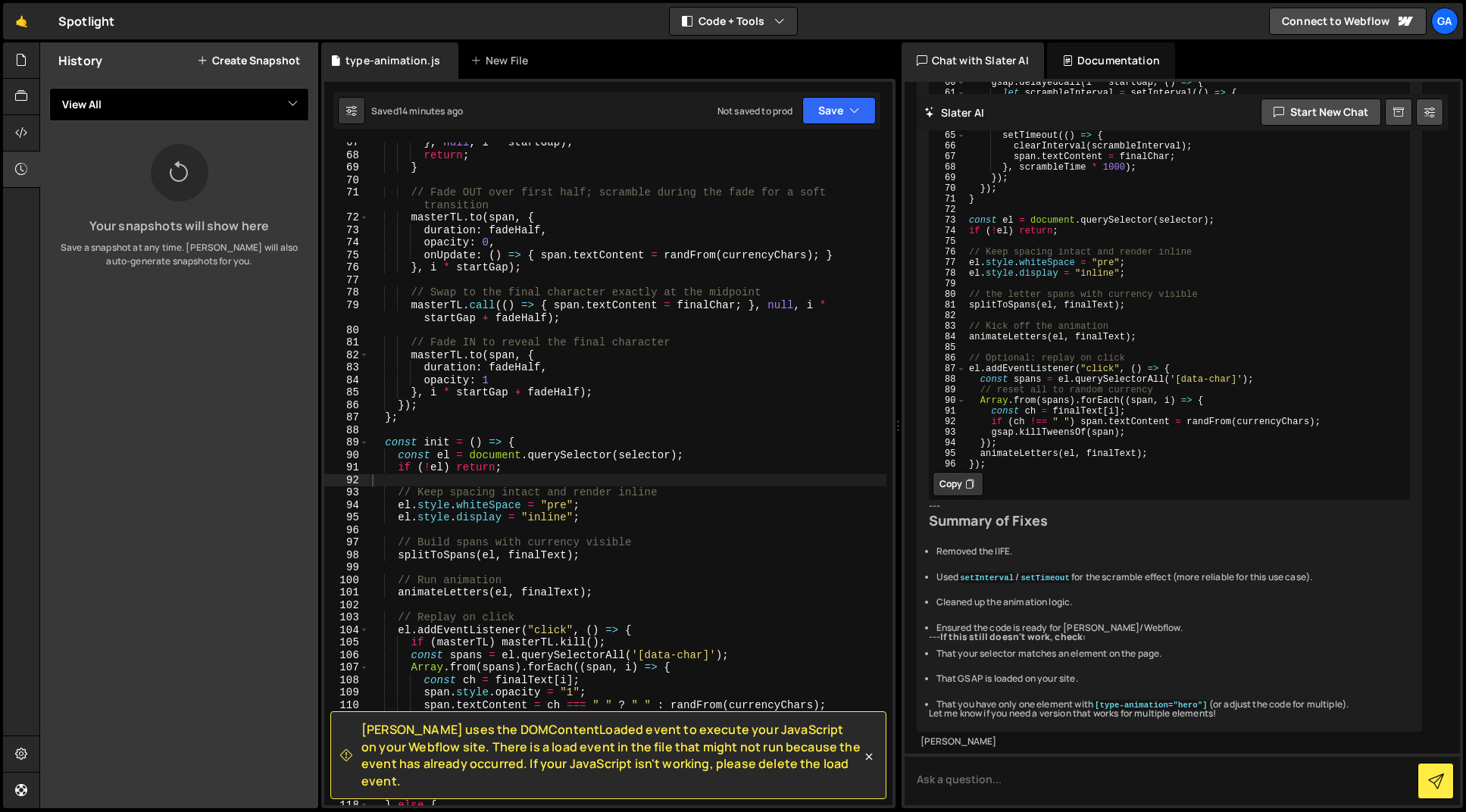
click at [133, 109] on select "View All" at bounding box center [179, 104] width 260 height 34
click at [157, 100] on select "View All" at bounding box center [179, 104] width 260 height 34
click at [874, 121] on button "Save" at bounding box center [839, 111] width 73 height 27
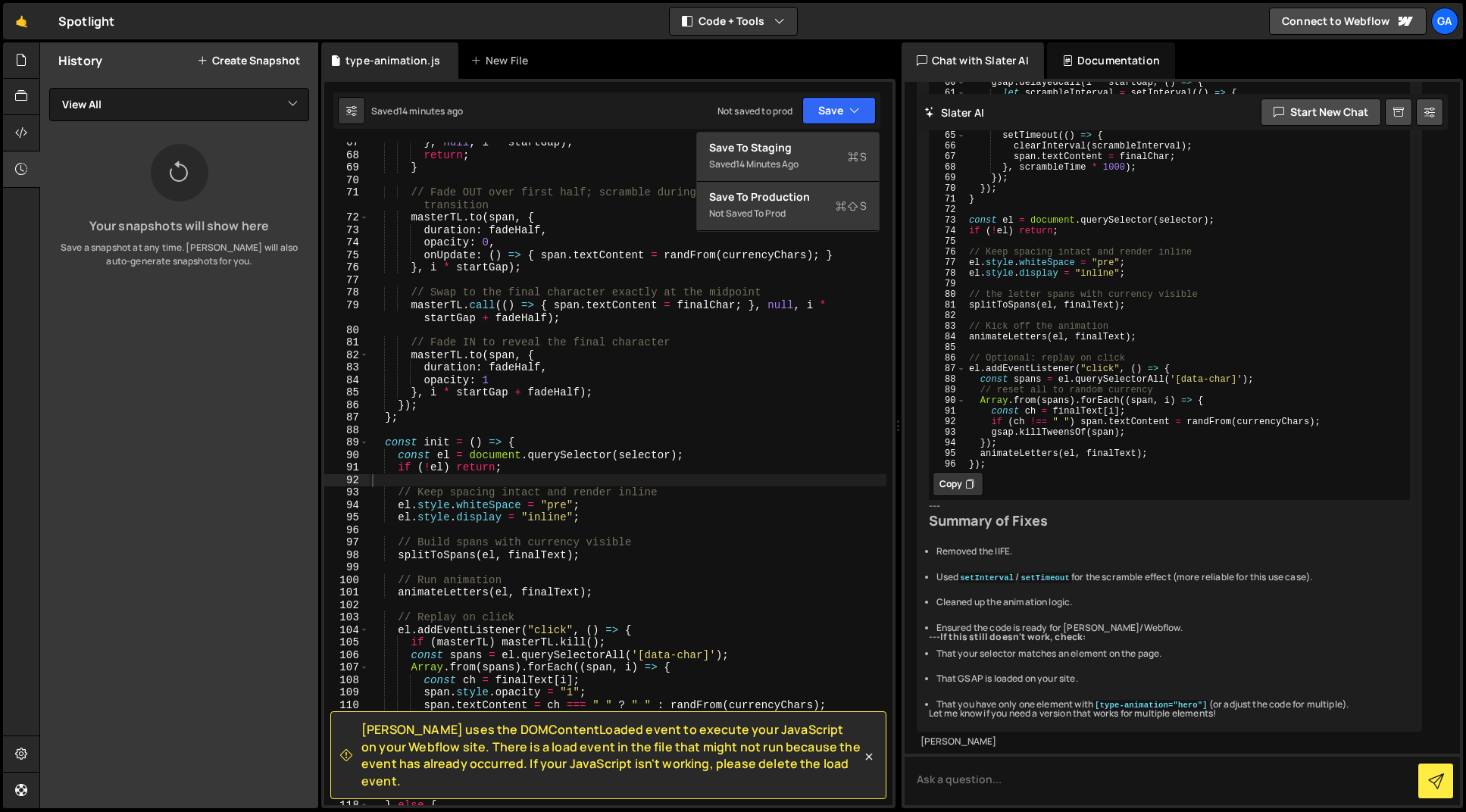
click at [282, 206] on div "Your snapshots will show here Save a snapshot at any time. [PERSON_NAME] will a…" at bounding box center [179, 206] width 278 height 124
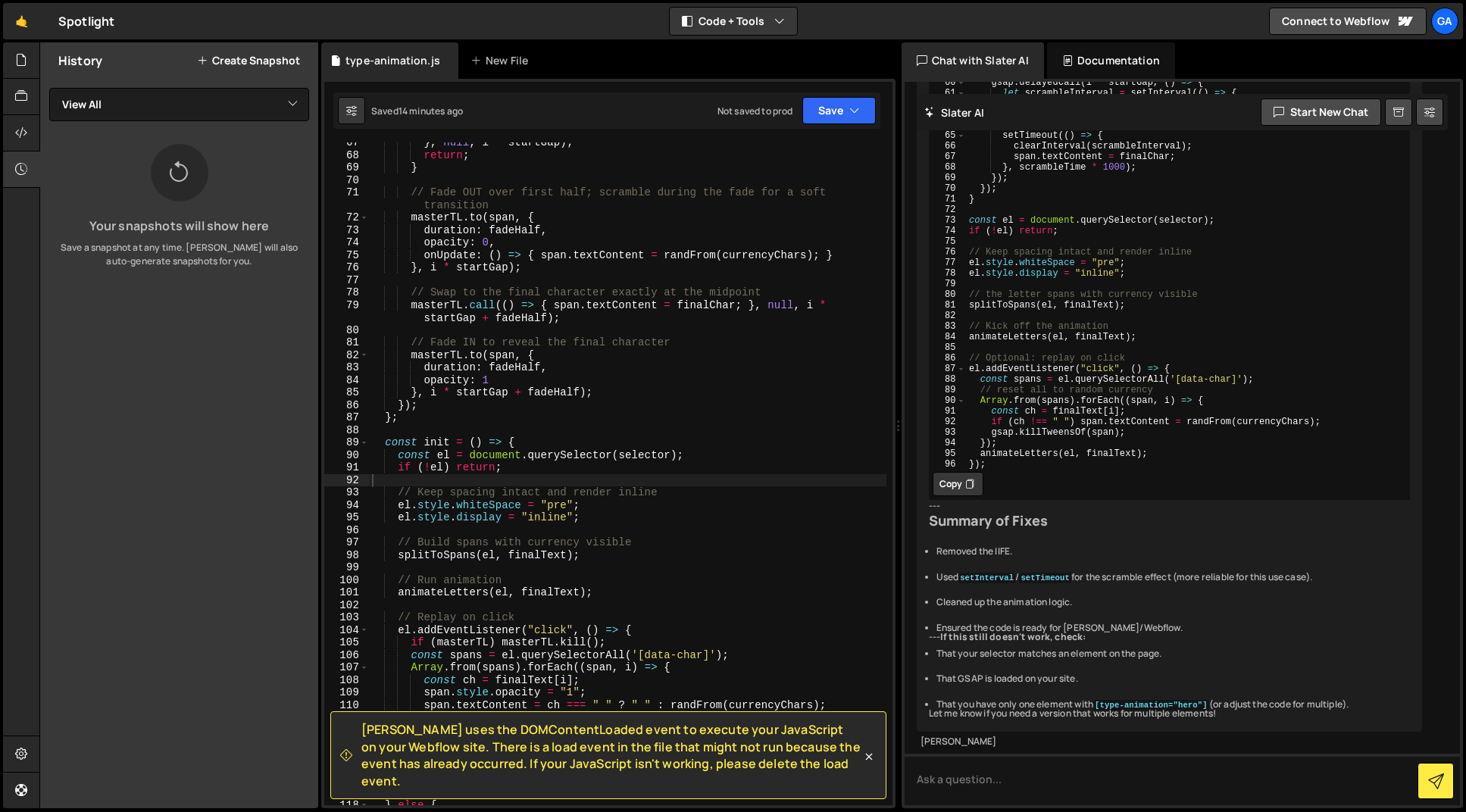
click at [252, 60] on button "Create Snapshot" at bounding box center [248, 60] width 103 height 12
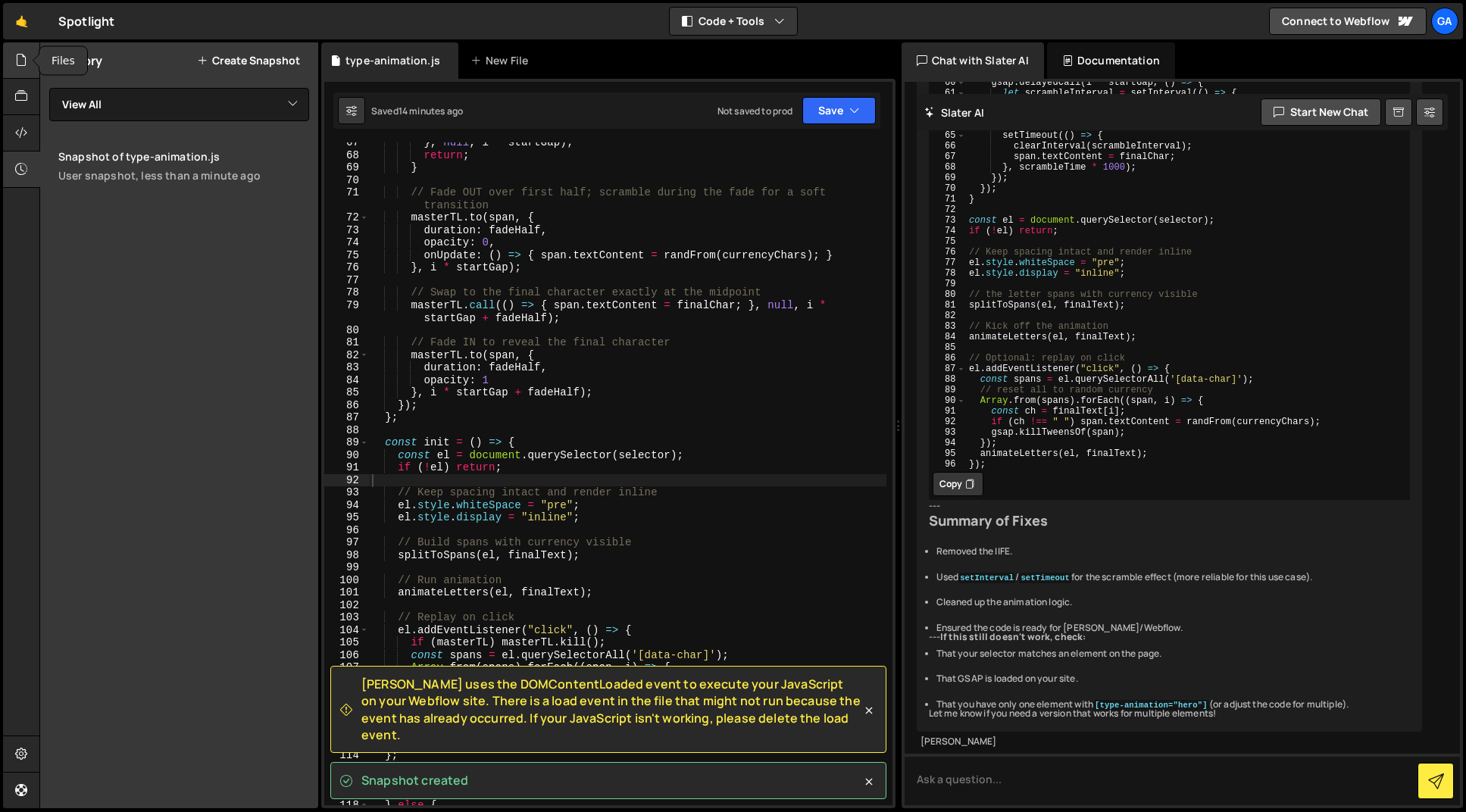
click at [26, 54] on icon at bounding box center [21, 59] width 12 height 16
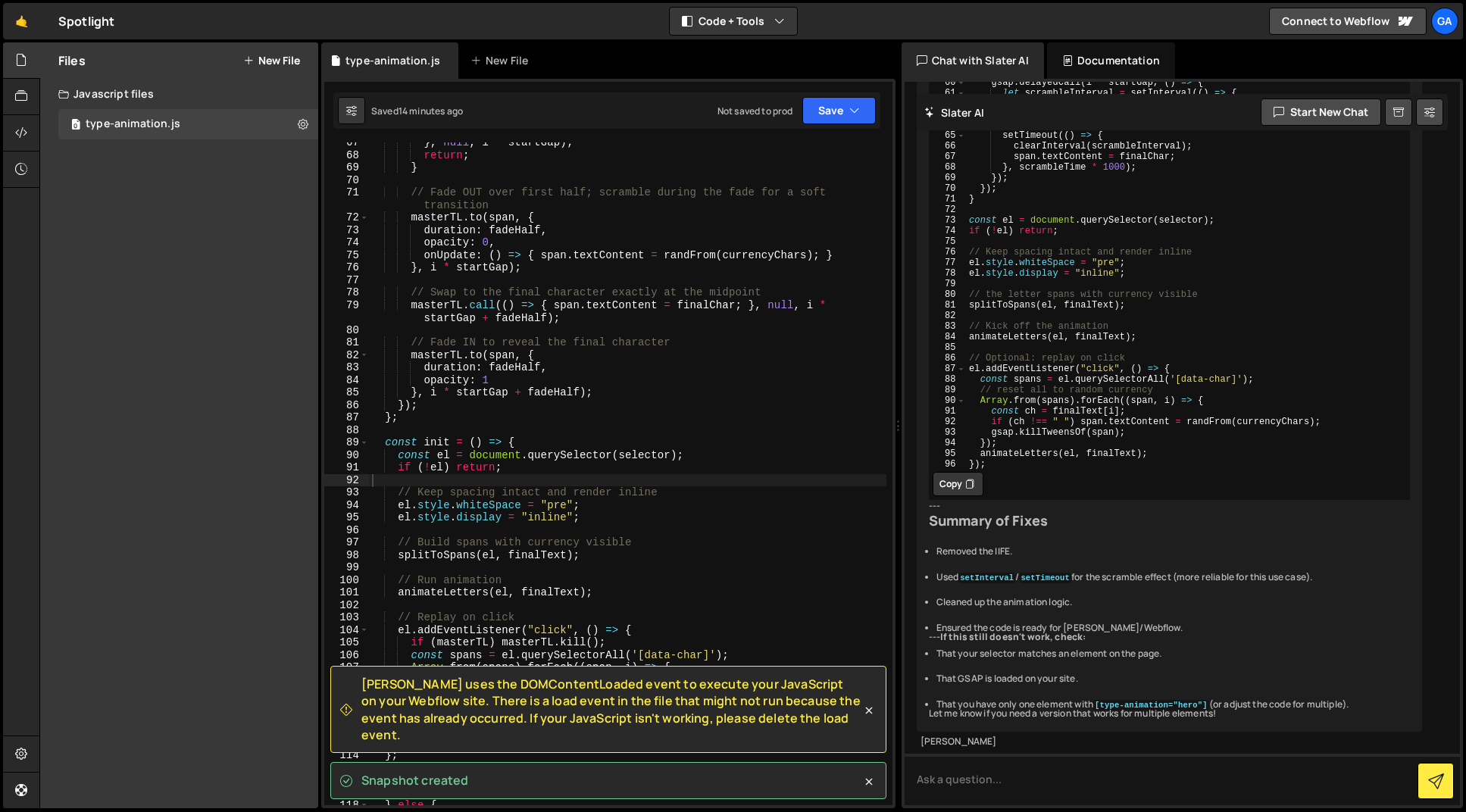
click at [515, 265] on div "} , null , i * startGap ) ; return ; } // Fade OUT over first half; scramble du…" at bounding box center [628, 480] width 518 height 688
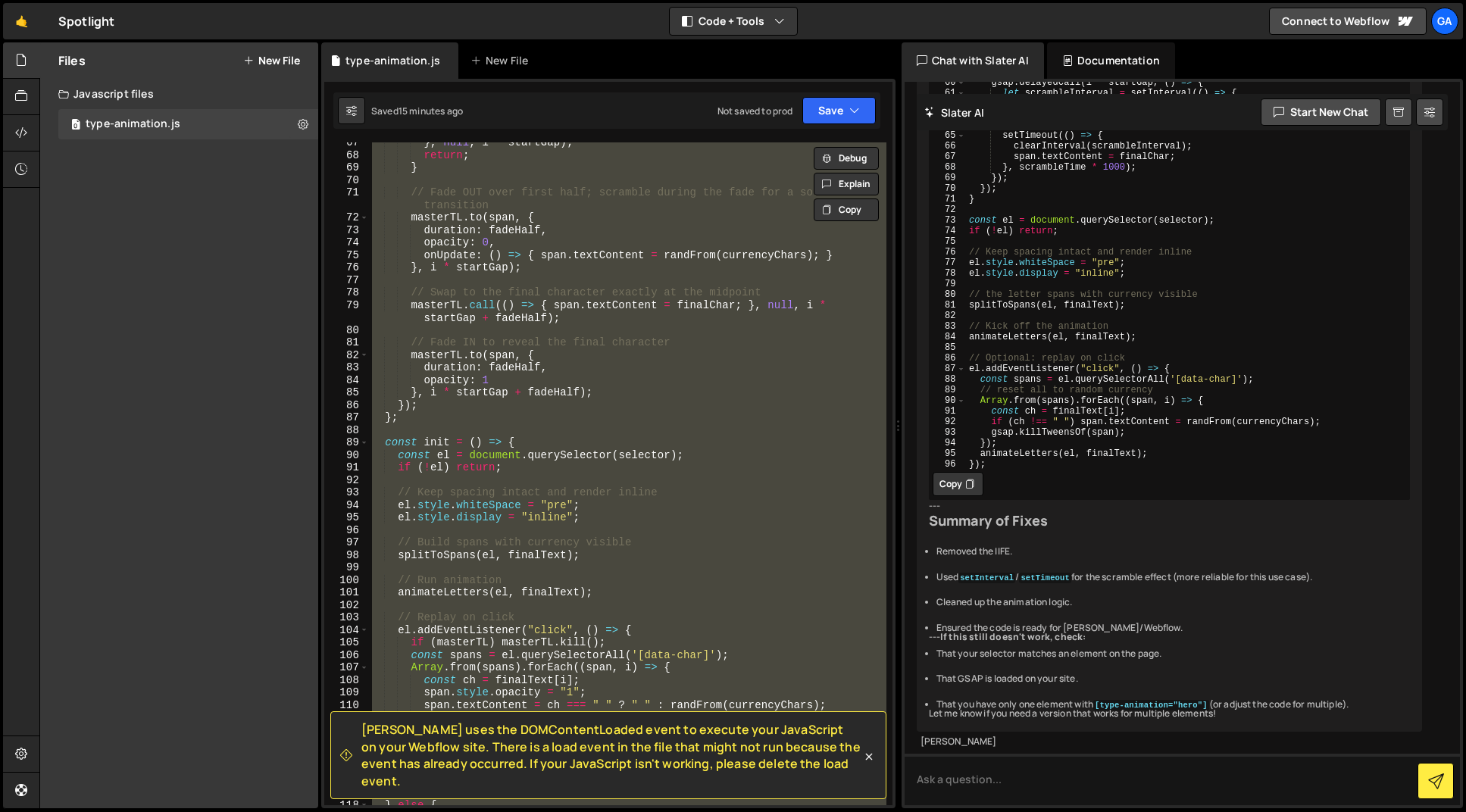
paste textarea
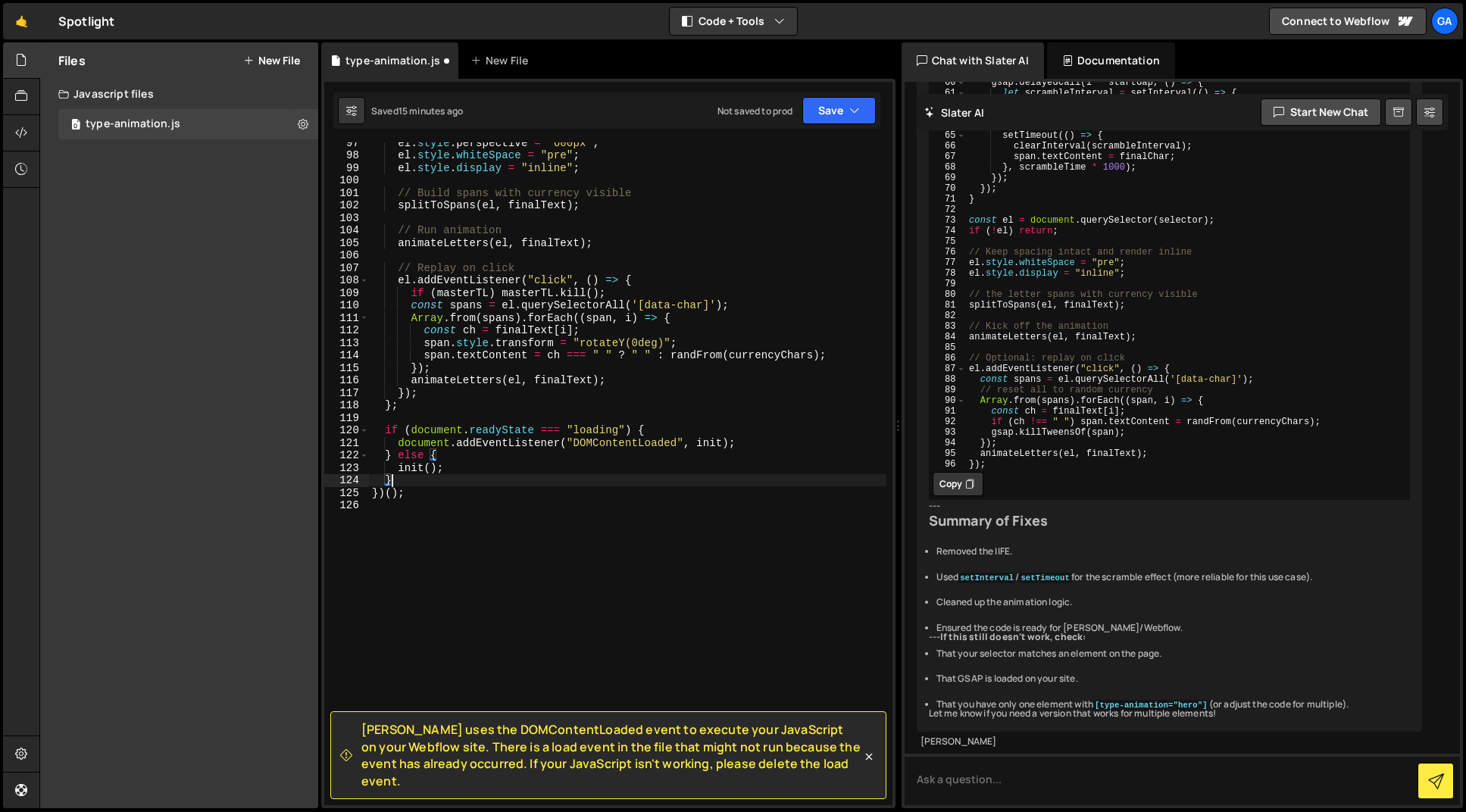
scroll to position [1218, 0]
click at [843, 107] on button "Save" at bounding box center [839, 111] width 73 height 27
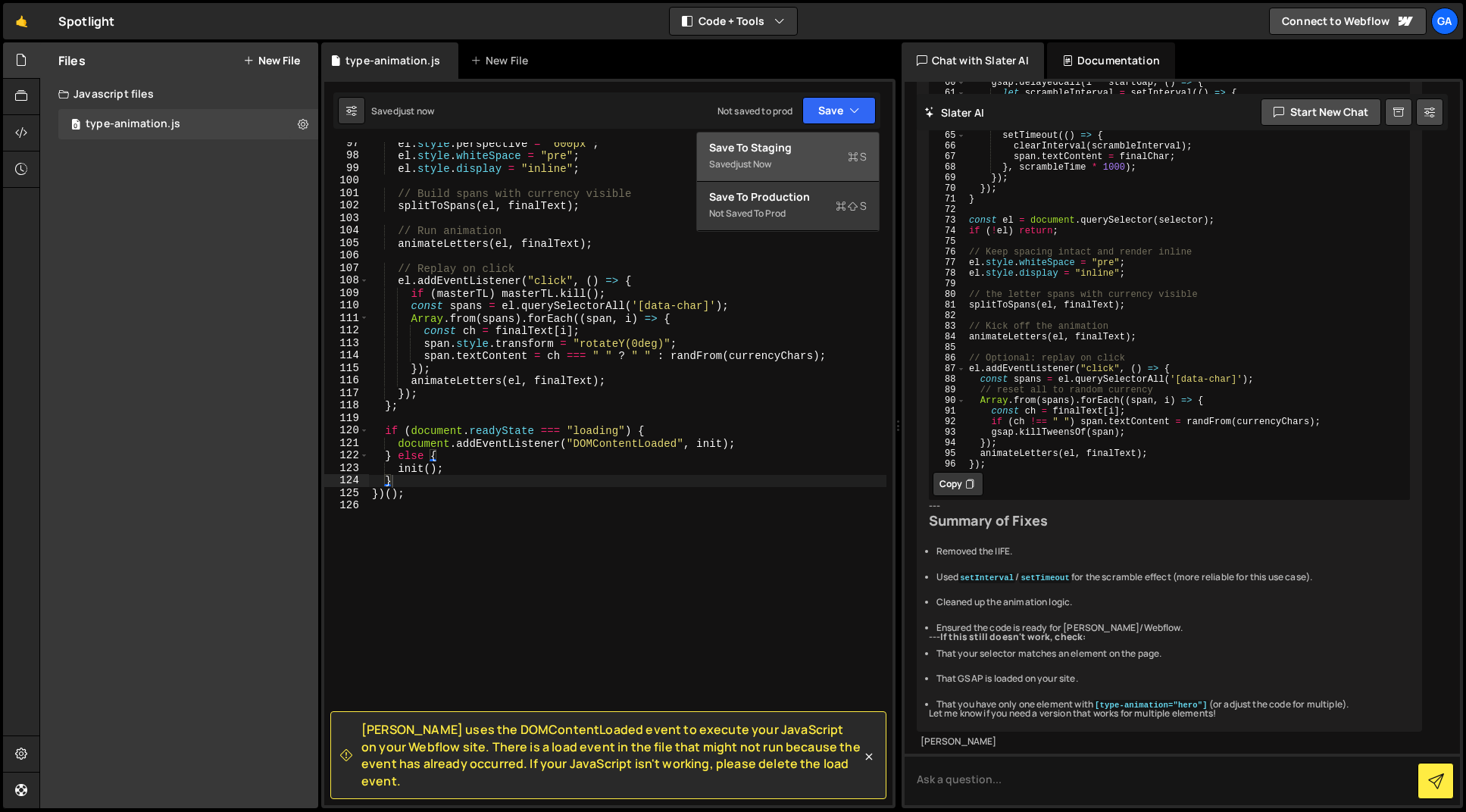
click at [799, 163] on div "Saved just now" at bounding box center [787, 164] width 158 height 18
type textarea "} else {"
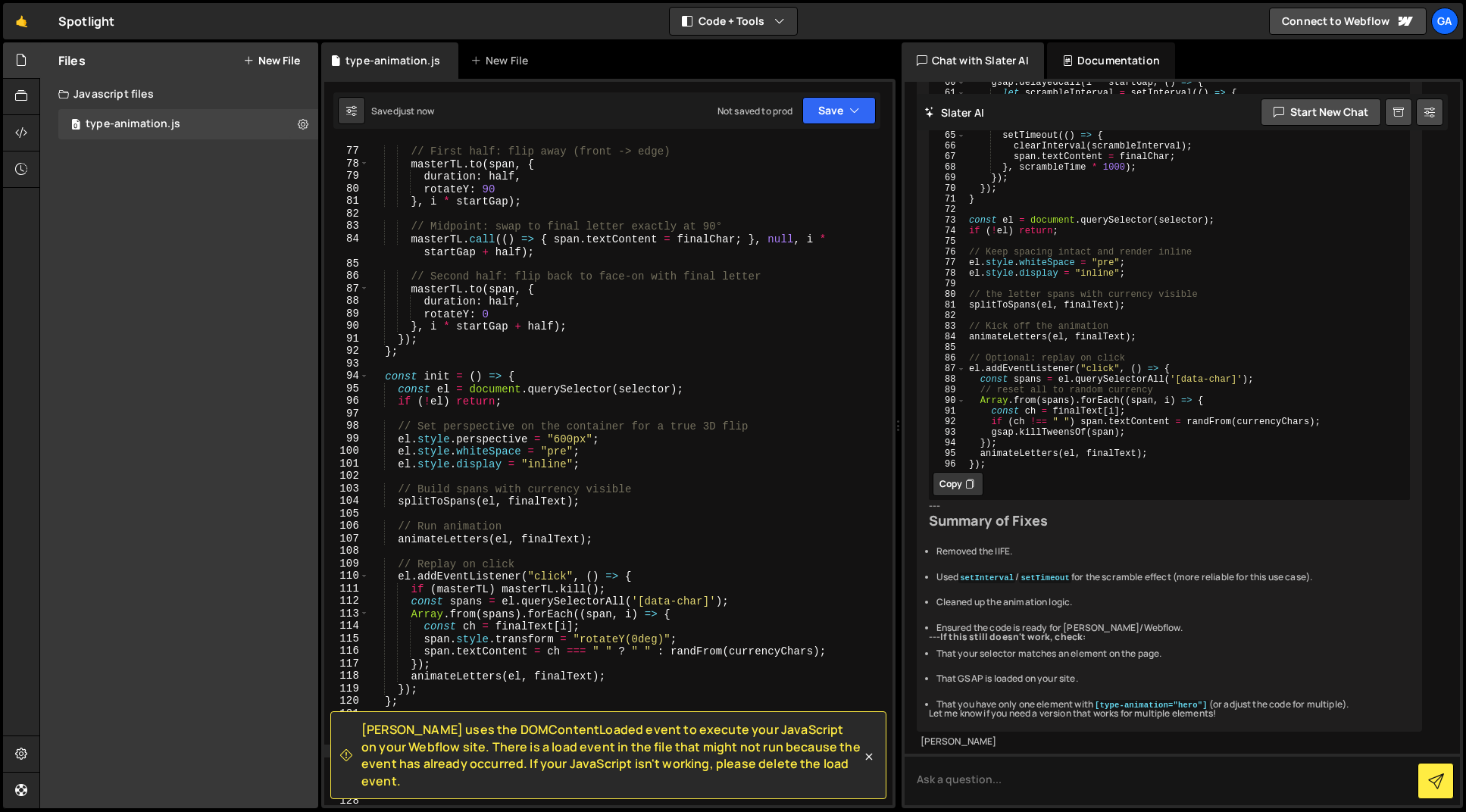
scroll to position [0, 0]
